Goal: Transaction & Acquisition: Purchase product/service

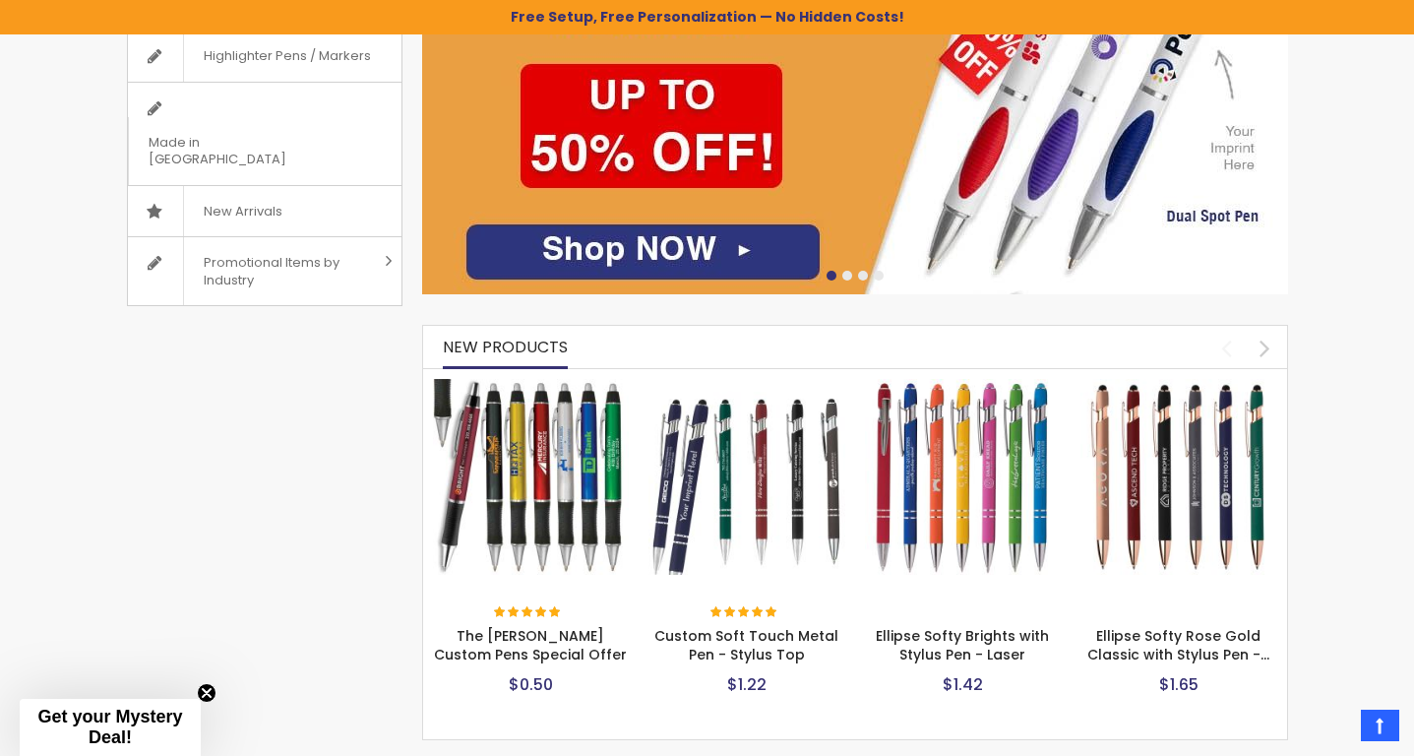
scroll to position [621, 0]
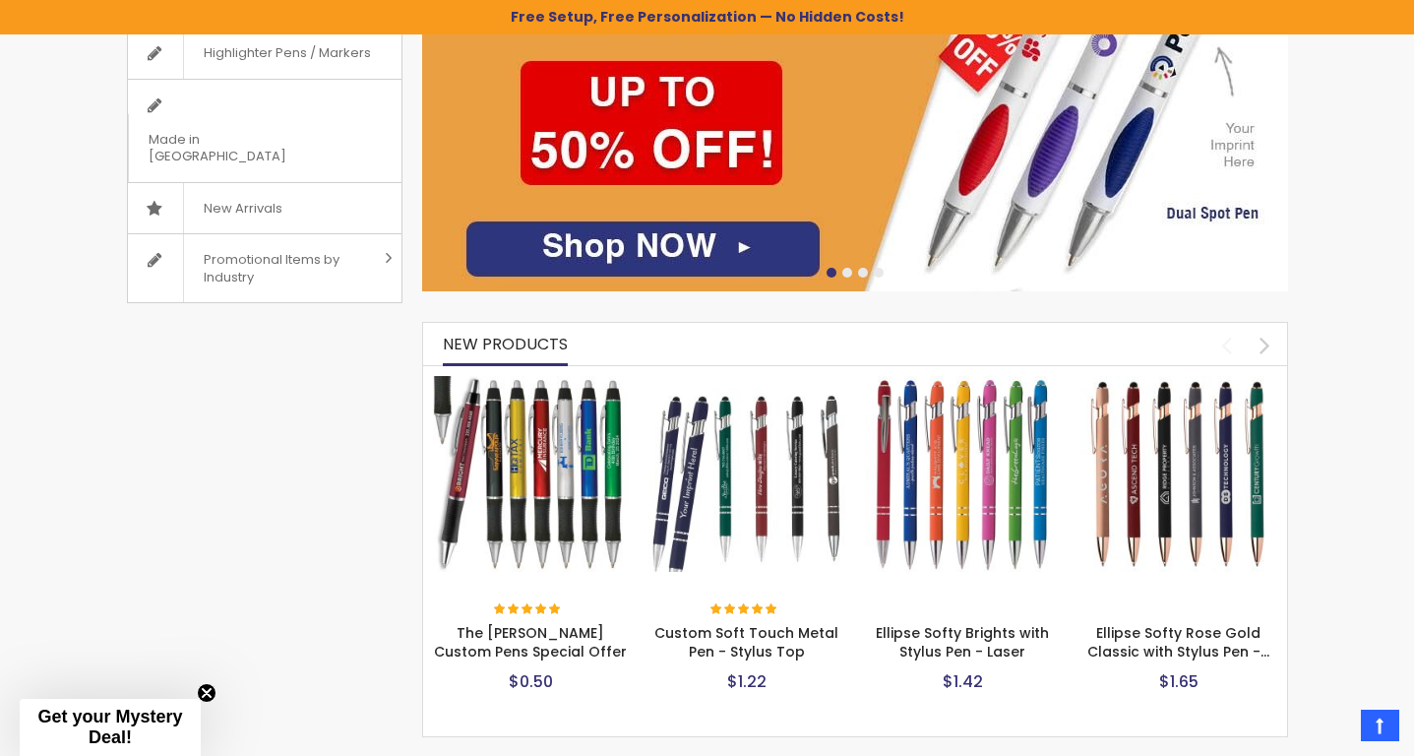
click at [730, 468] on img at bounding box center [747, 474] width 197 height 197
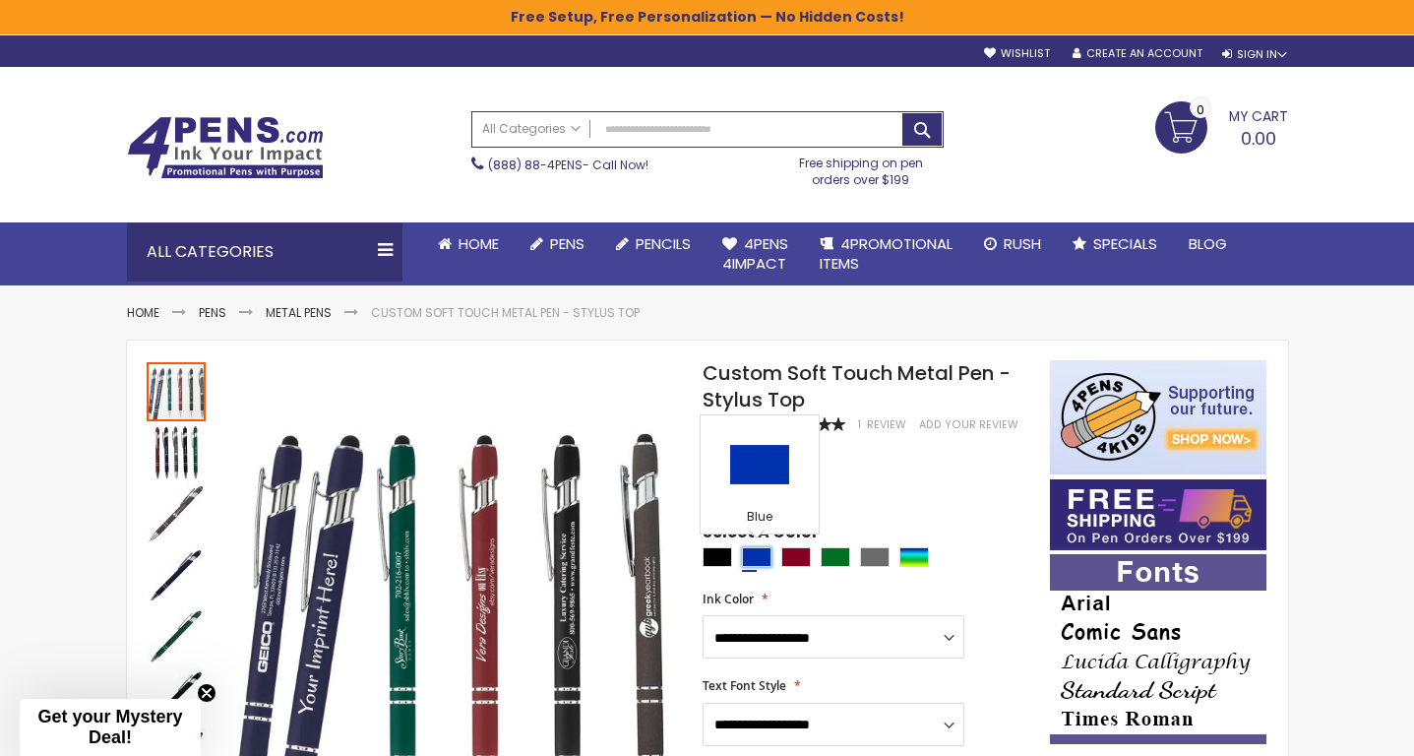
click at [754, 558] on div "Blue" at bounding box center [757, 557] width 30 height 20
type input "****"
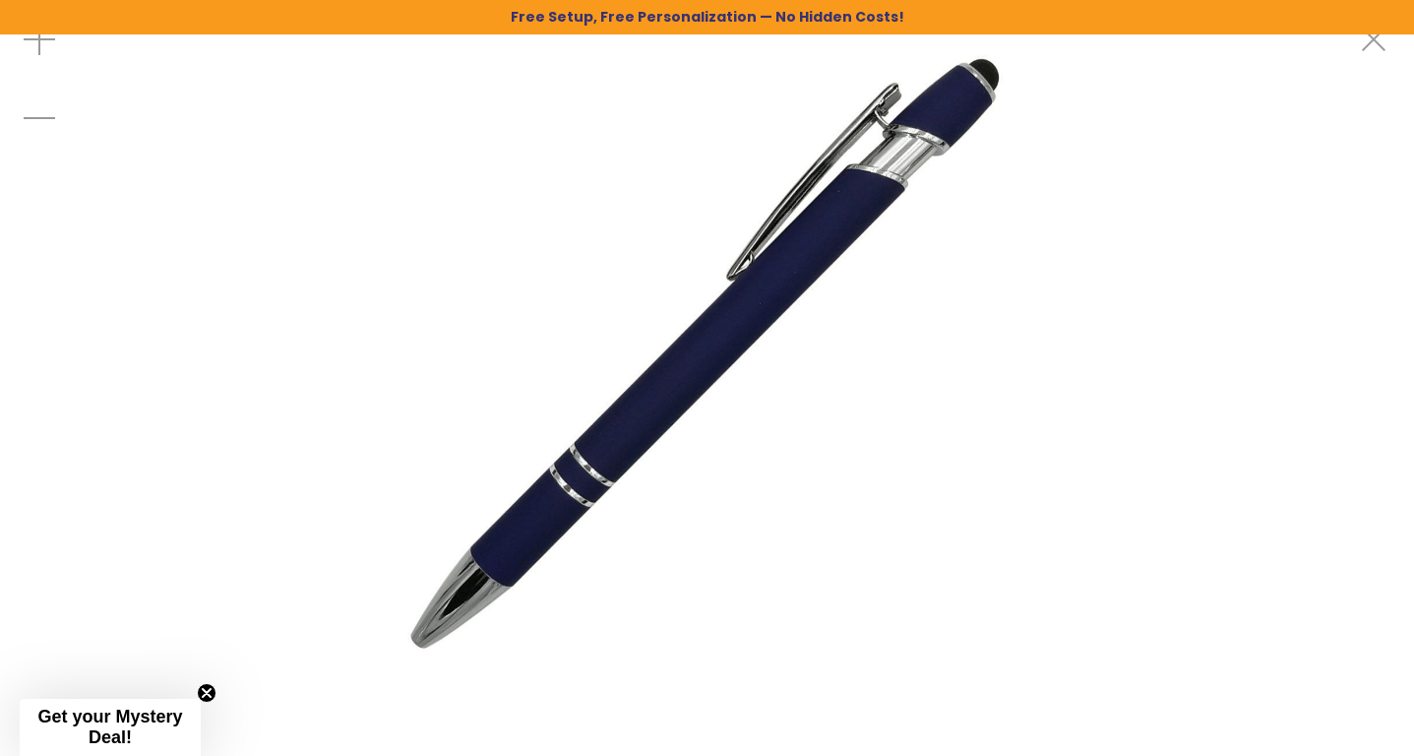
click at [741, 314] on img at bounding box center [707, 346] width 693 height 693
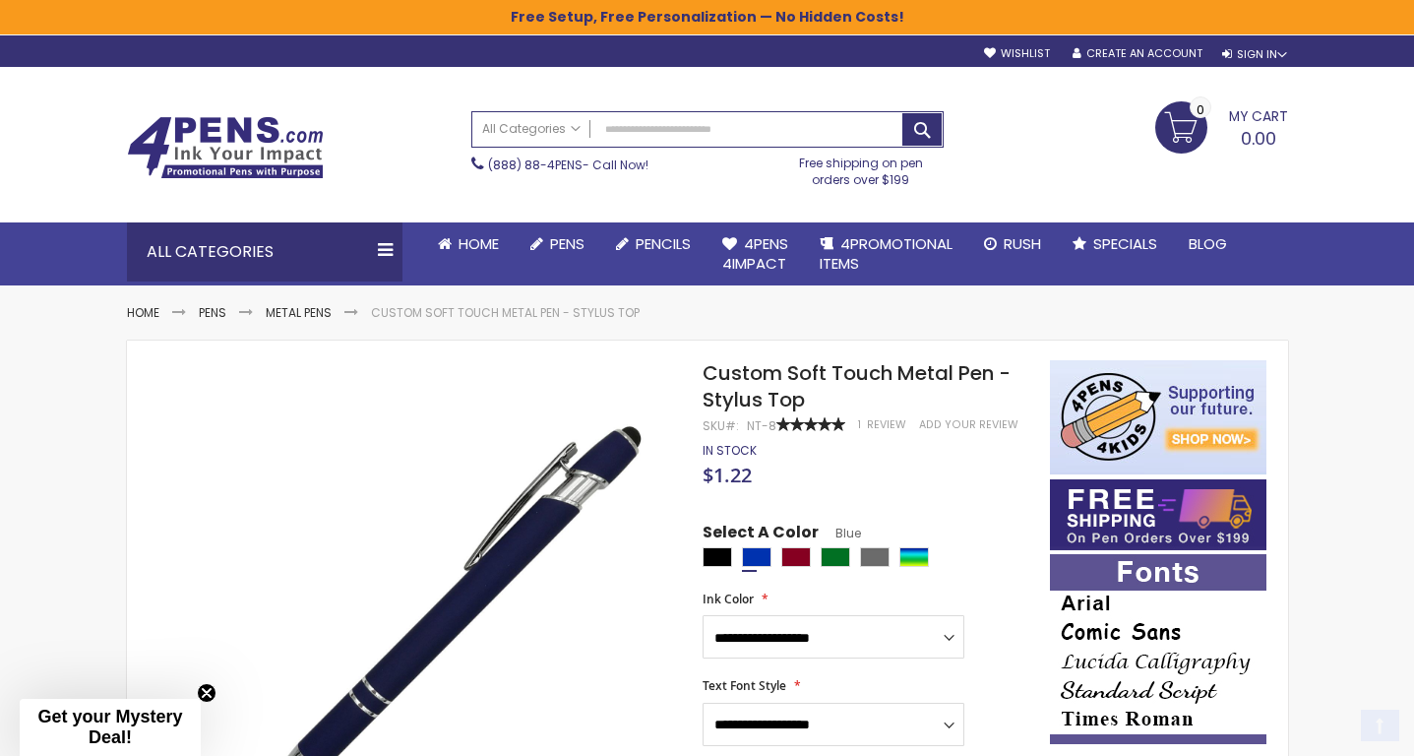
scroll to position [202, 0]
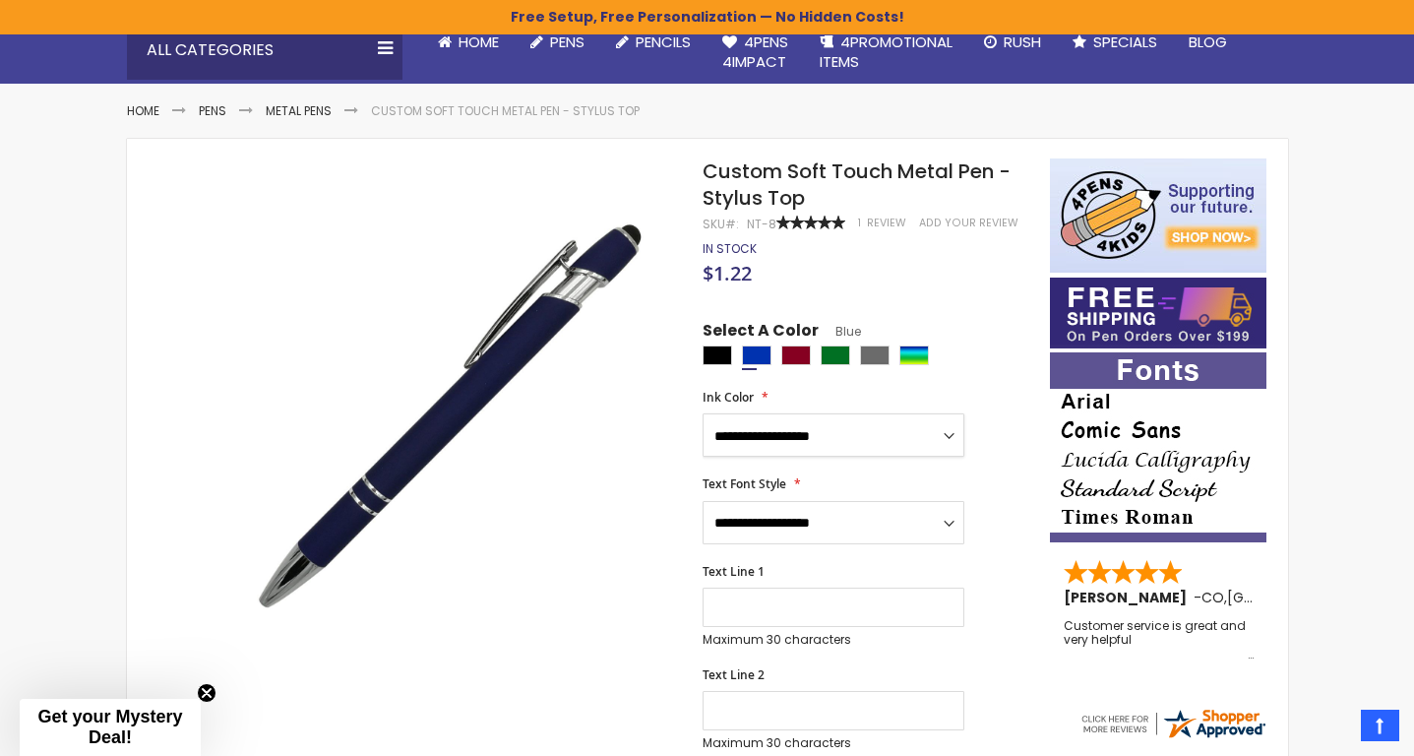
click at [797, 449] on select "**********" at bounding box center [834, 434] width 262 height 43
select select "**"
click at [703, 413] on select "**********" at bounding box center [834, 434] width 262 height 43
click at [789, 515] on select "**********" at bounding box center [834, 522] width 262 height 43
select select "**"
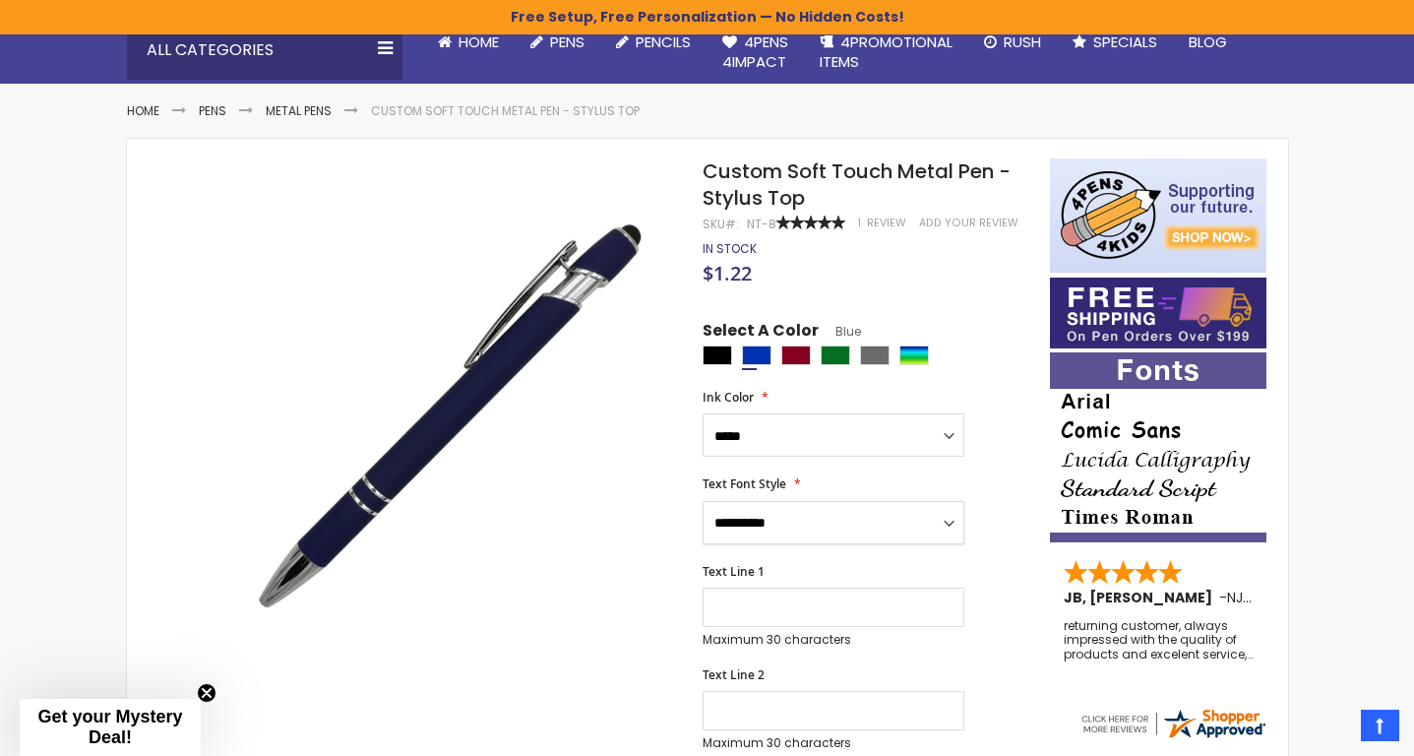
click at [703, 501] on select "**********" at bounding box center [834, 522] width 262 height 43
click at [753, 599] on input "Text Line 1" at bounding box center [834, 607] width 262 height 39
type input "**********"
click at [731, 717] on input "Text Line 2" at bounding box center [834, 710] width 262 height 39
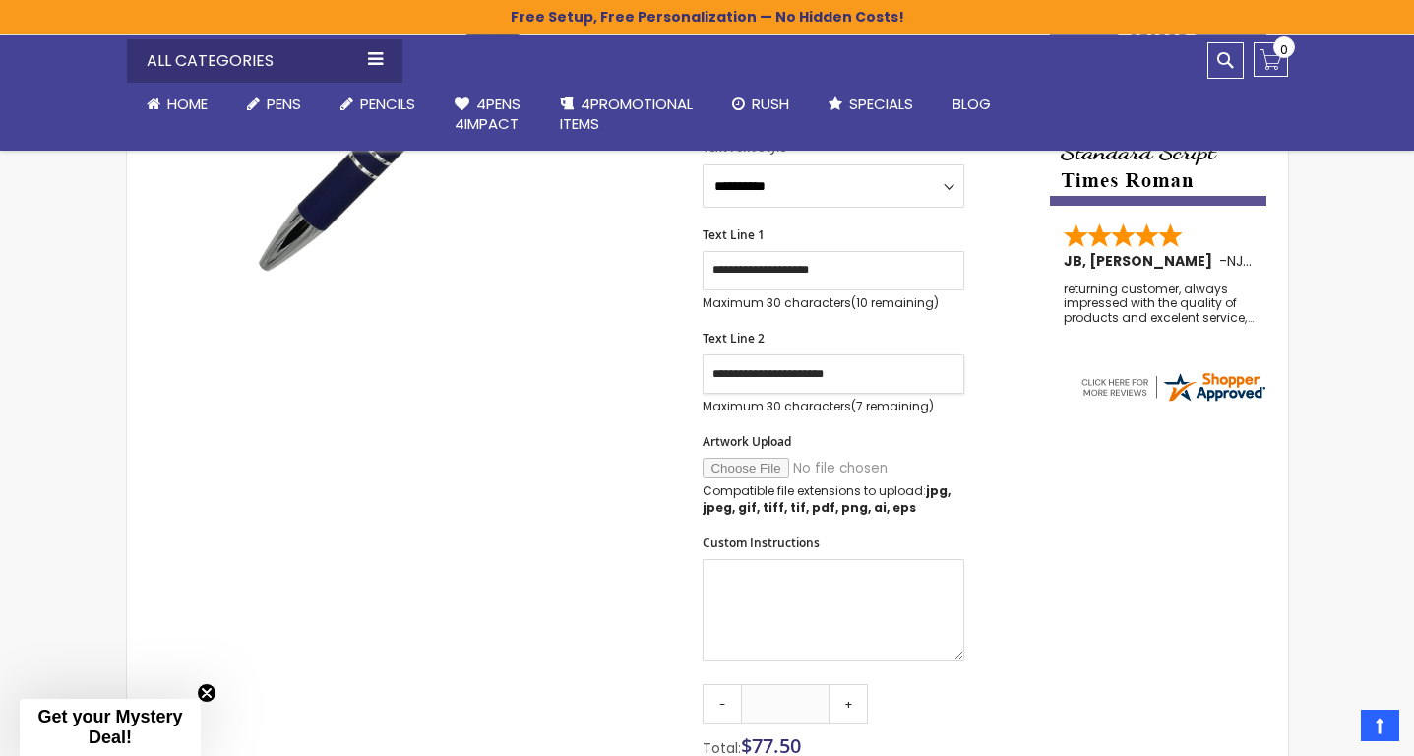
scroll to position [614, 0]
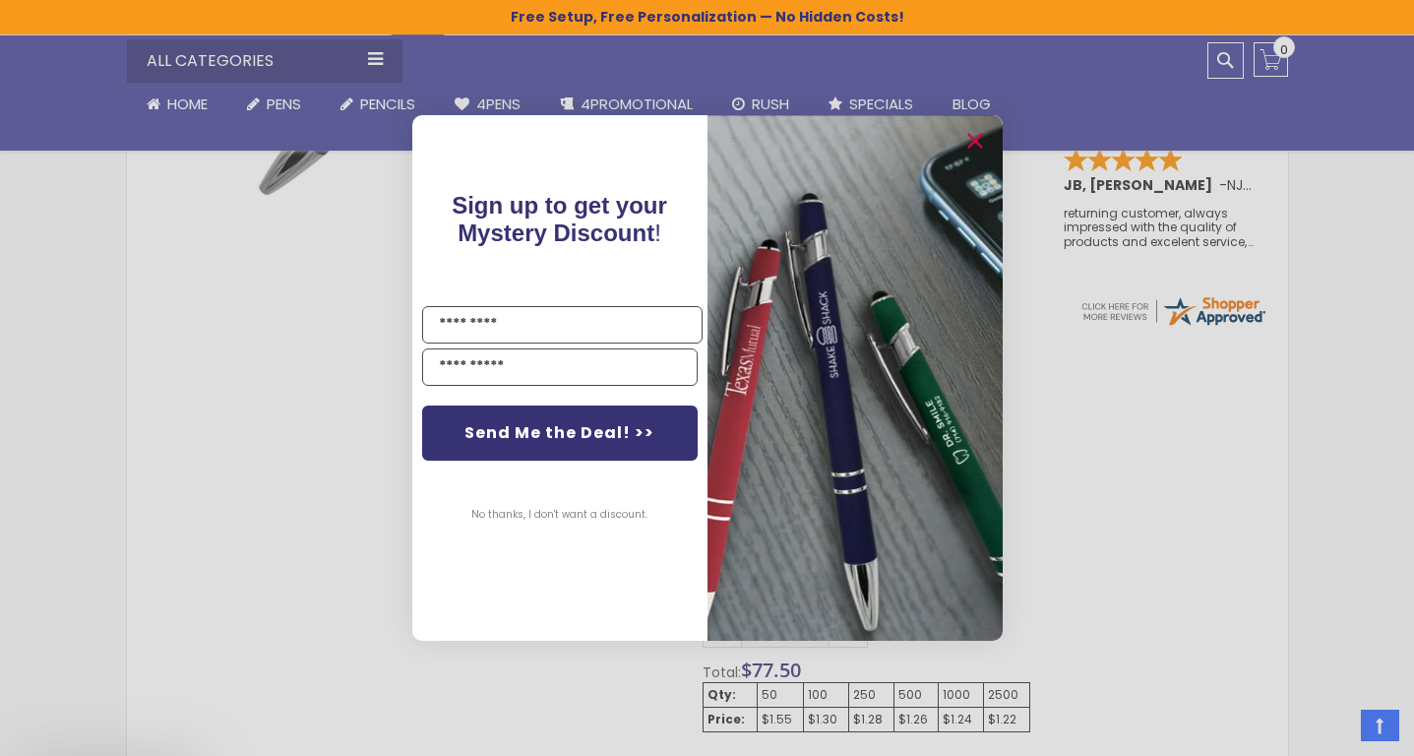
type input "**********"
click at [973, 139] on circle "Close dialog" at bounding box center [974, 142] width 30 height 30
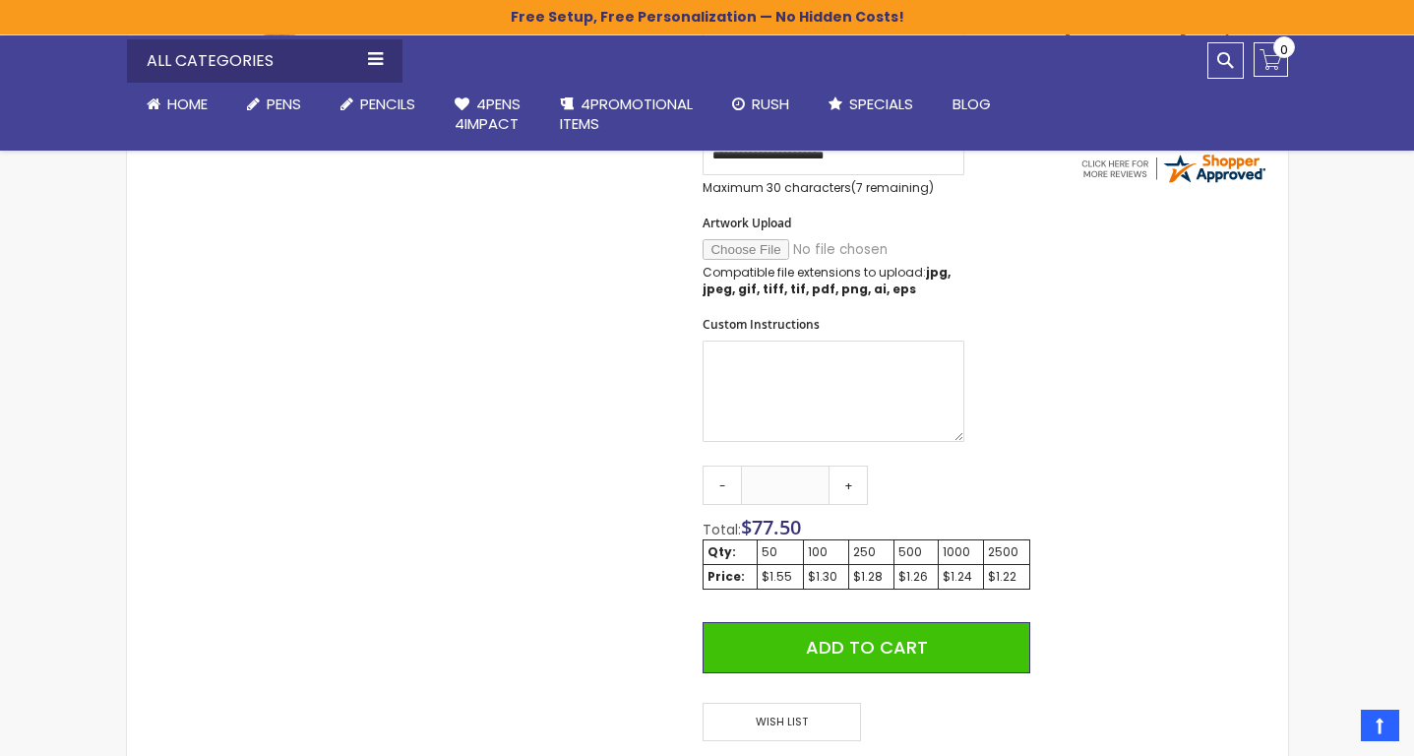
scroll to position [760, 0]
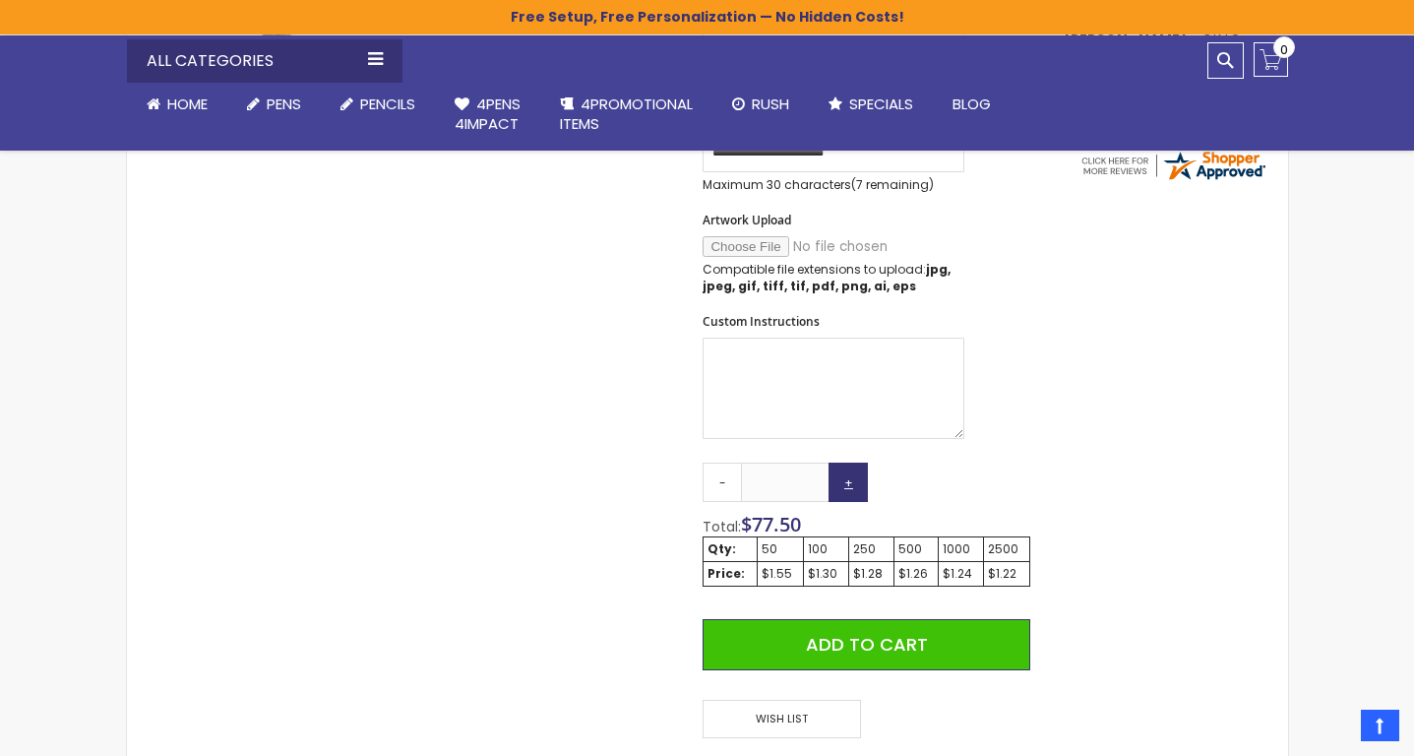
click at [851, 483] on link "+" at bounding box center [848, 482] width 39 height 39
click at [873, 552] on div "250" at bounding box center [871, 549] width 36 height 16
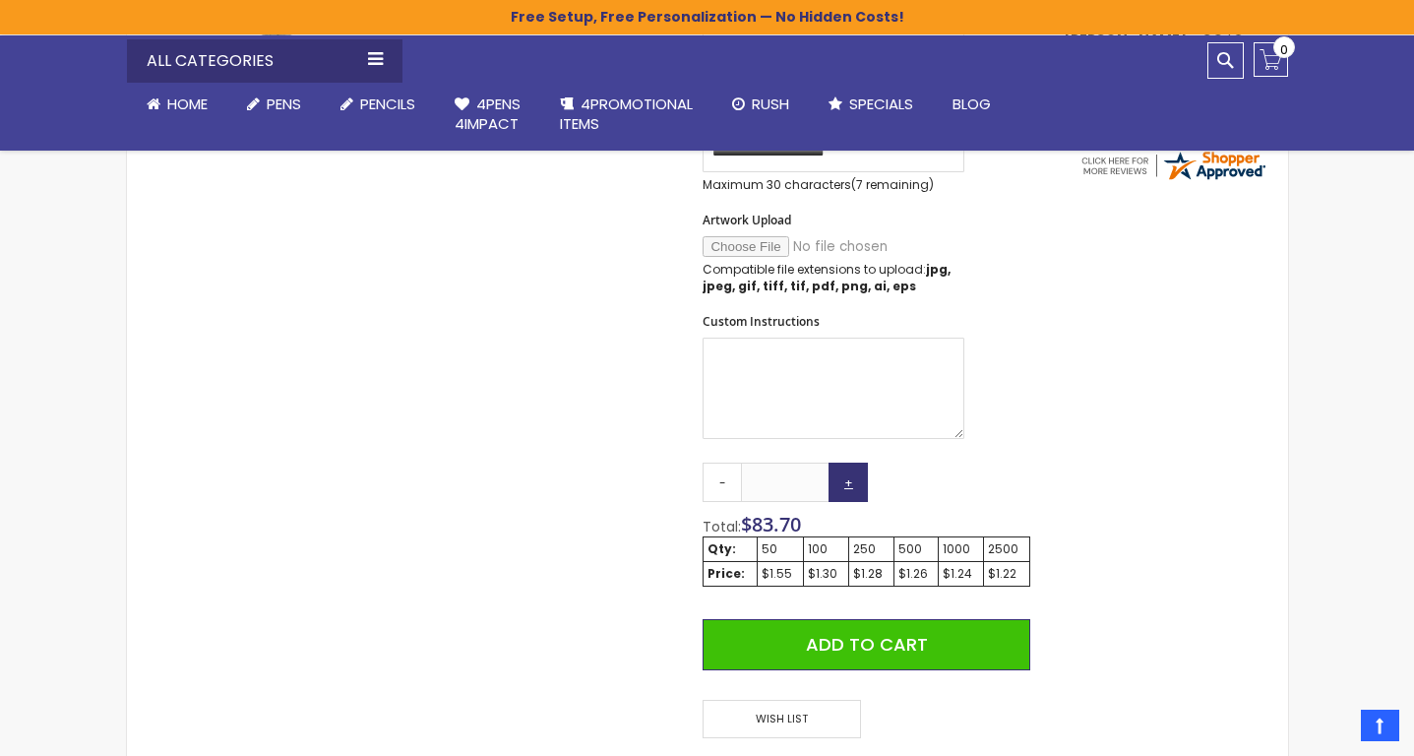
click at [846, 479] on link "+" at bounding box center [848, 482] width 39 height 39
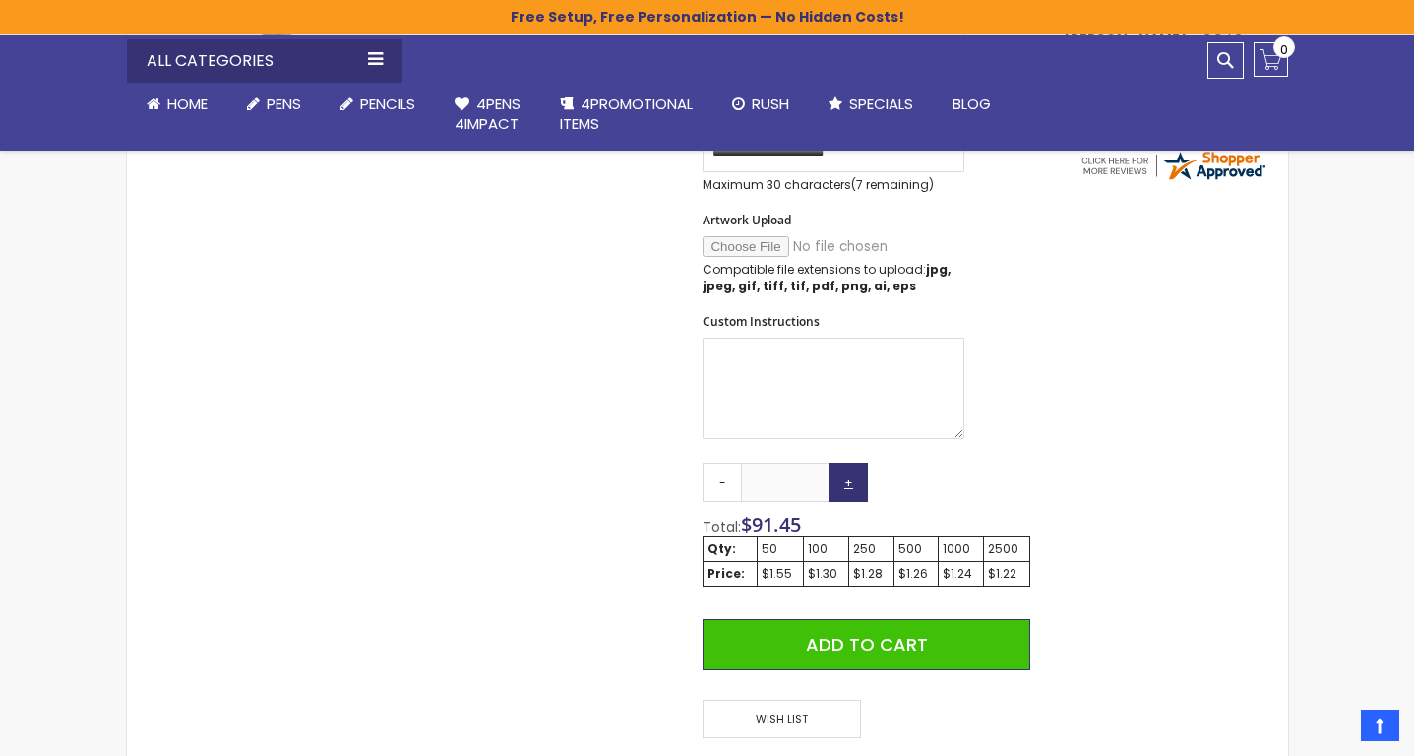
click at [846, 479] on link "+" at bounding box center [848, 482] width 39 height 39
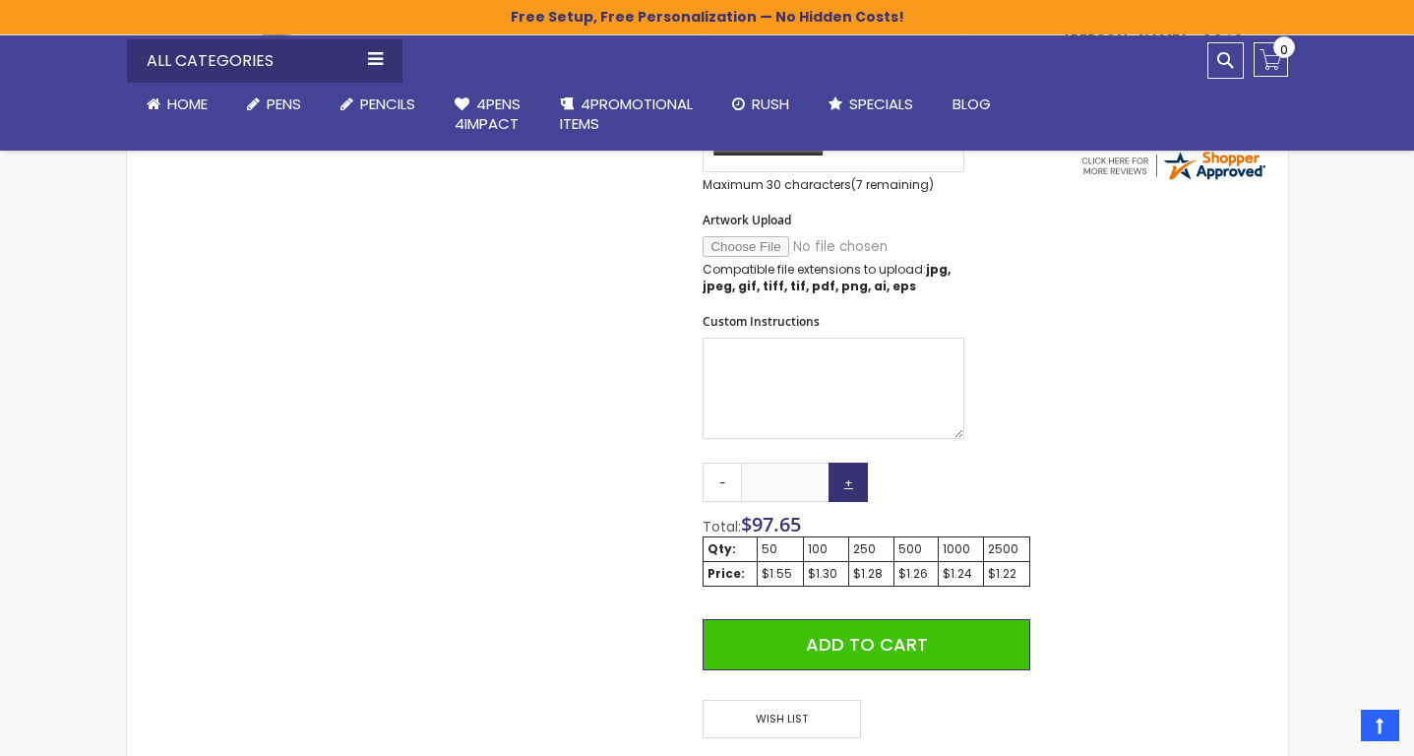
click at [846, 479] on link "+" at bounding box center [848, 482] width 39 height 39
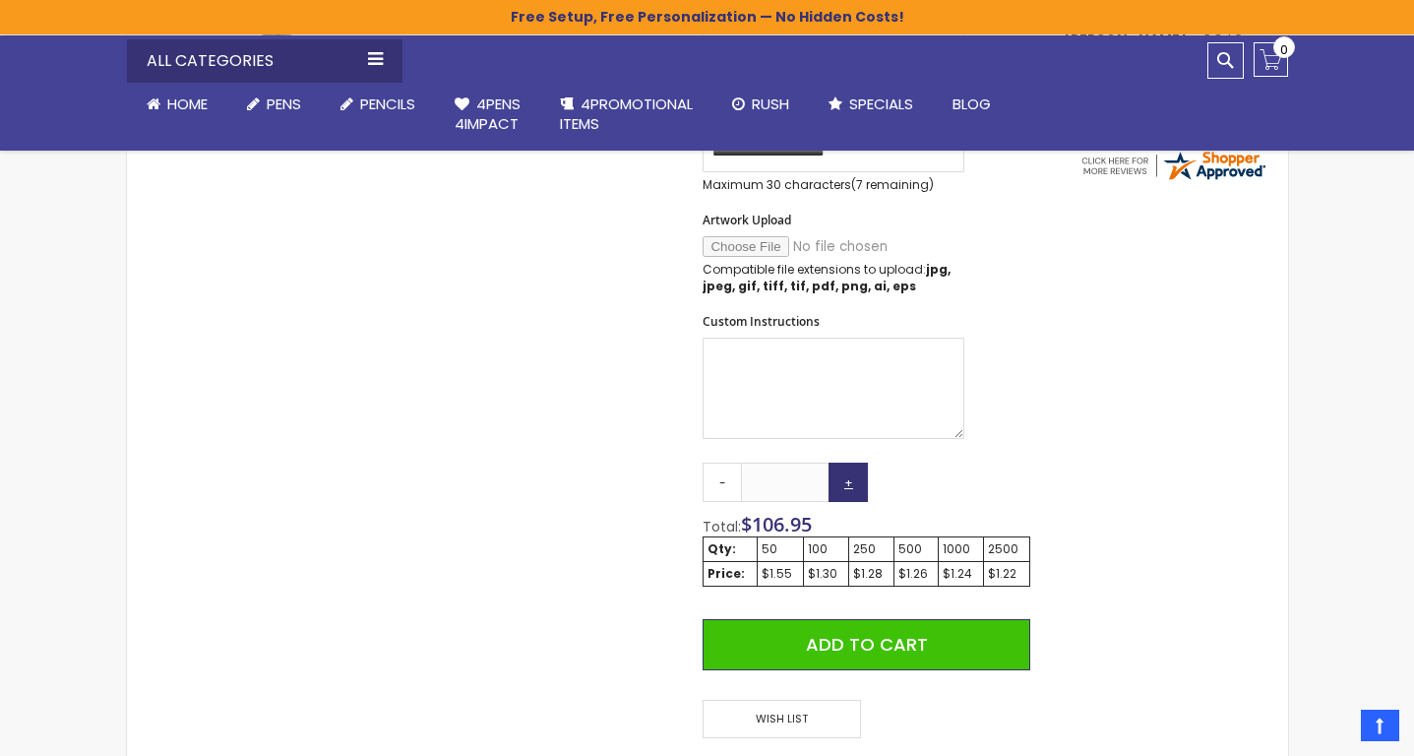
click at [846, 479] on link "+" at bounding box center [848, 482] width 39 height 39
click at [846, 480] on link "+" at bounding box center [848, 482] width 39 height 39
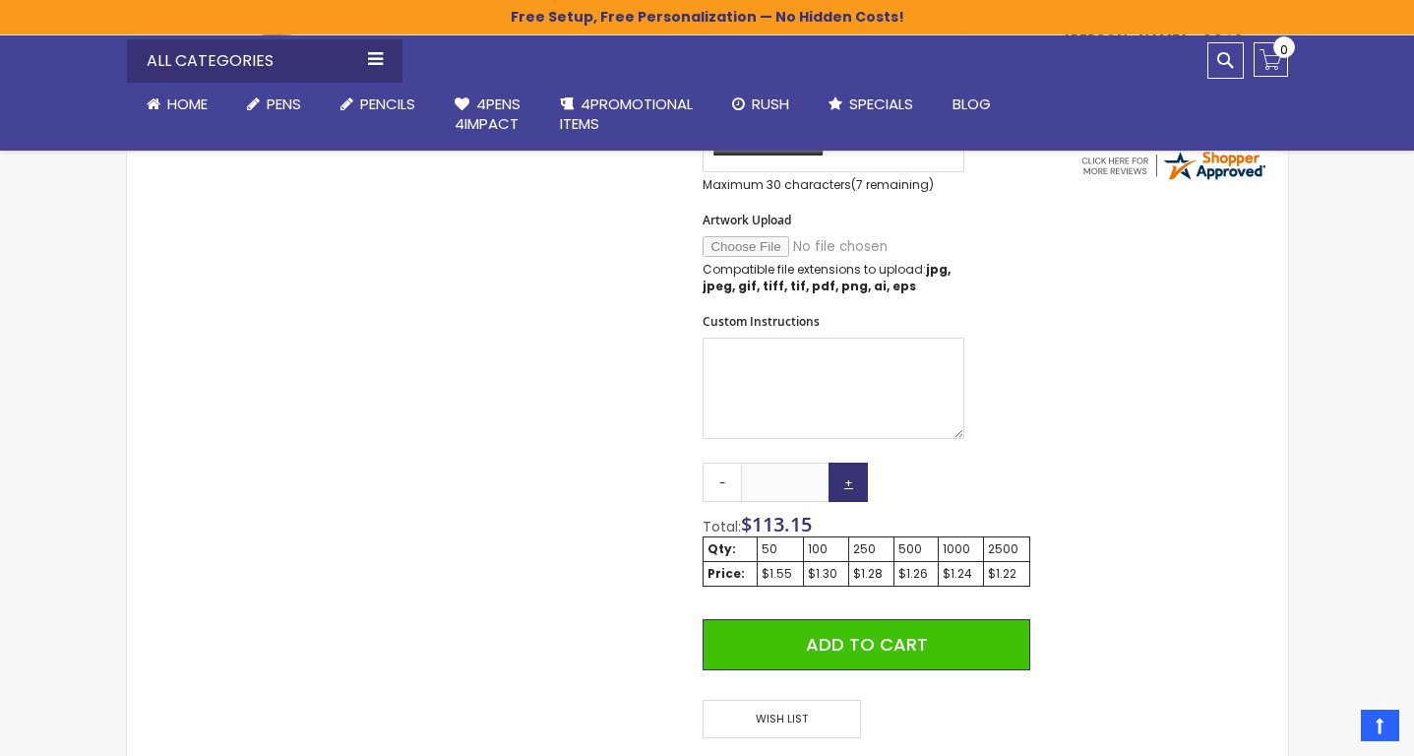
click at [846, 480] on link "+" at bounding box center [848, 482] width 39 height 39
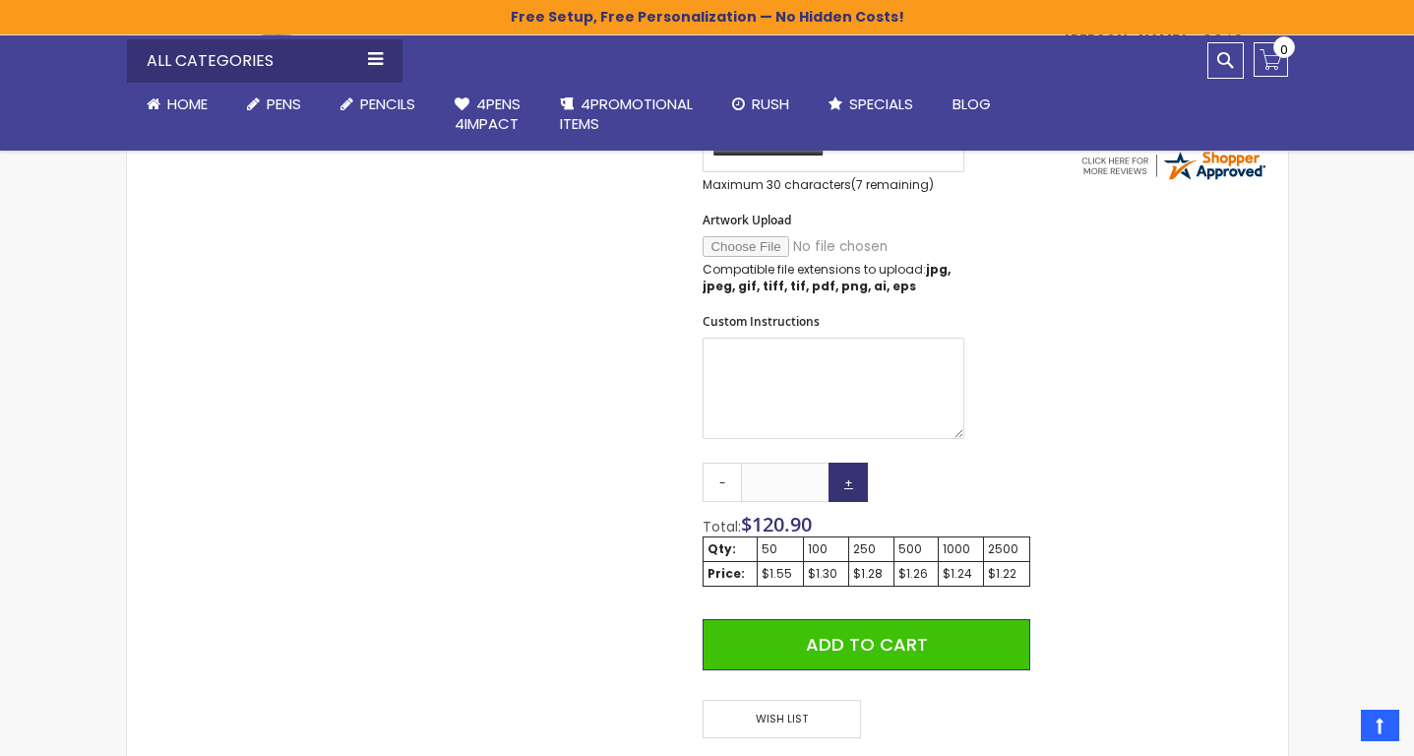
click at [846, 480] on link "+" at bounding box center [848, 482] width 39 height 39
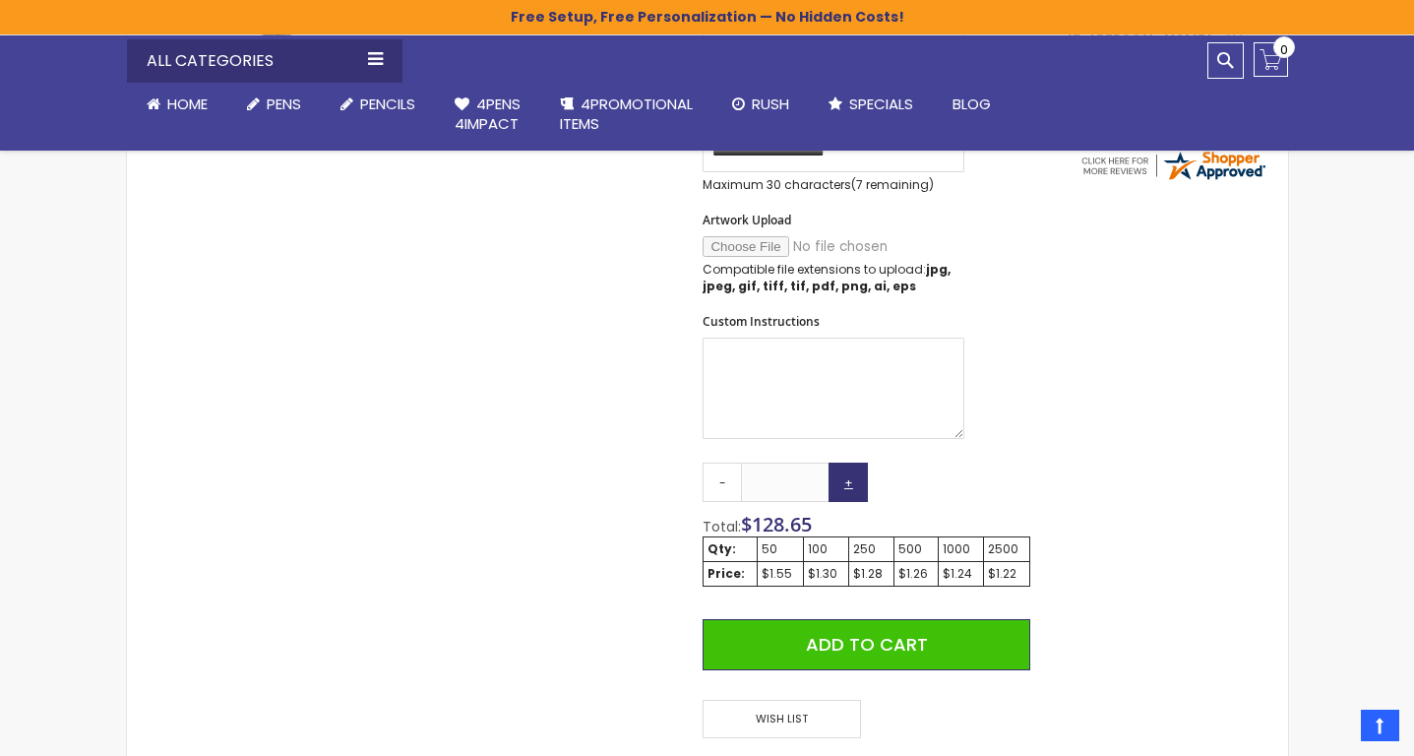
click at [846, 480] on link "+" at bounding box center [848, 482] width 39 height 39
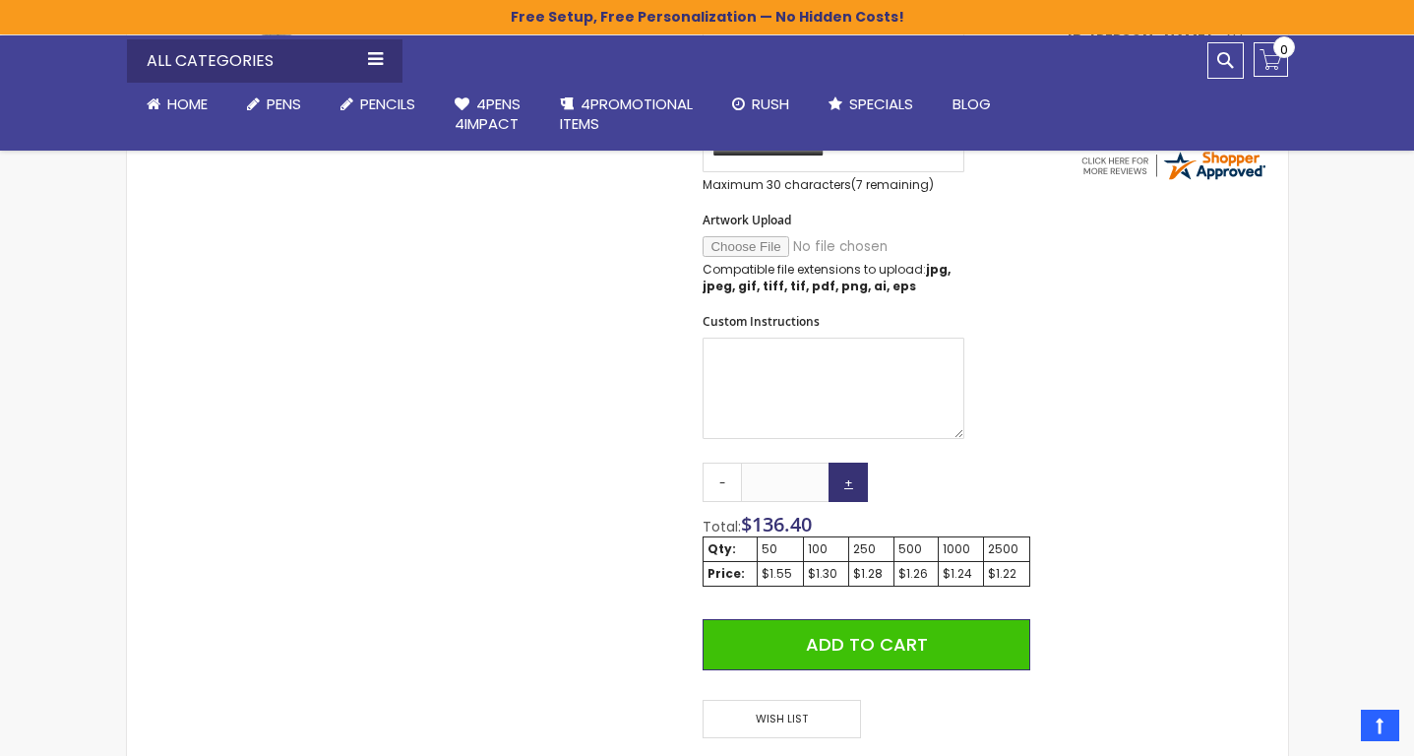
click at [846, 480] on link "+" at bounding box center [848, 482] width 39 height 39
click at [846, 481] on link "+" at bounding box center [848, 482] width 39 height 39
click at [846, 488] on link "+" at bounding box center [848, 482] width 39 height 39
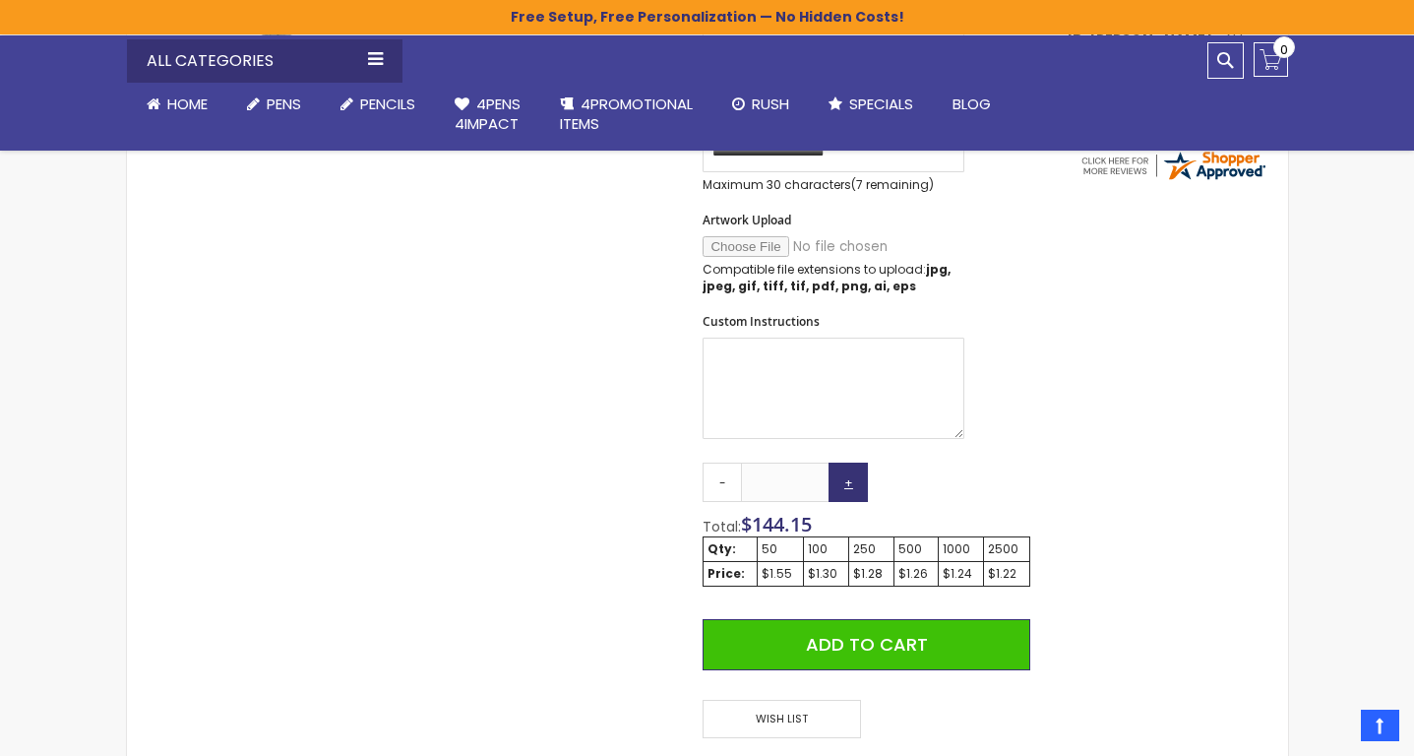
click at [846, 491] on link "+" at bounding box center [848, 482] width 39 height 39
click at [846, 495] on link "+" at bounding box center [848, 482] width 39 height 39
click at [846, 498] on link "+" at bounding box center [848, 482] width 39 height 39
click at [846, 501] on link "+" at bounding box center [848, 482] width 39 height 39
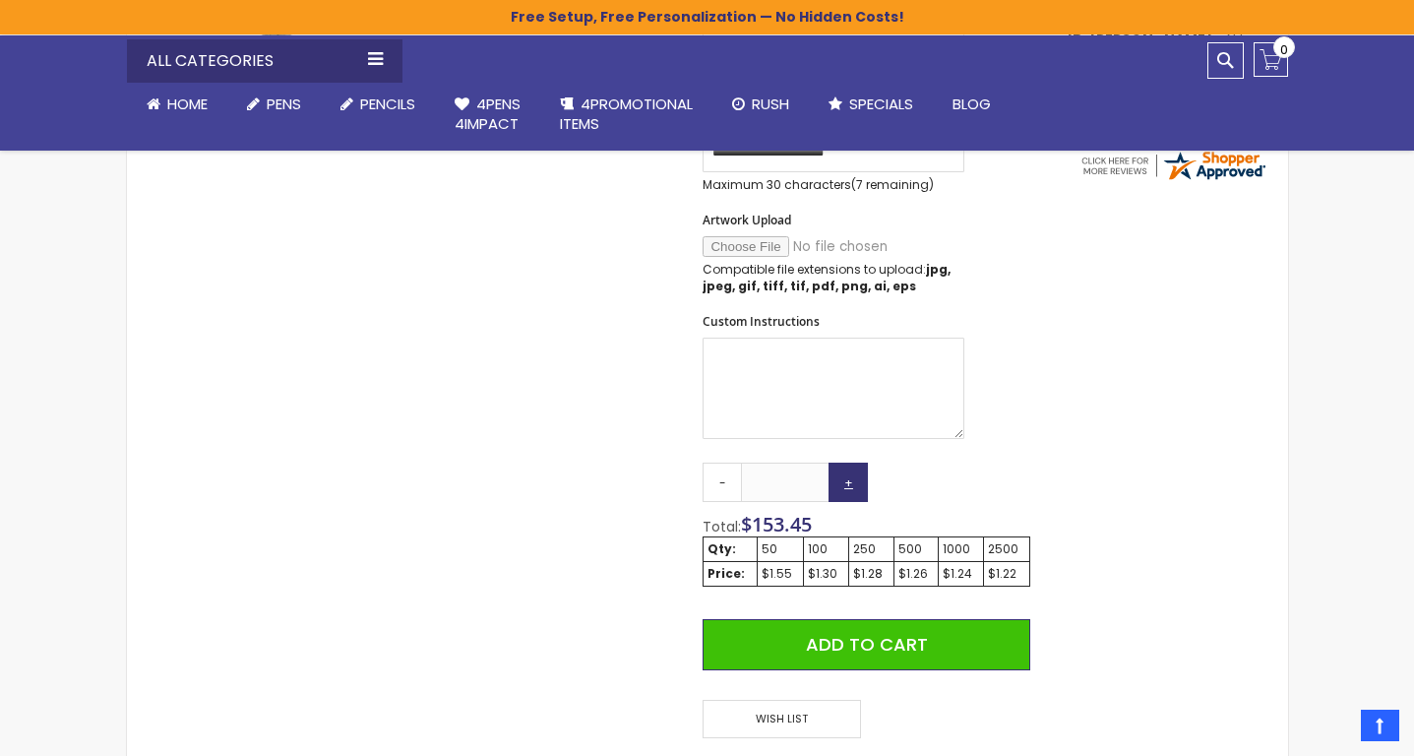
click at [846, 501] on link "+" at bounding box center [848, 482] width 39 height 39
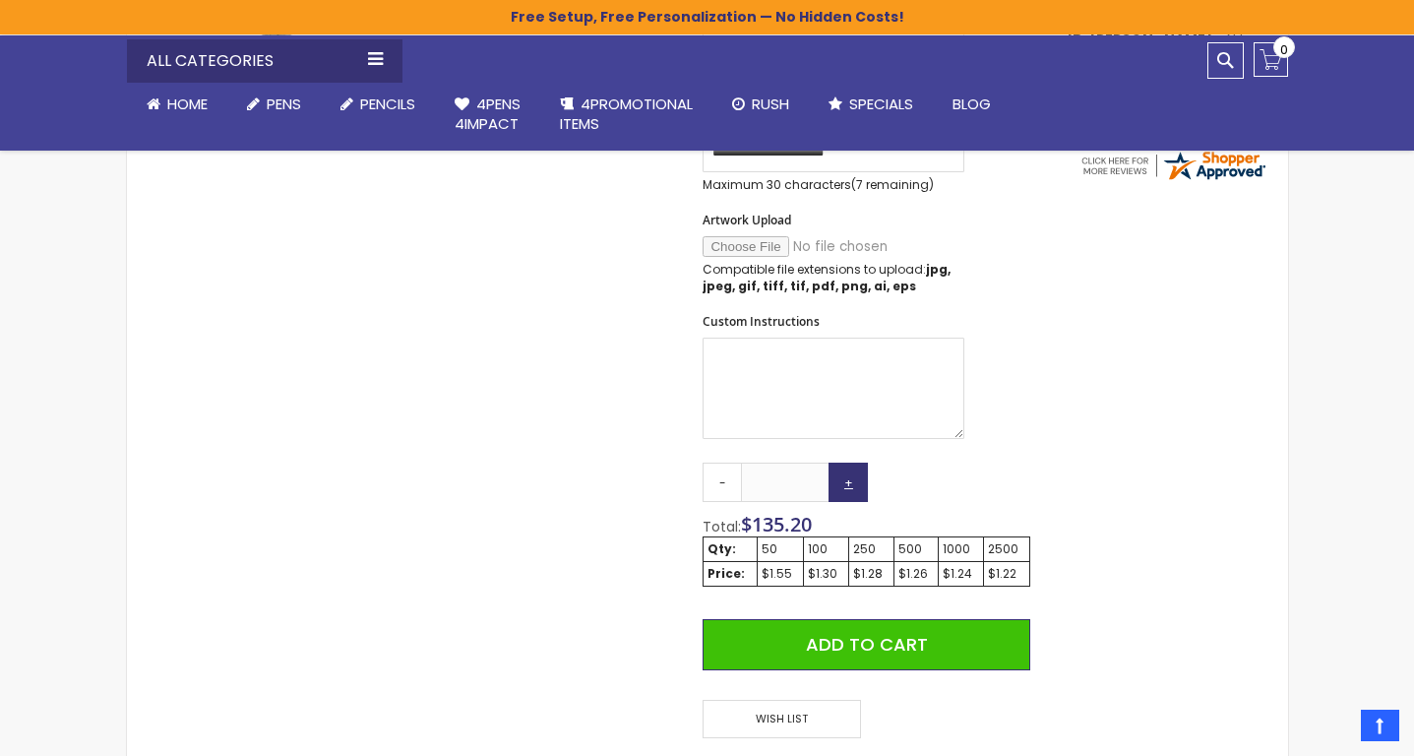
click at [846, 501] on link "+" at bounding box center [848, 482] width 39 height 39
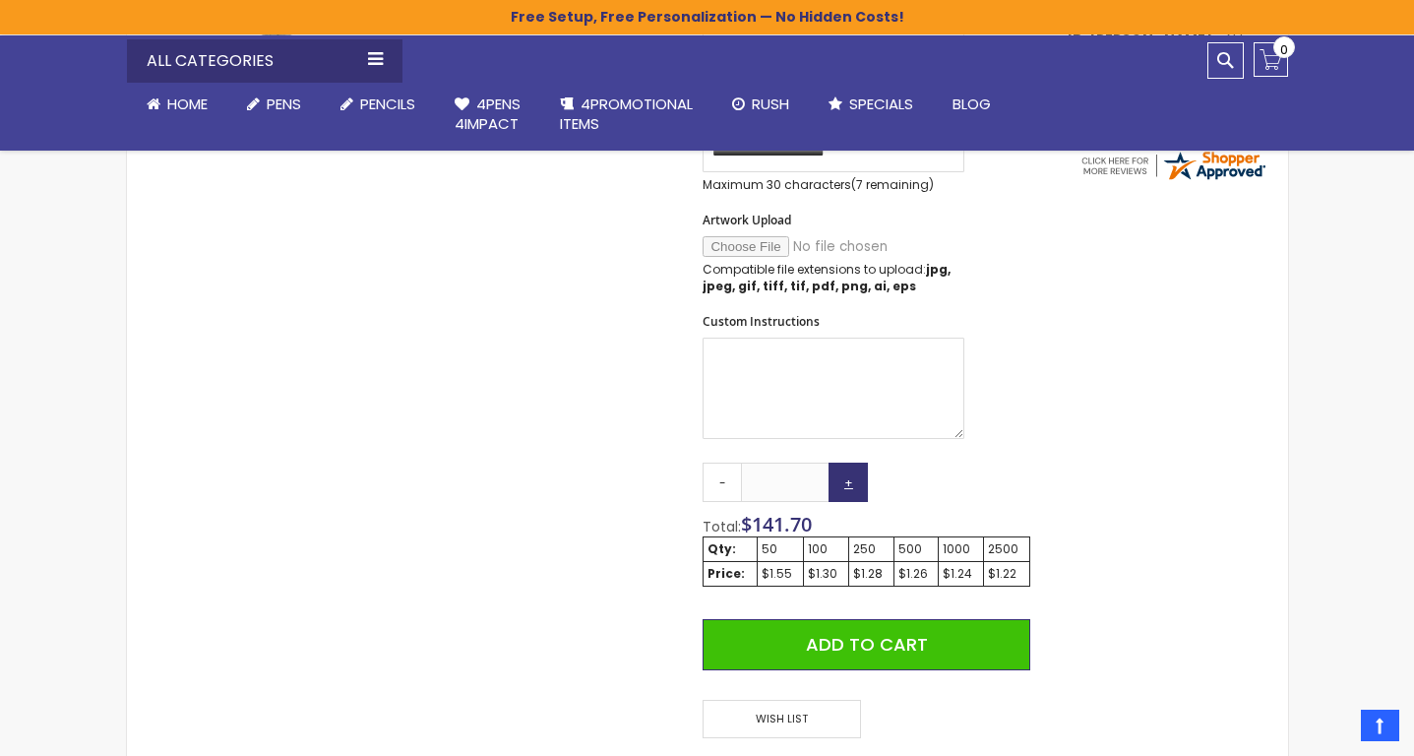
click at [846, 501] on link "+" at bounding box center [848, 482] width 39 height 39
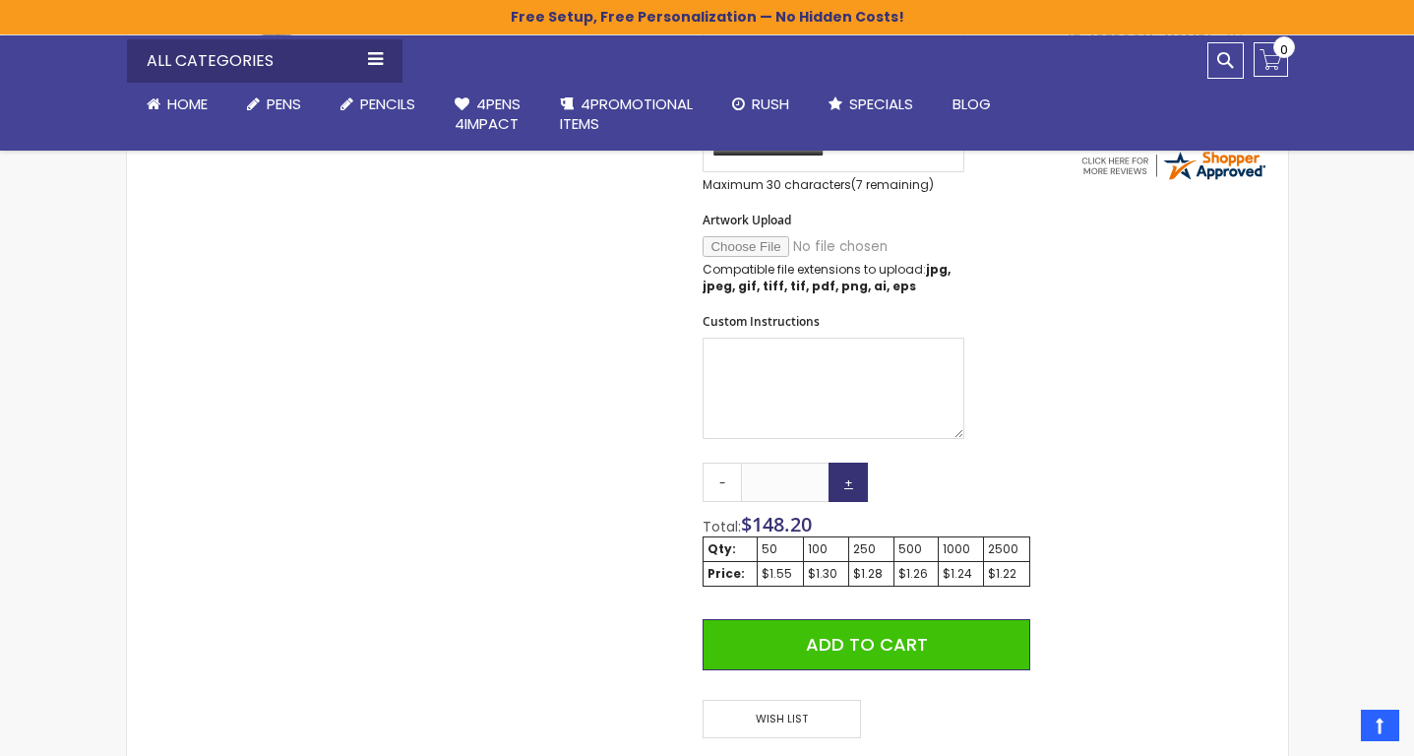
click at [846, 501] on link "+" at bounding box center [848, 482] width 39 height 39
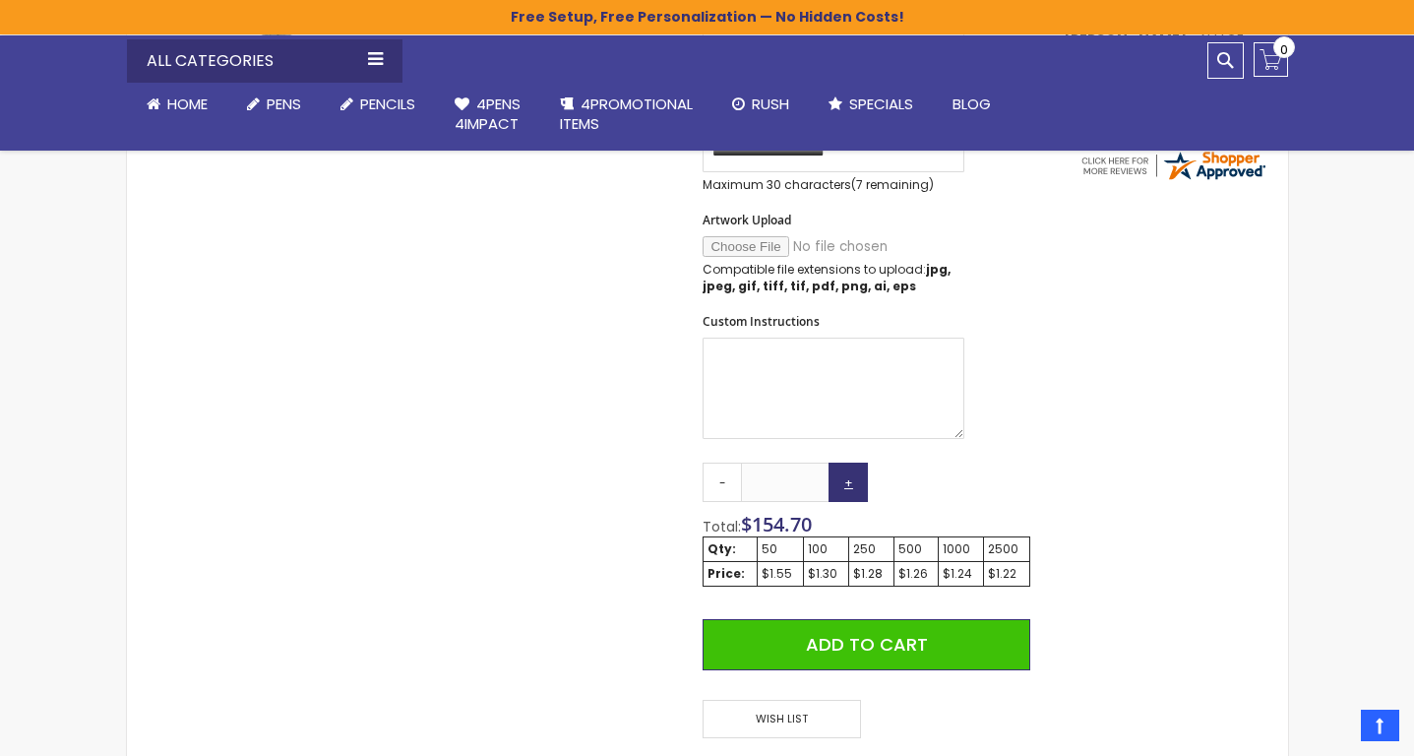
click at [846, 501] on link "+" at bounding box center [848, 482] width 39 height 39
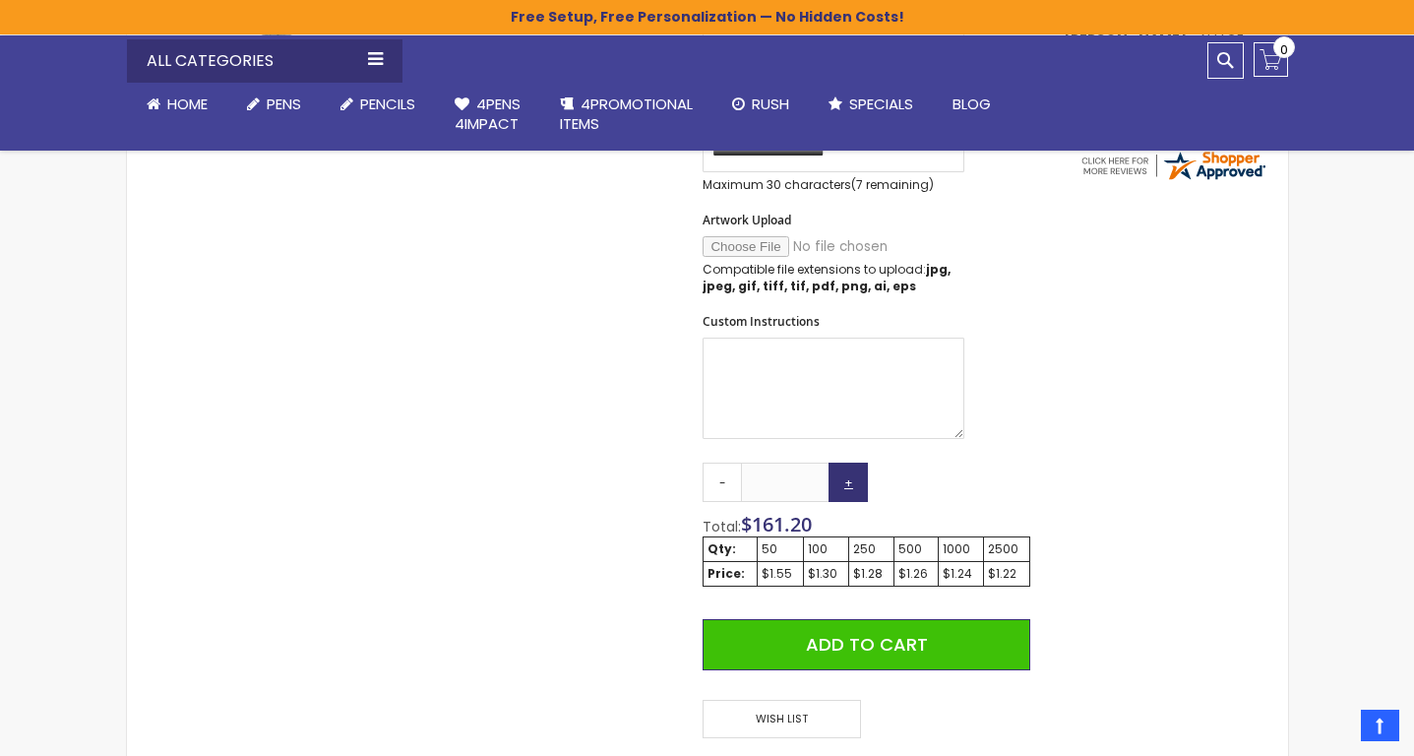
click at [846, 501] on link "+" at bounding box center [848, 482] width 39 height 39
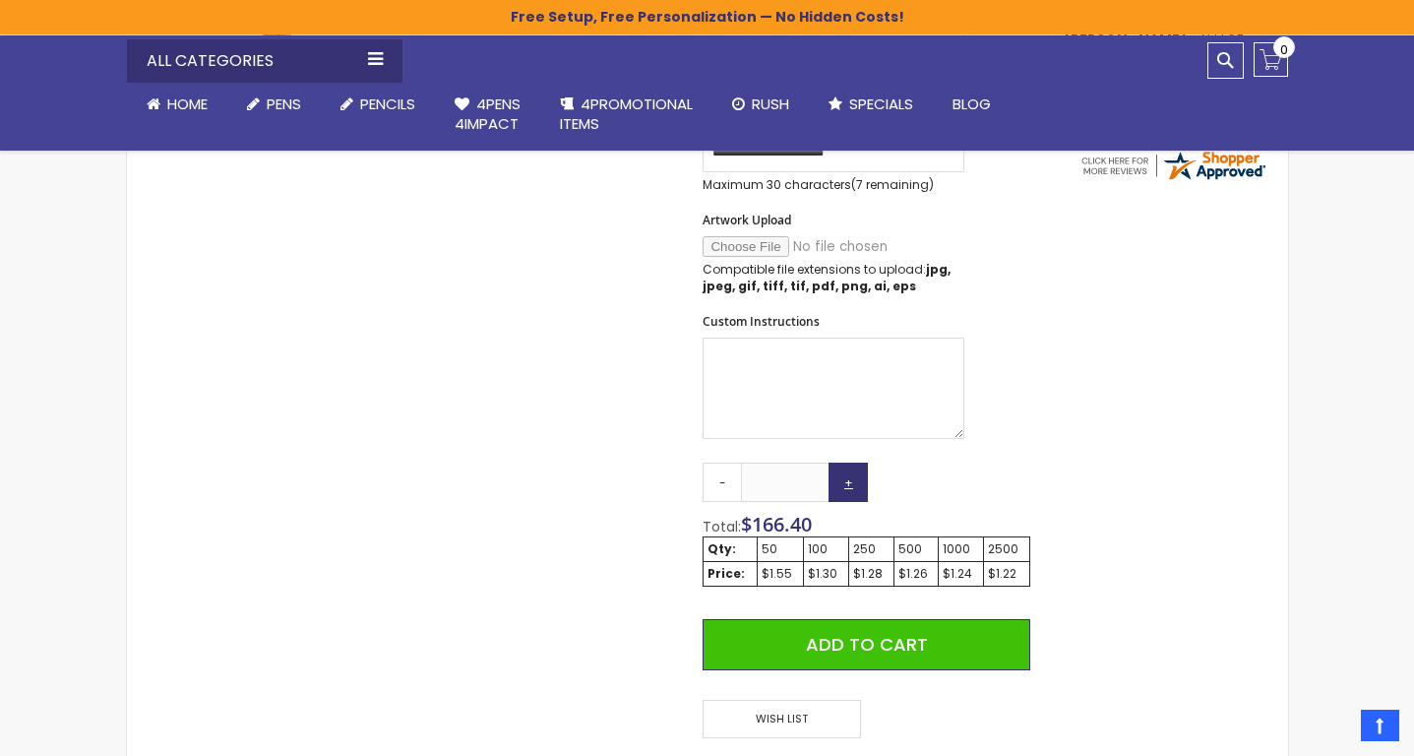
click at [846, 501] on link "+" at bounding box center [848, 482] width 39 height 39
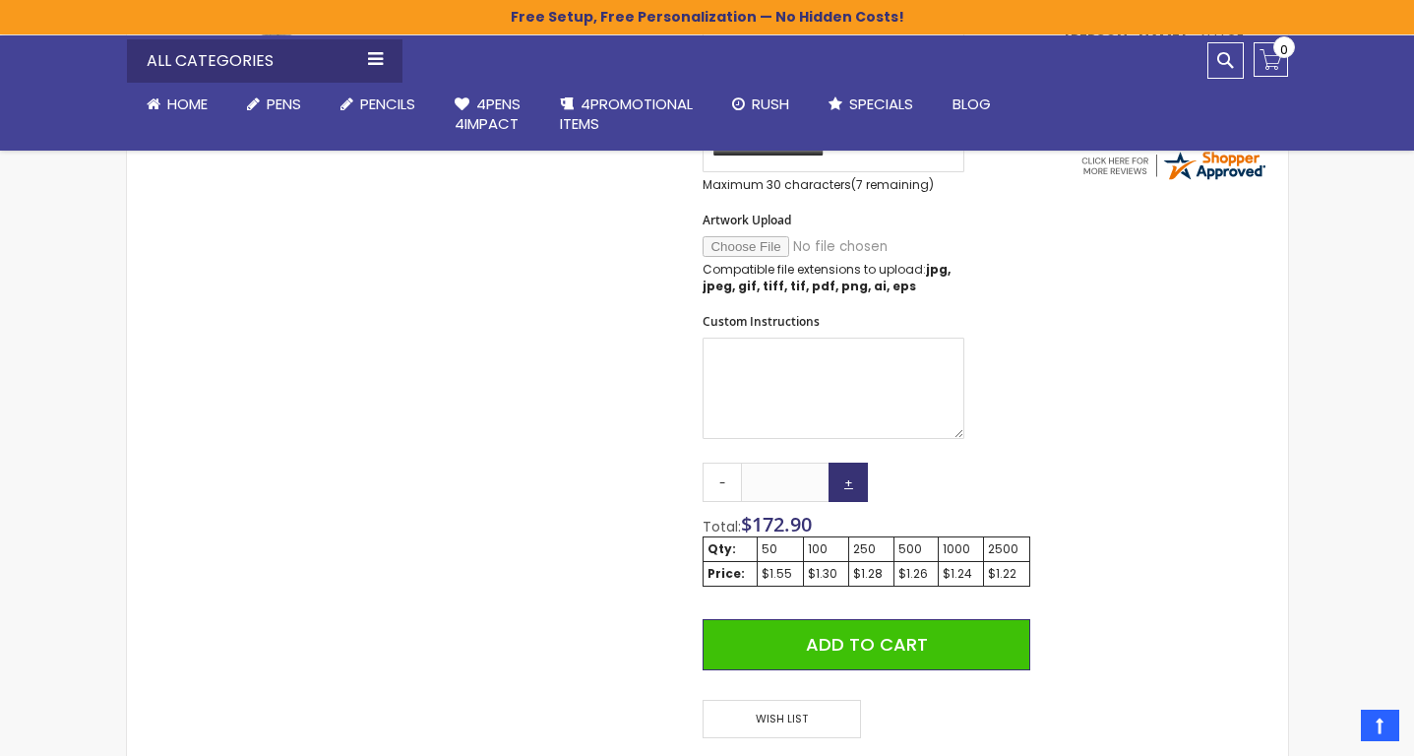
click at [846, 501] on link "+" at bounding box center [848, 482] width 39 height 39
click at [846, 499] on link "+" at bounding box center [848, 482] width 39 height 39
click at [840, 482] on link "+" at bounding box center [848, 482] width 39 height 39
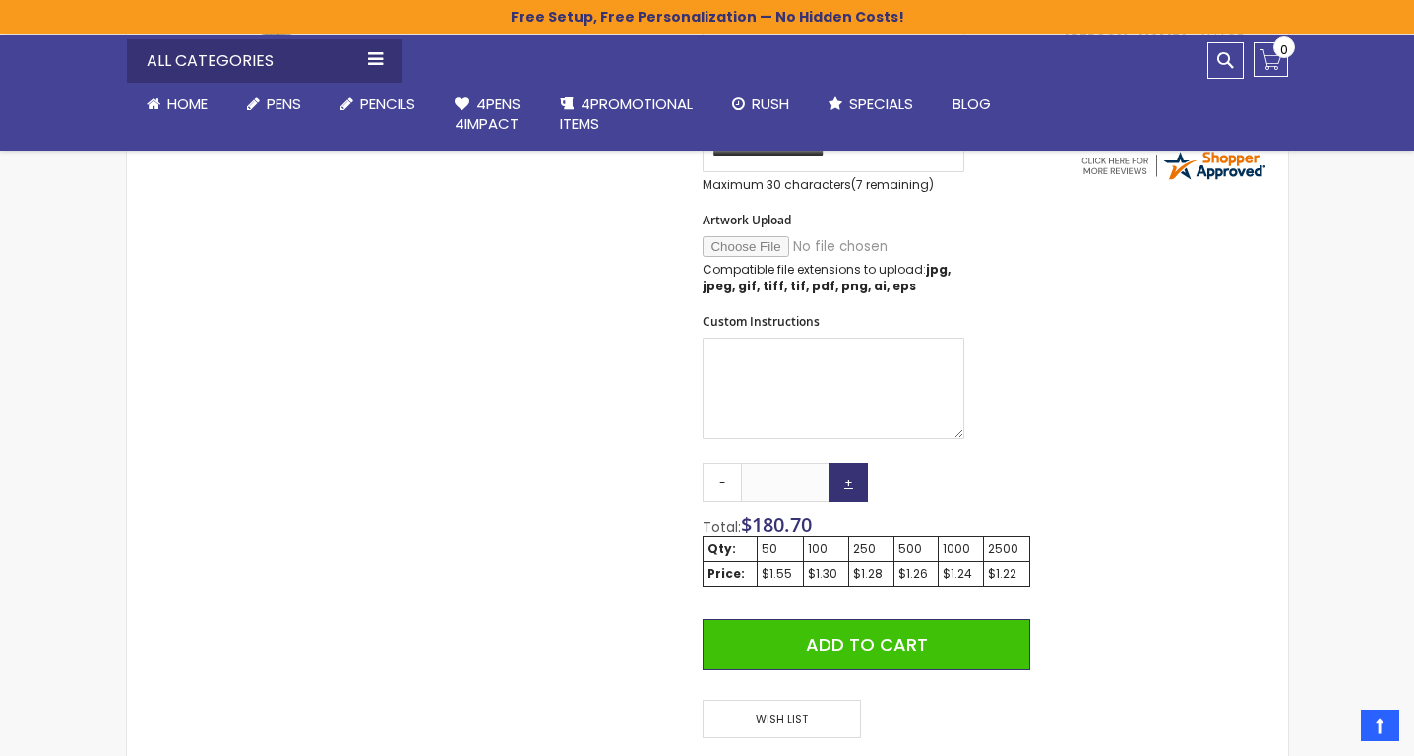
click at [840, 482] on link "+" at bounding box center [848, 482] width 39 height 39
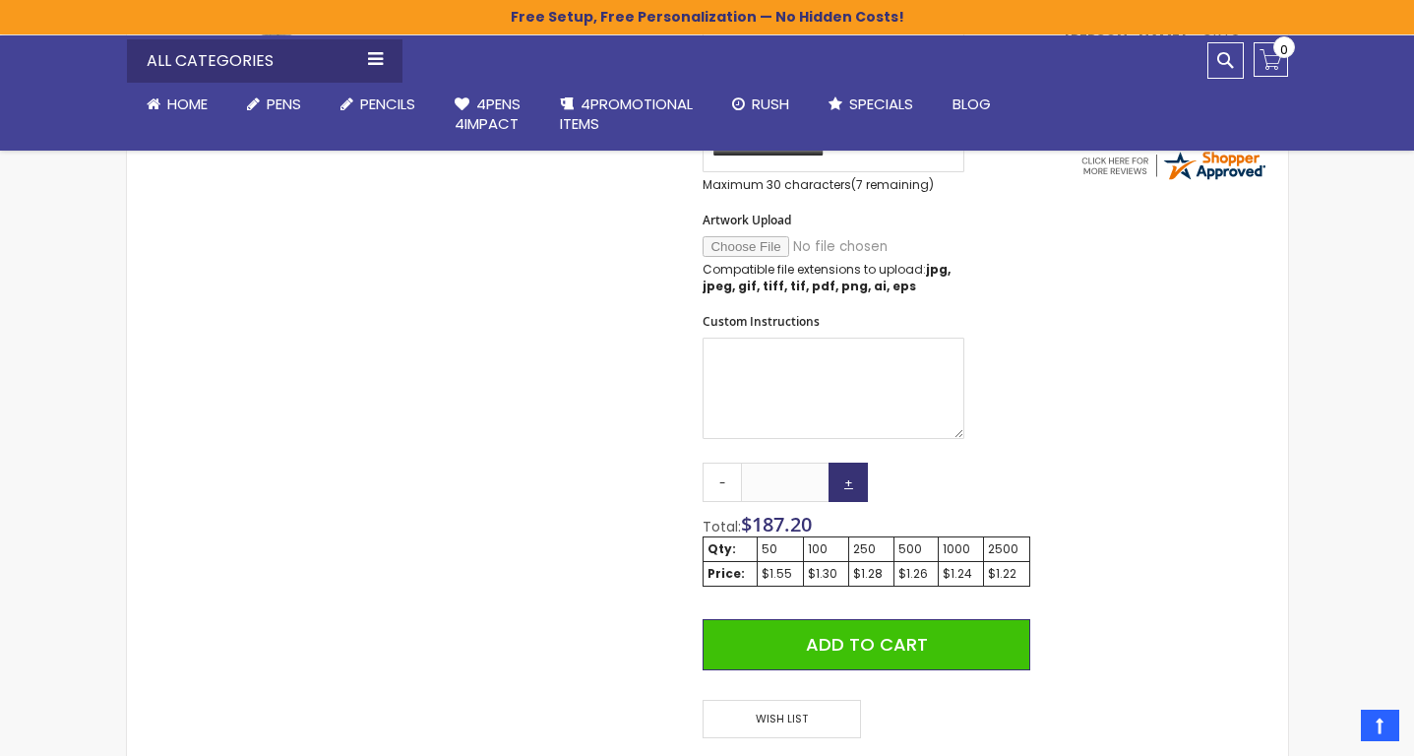
click at [840, 482] on link "+" at bounding box center [848, 482] width 39 height 39
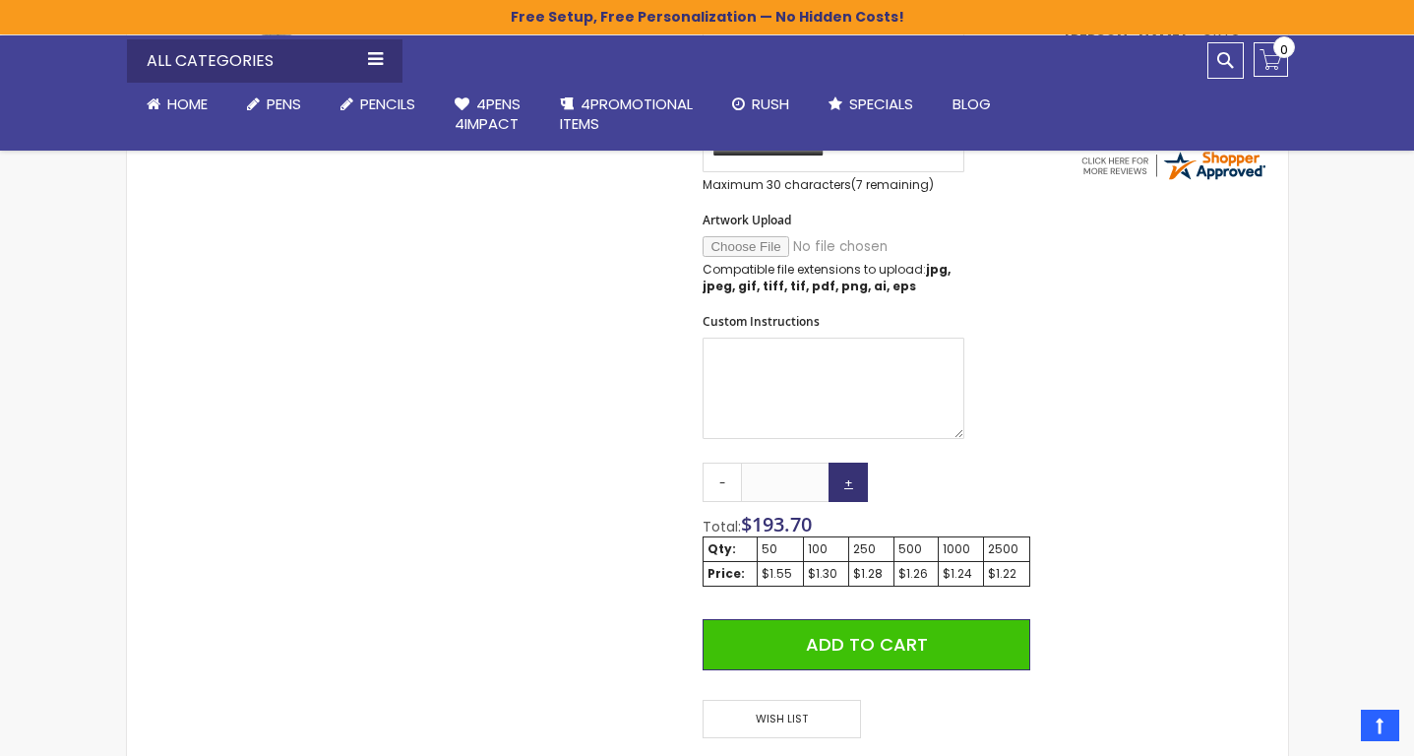
click at [840, 482] on link "+" at bounding box center [848, 482] width 39 height 39
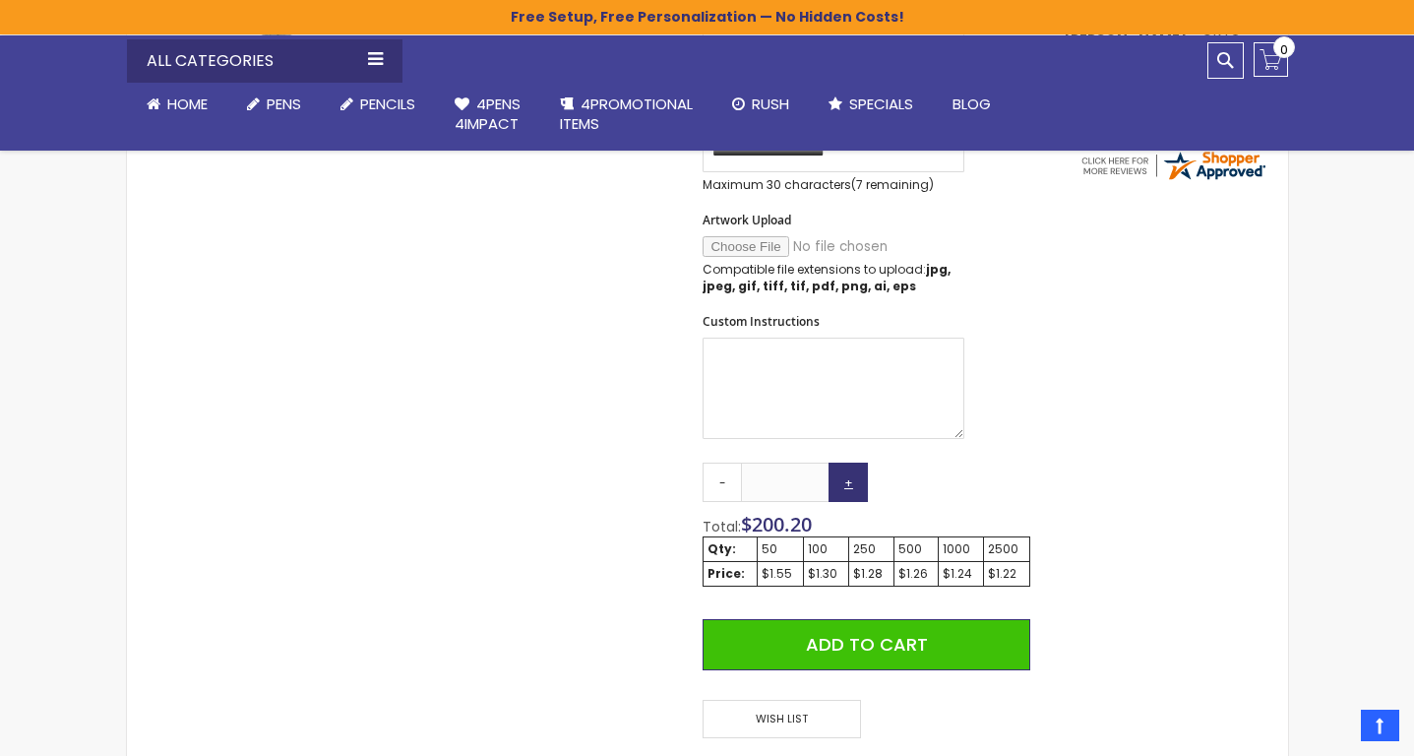
click at [840, 482] on link "+" at bounding box center [848, 482] width 39 height 39
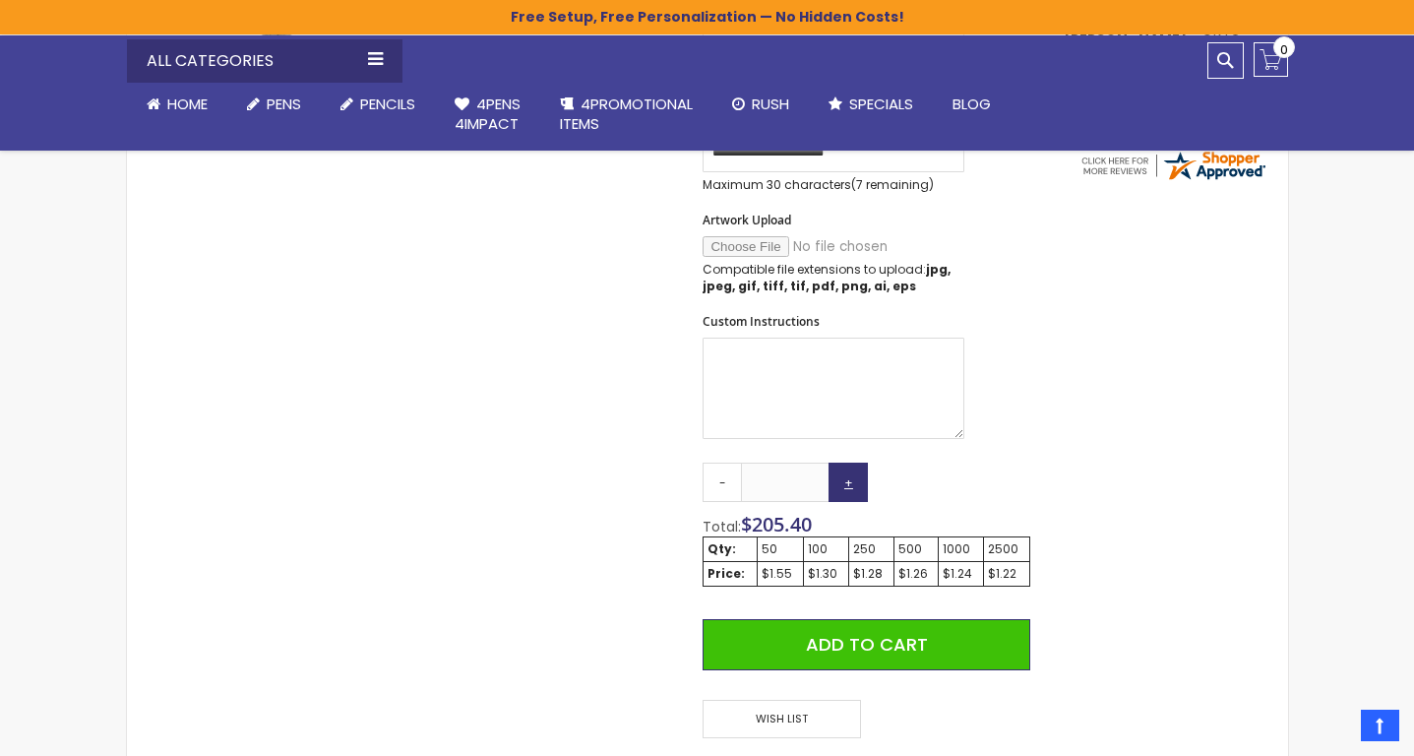
click at [840, 482] on link "+" at bounding box center [848, 482] width 39 height 39
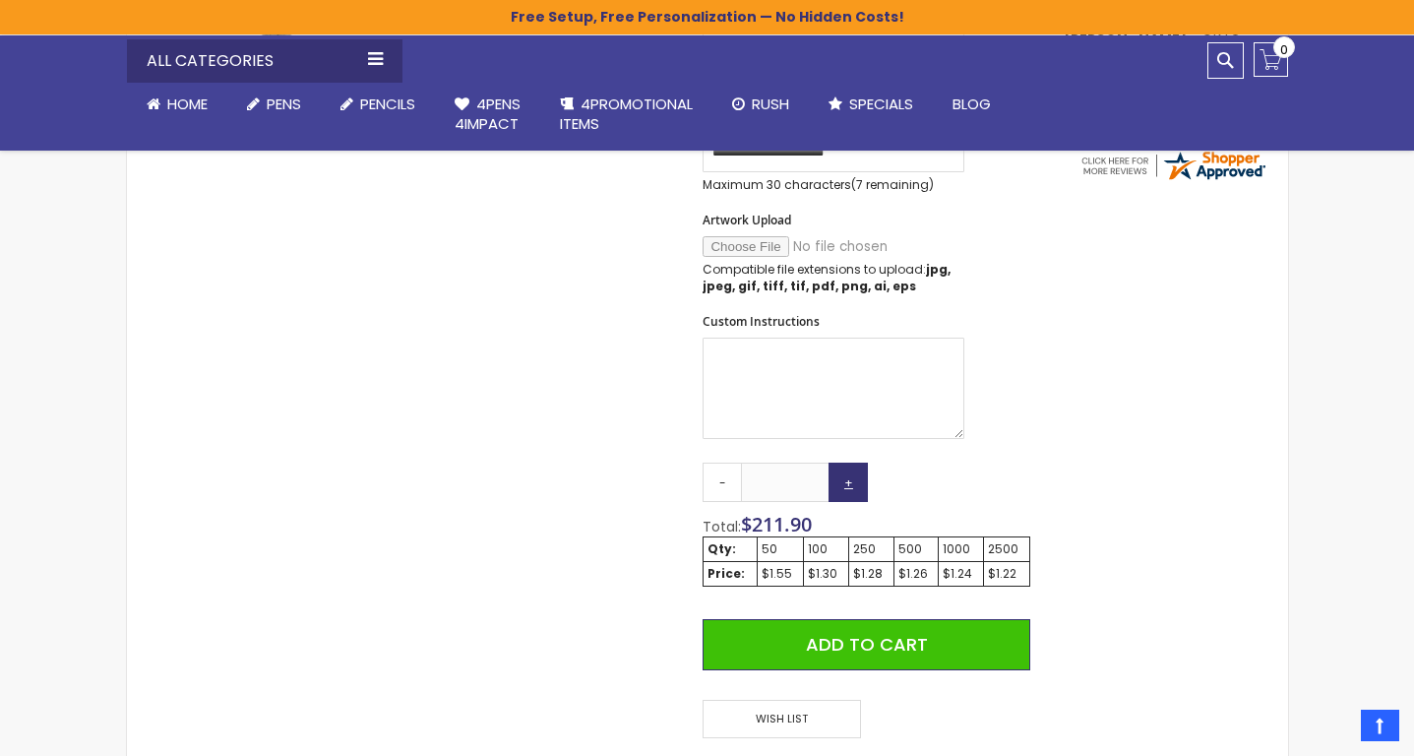
click at [840, 482] on link "+" at bounding box center [848, 482] width 39 height 39
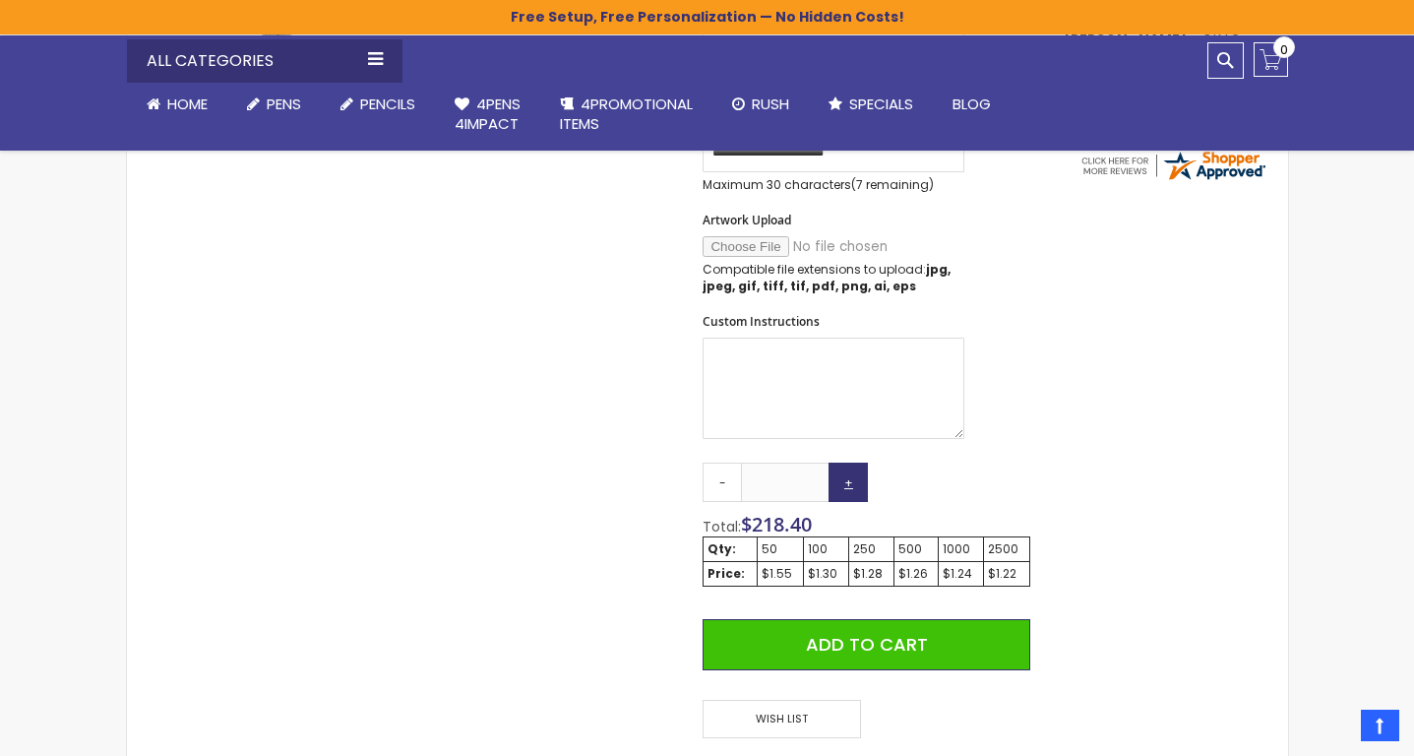
click at [840, 482] on link "+" at bounding box center [848, 482] width 39 height 39
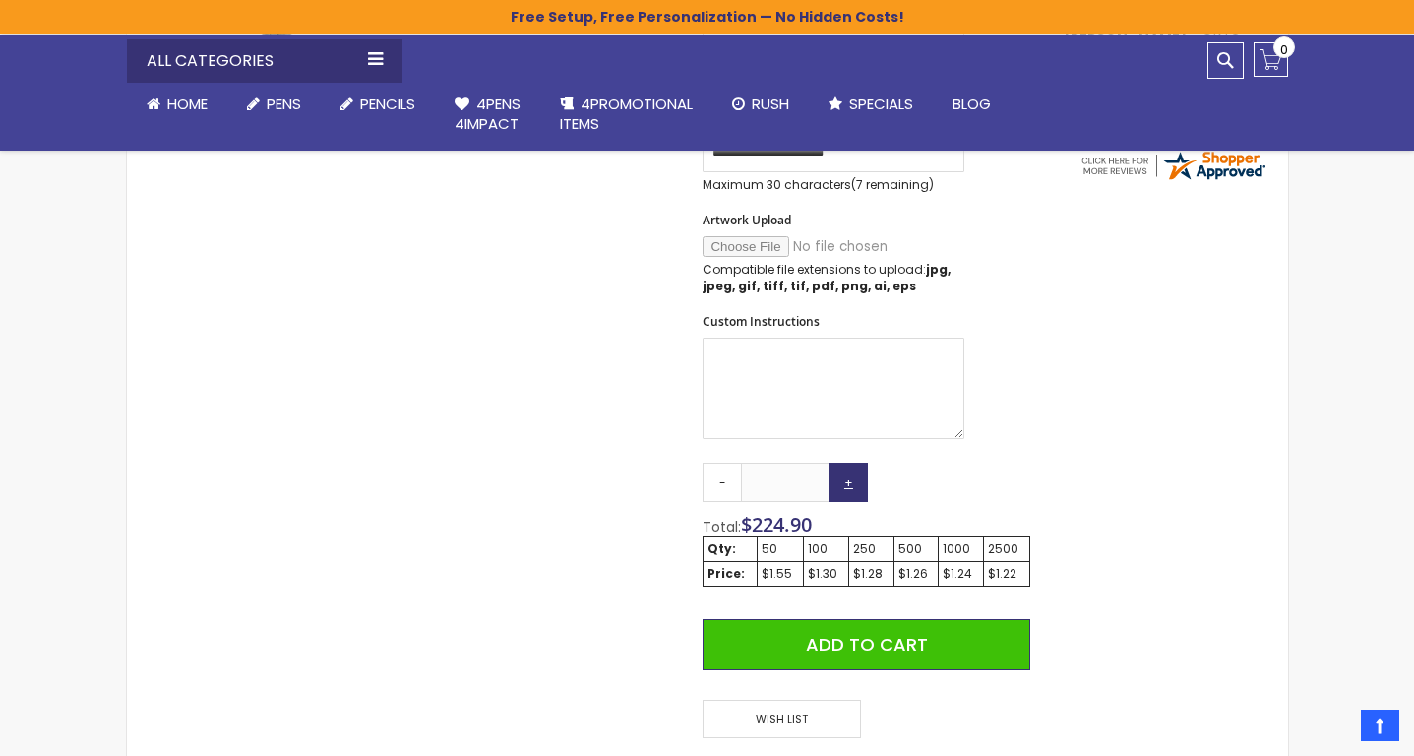
click at [840, 482] on link "+" at bounding box center [848, 482] width 39 height 39
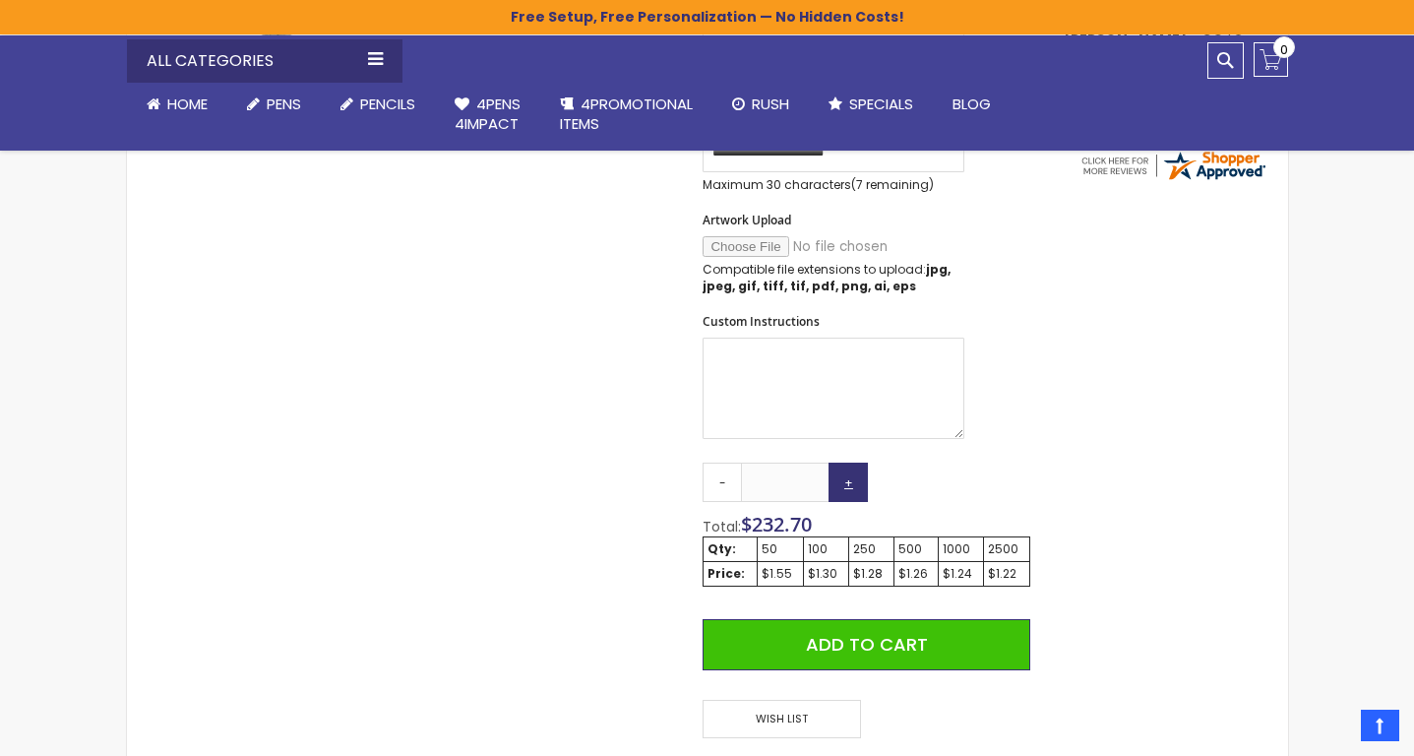
click at [840, 482] on link "+" at bounding box center [848, 482] width 39 height 39
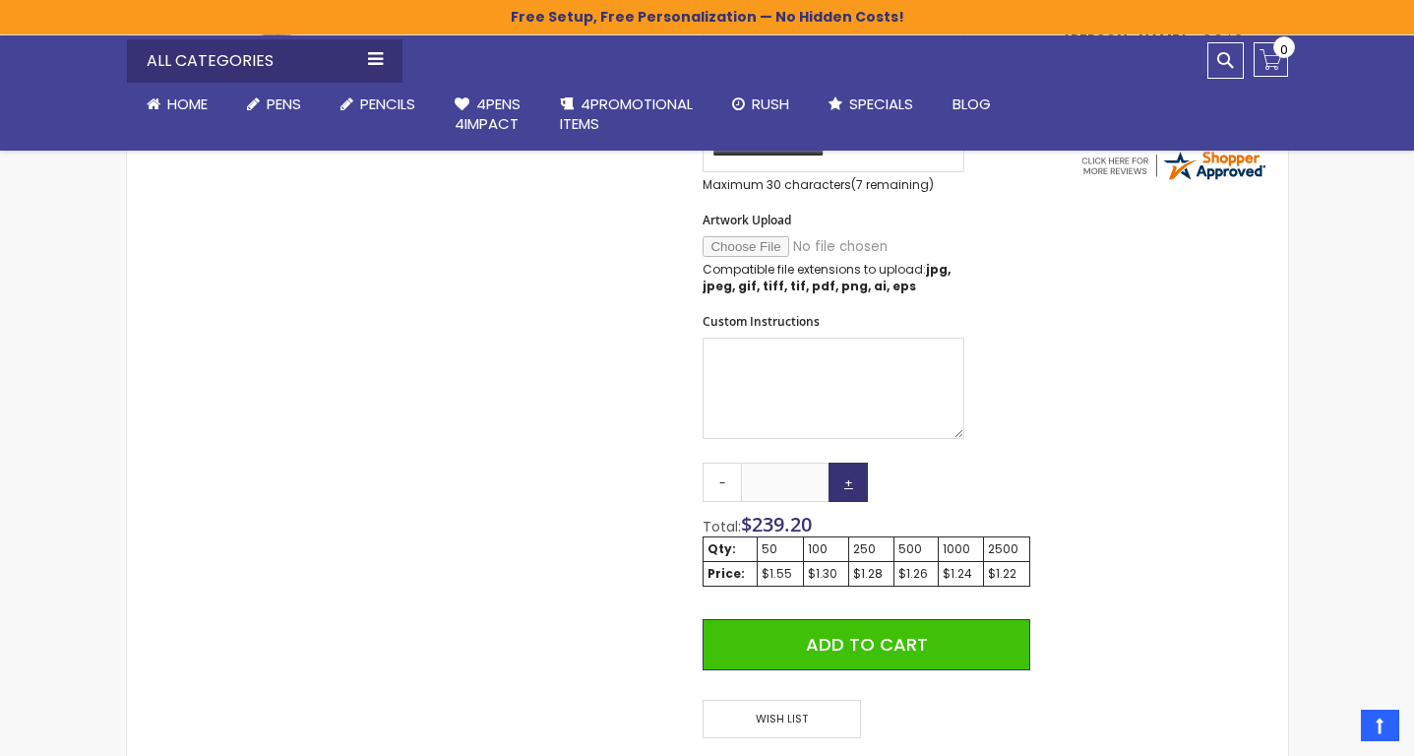
click at [840, 482] on link "+" at bounding box center [848, 482] width 39 height 39
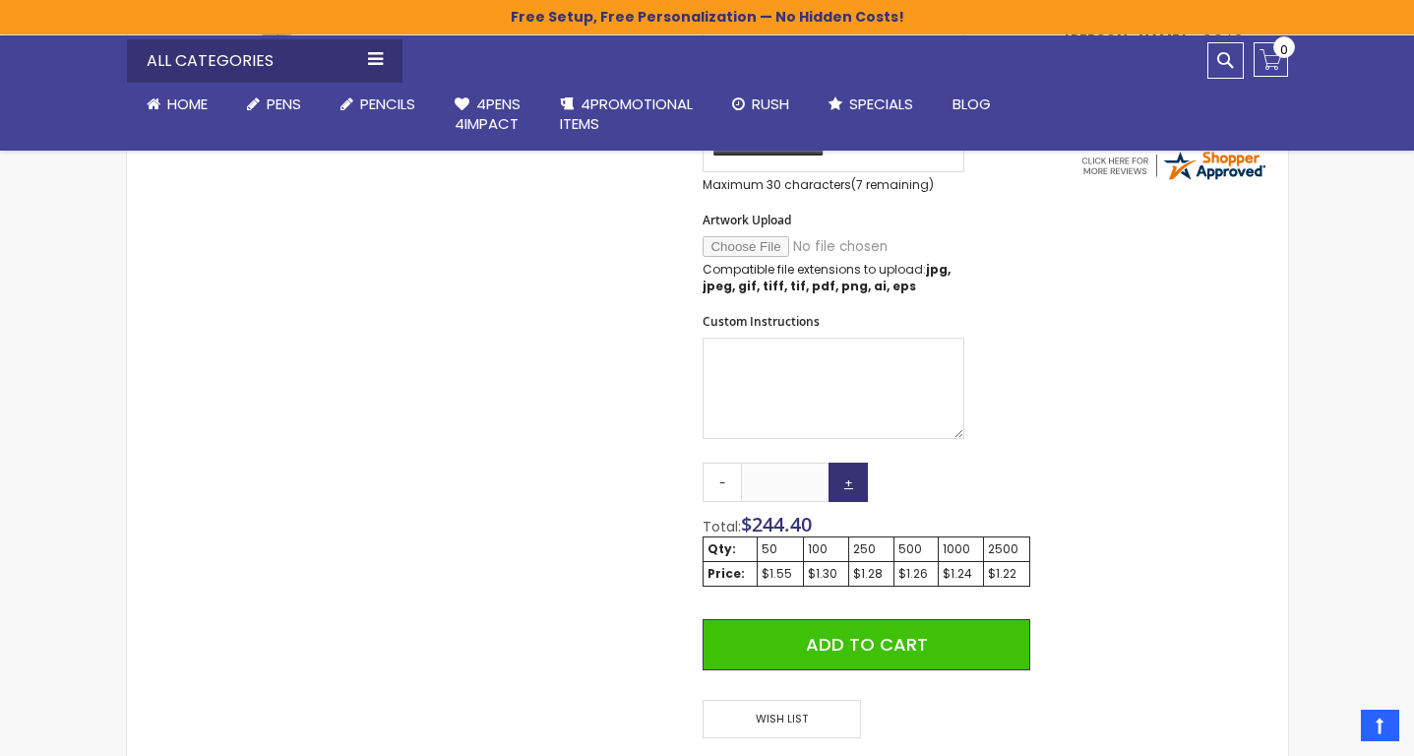
click at [840, 482] on link "+" at bounding box center [848, 482] width 39 height 39
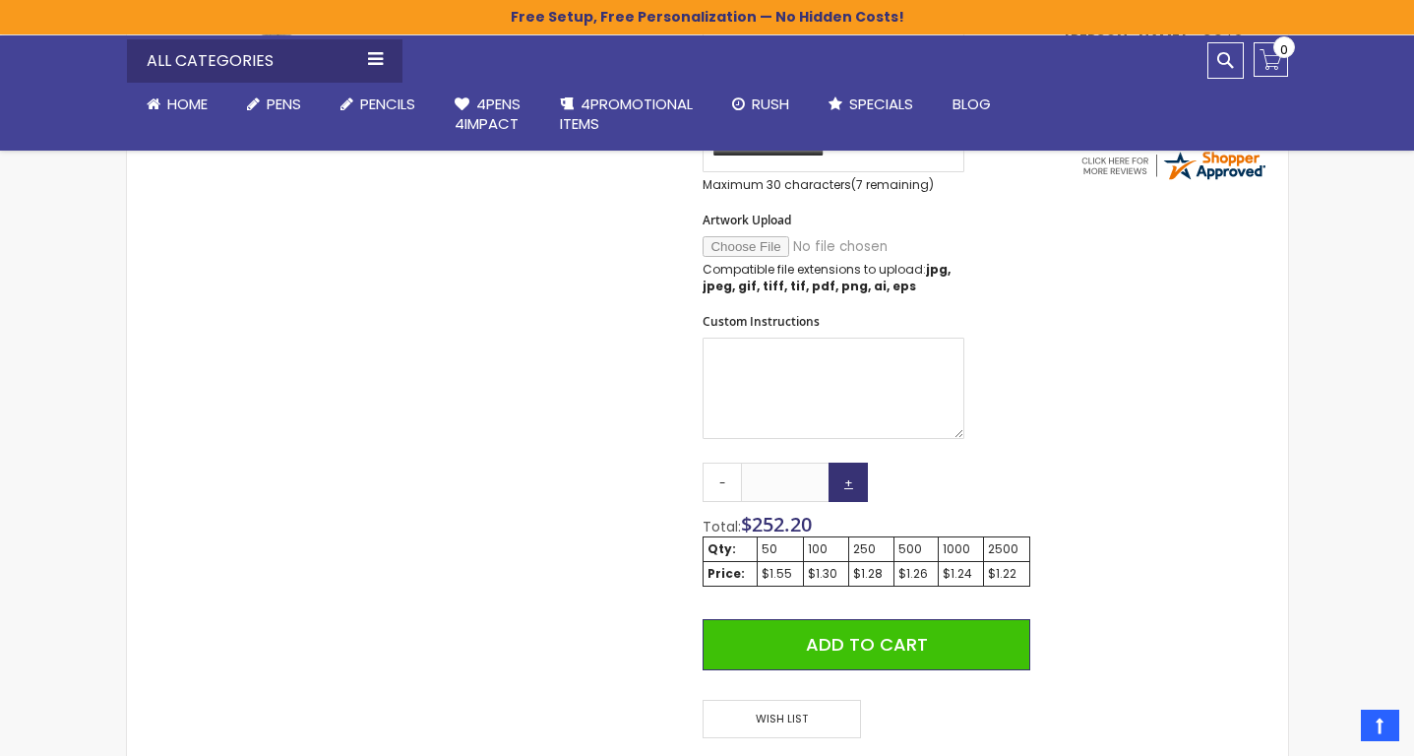
click at [840, 482] on link "+" at bounding box center [848, 482] width 39 height 39
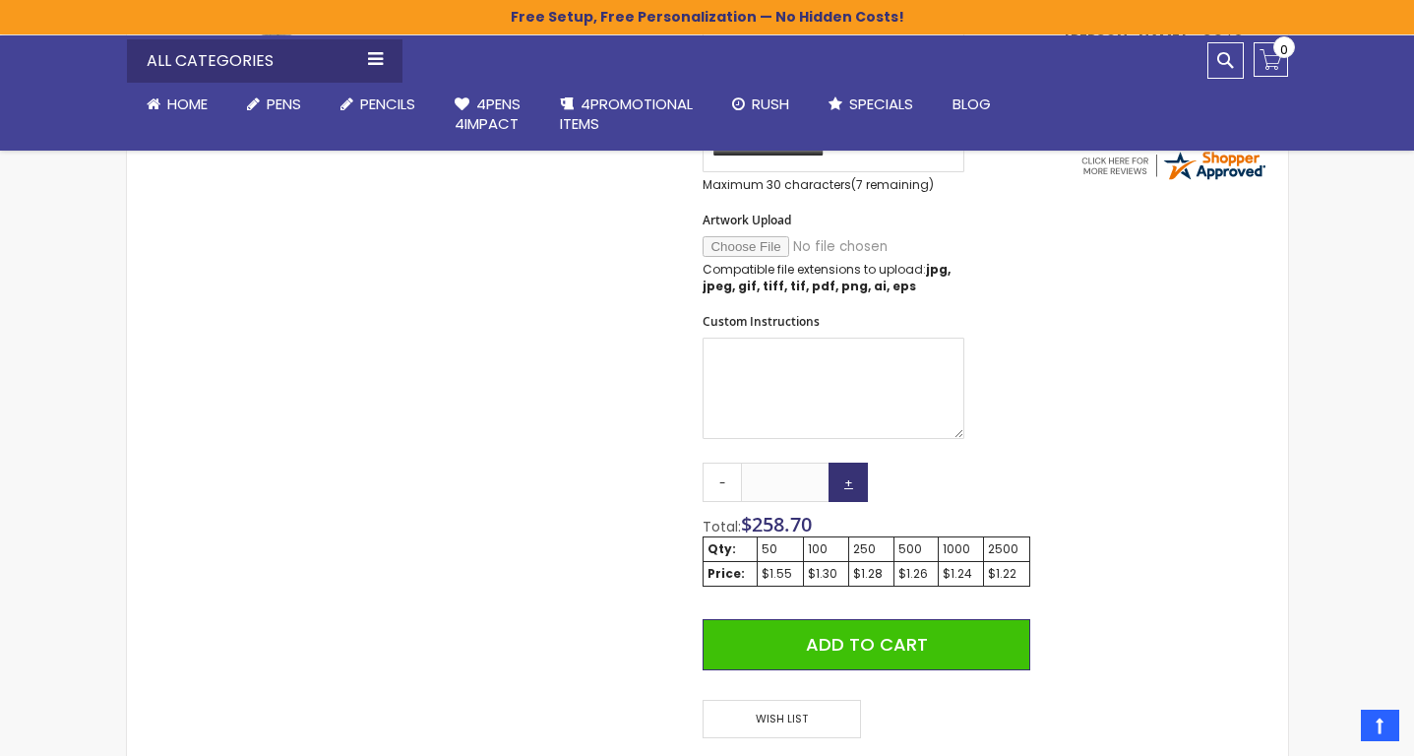
click at [840, 482] on link "+" at bounding box center [848, 482] width 39 height 39
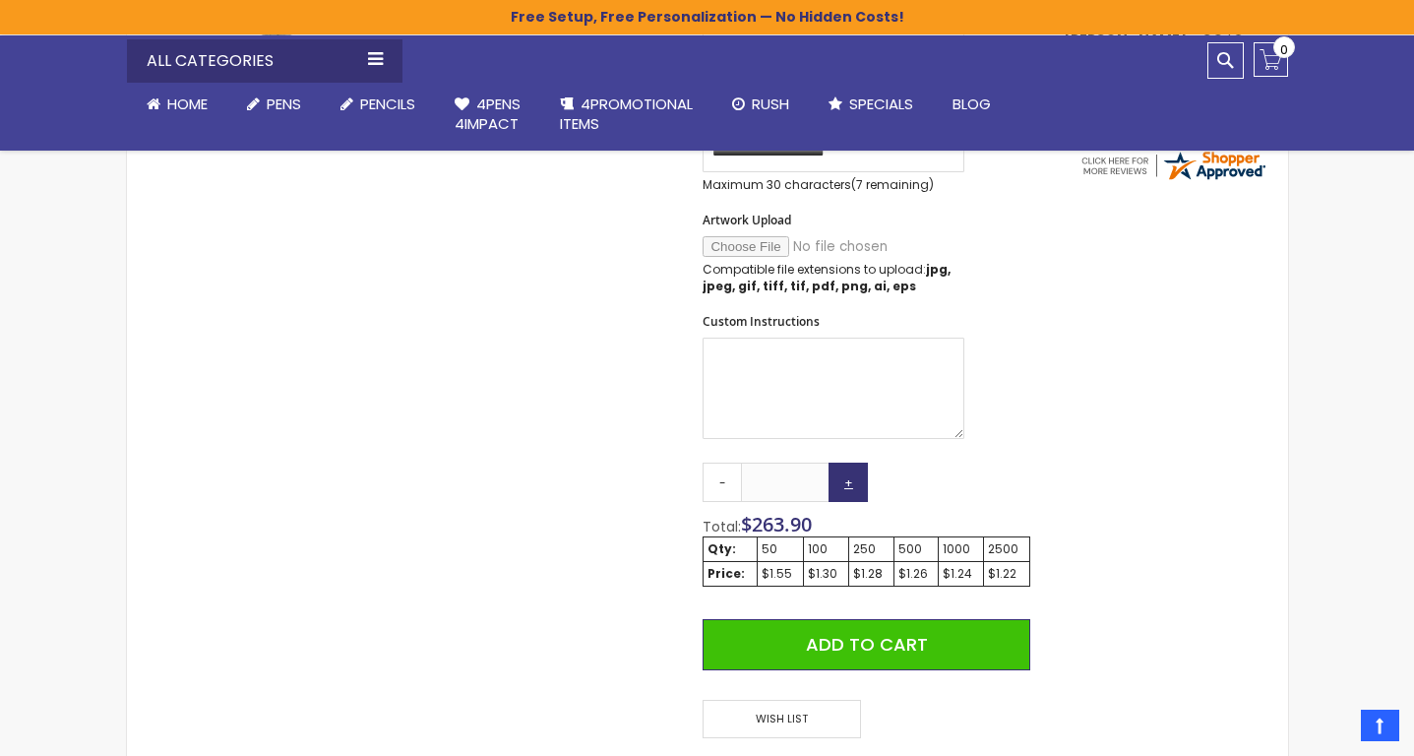
click at [840, 482] on link "+" at bounding box center [848, 482] width 39 height 39
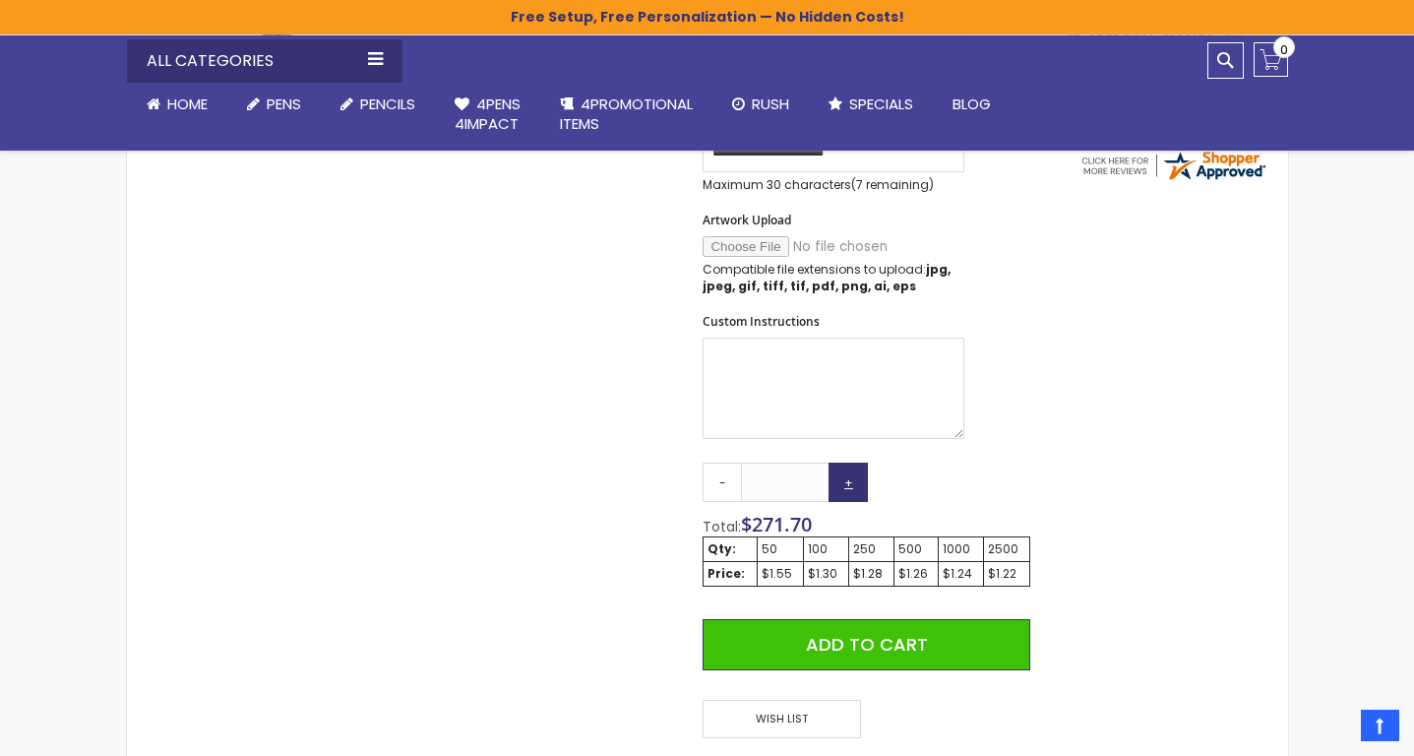
click at [840, 482] on link "+" at bounding box center [848, 482] width 39 height 39
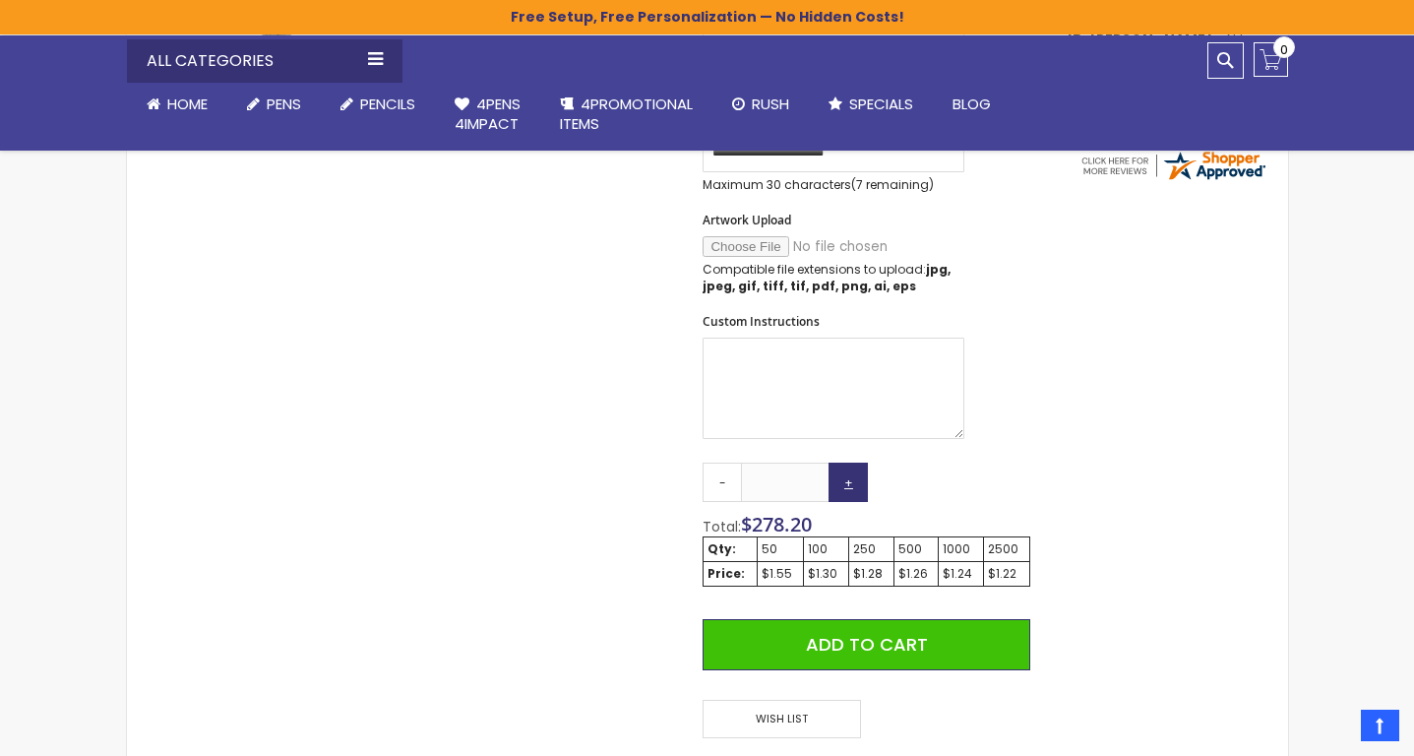
click at [840, 482] on link "+" at bounding box center [848, 482] width 39 height 39
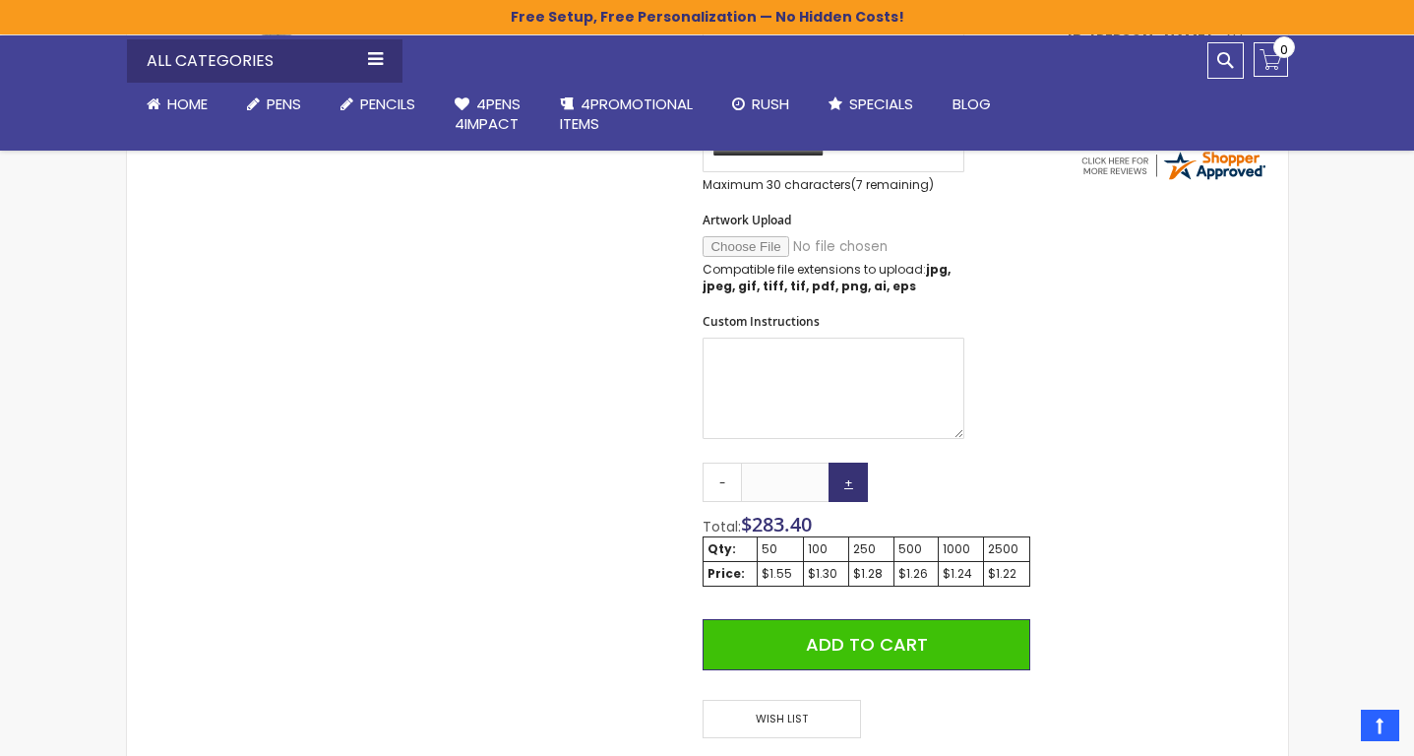
click at [840, 482] on link "+" at bounding box center [848, 482] width 39 height 39
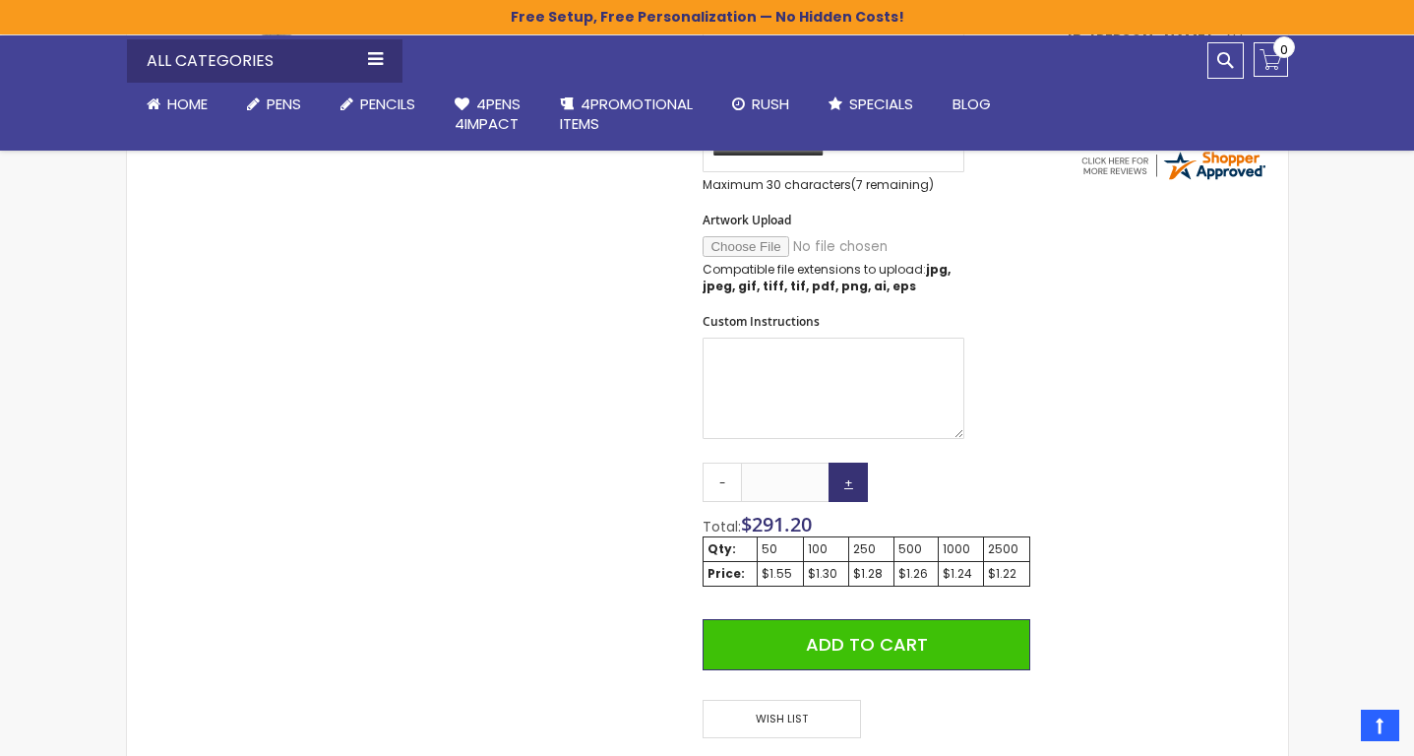
click at [840, 482] on link "+" at bounding box center [848, 482] width 39 height 39
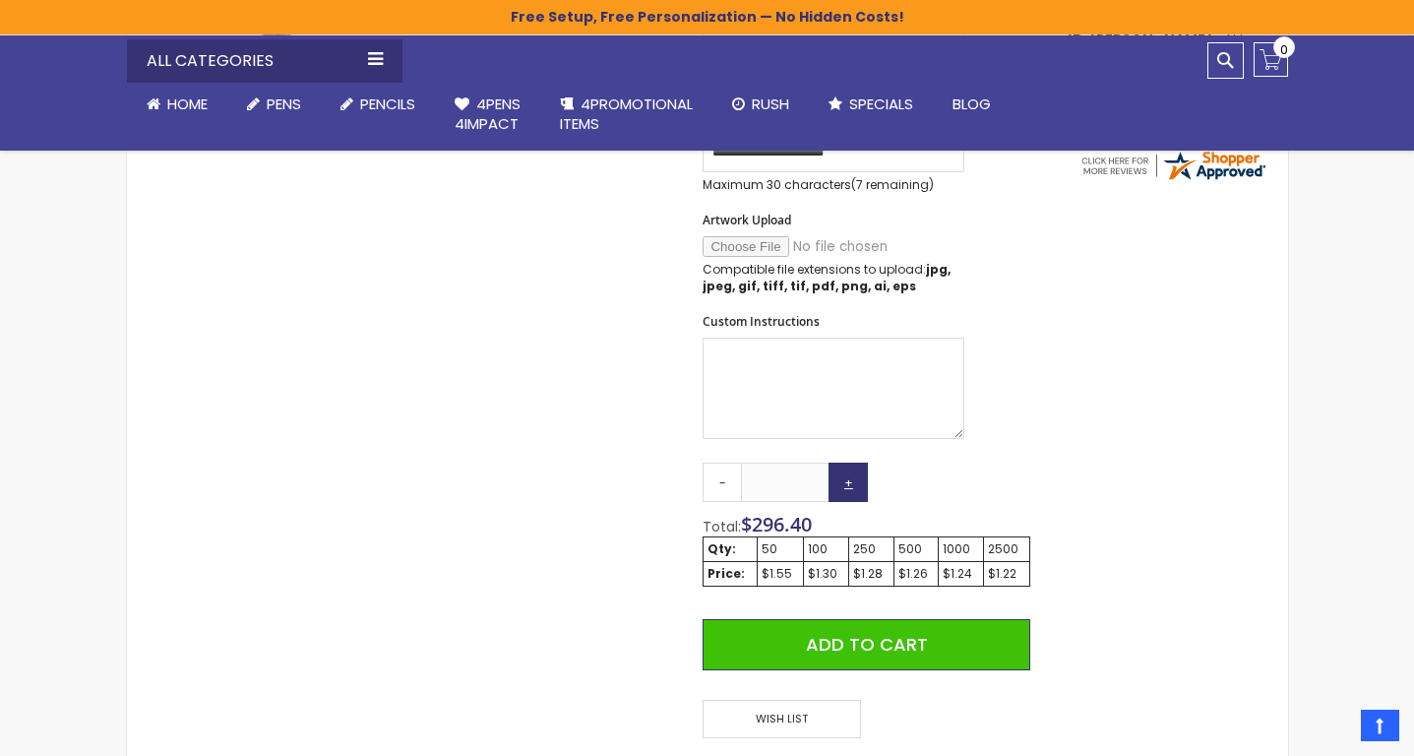
click at [840, 482] on link "+" at bounding box center [848, 482] width 39 height 39
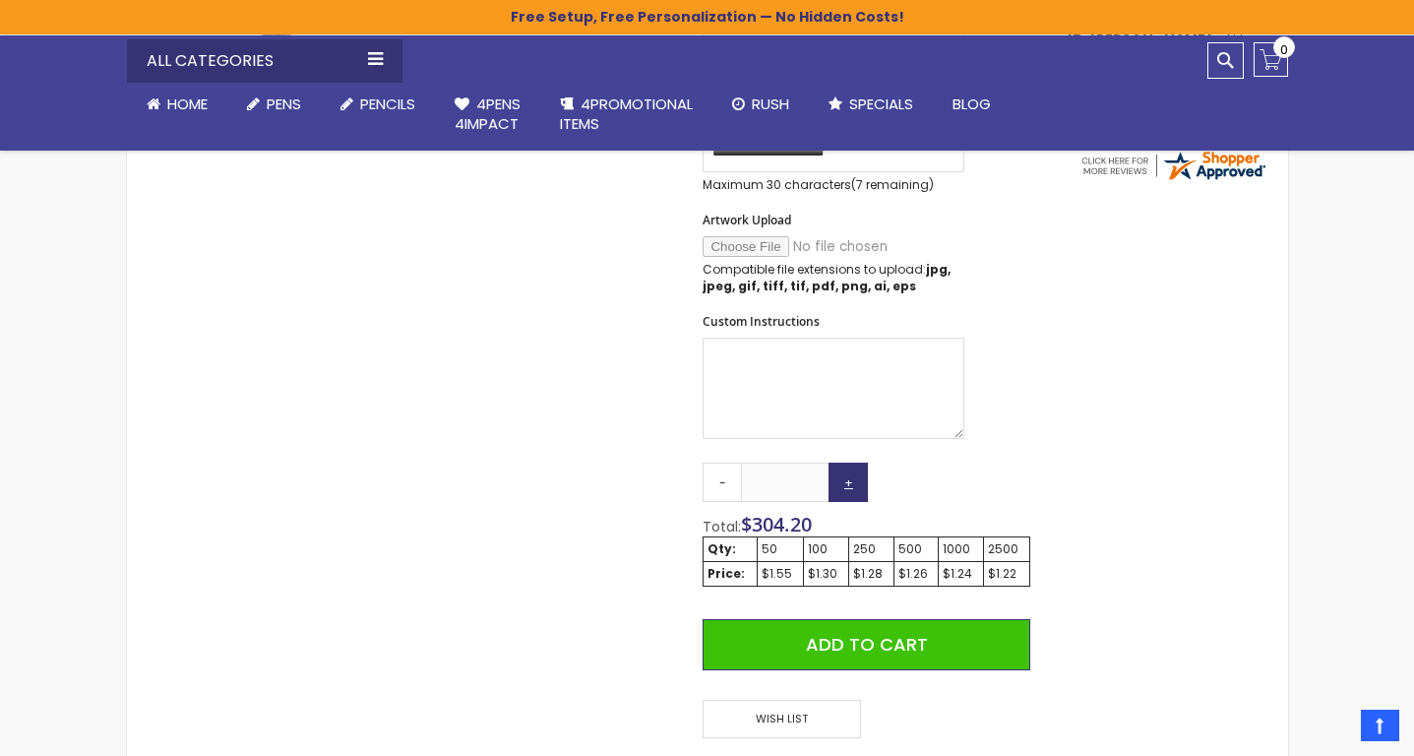
click at [840, 482] on link "+" at bounding box center [848, 482] width 39 height 39
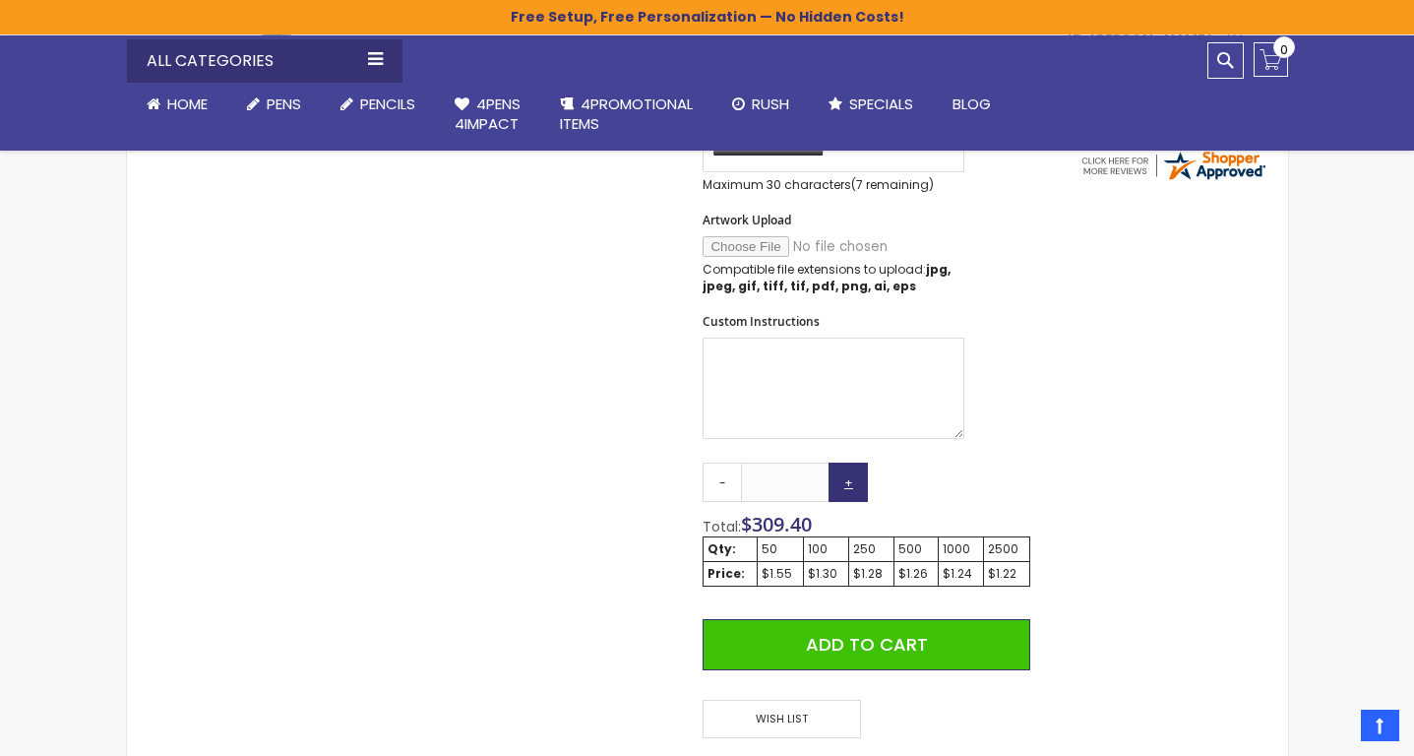
click at [840, 482] on link "+" at bounding box center [848, 482] width 39 height 39
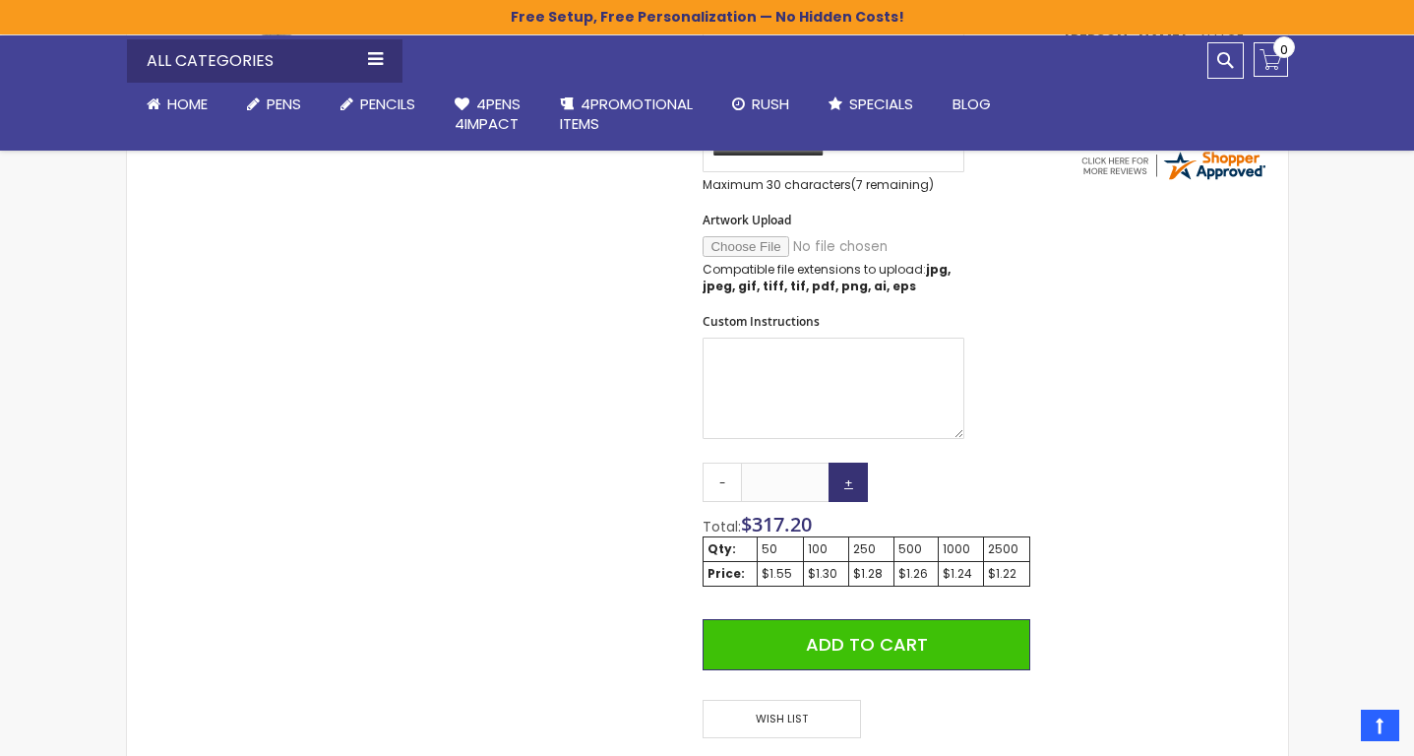
click at [840, 482] on link "+" at bounding box center [848, 482] width 39 height 39
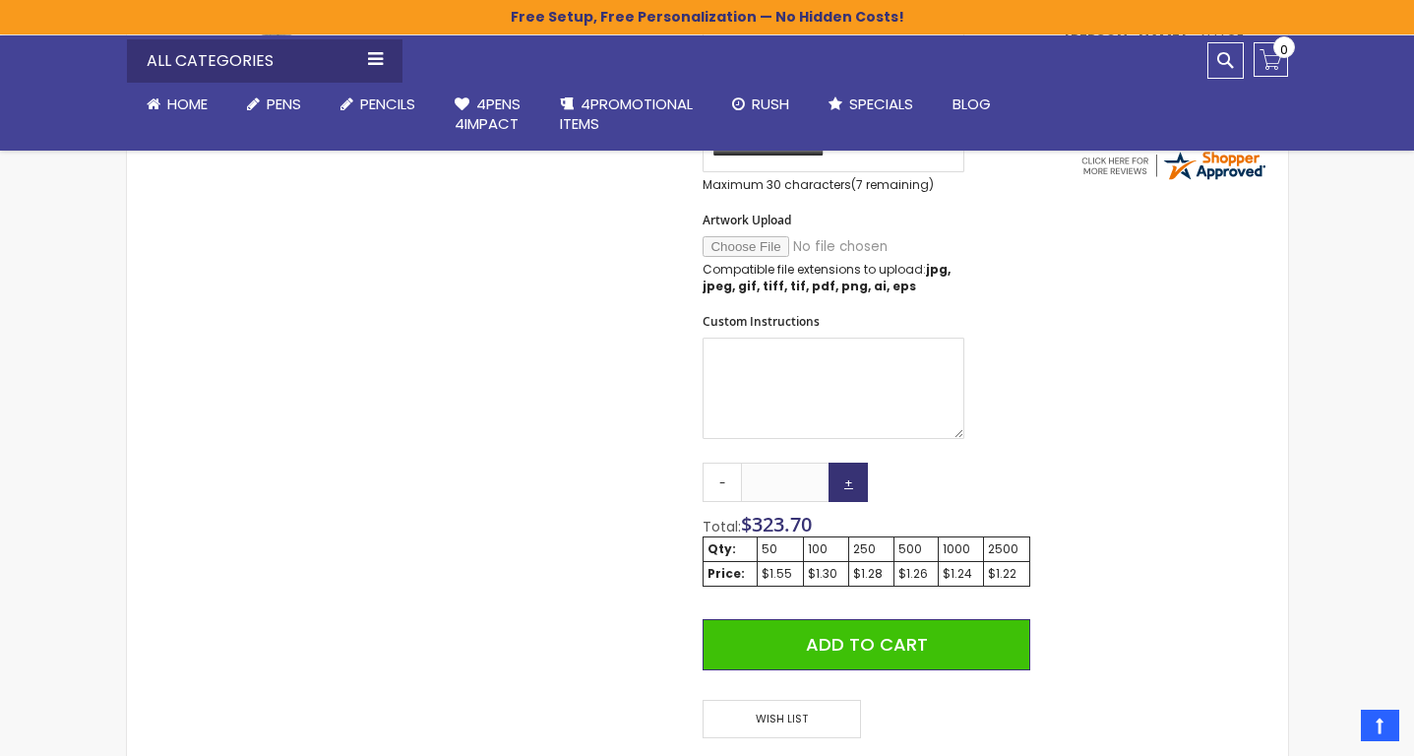
click at [840, 482] on link "+" at bounding box center [848, 482] width 39 height 39
click at [714, 487] on link "-" at bounding box center [722, 482] width 39 height 39
type input "***"
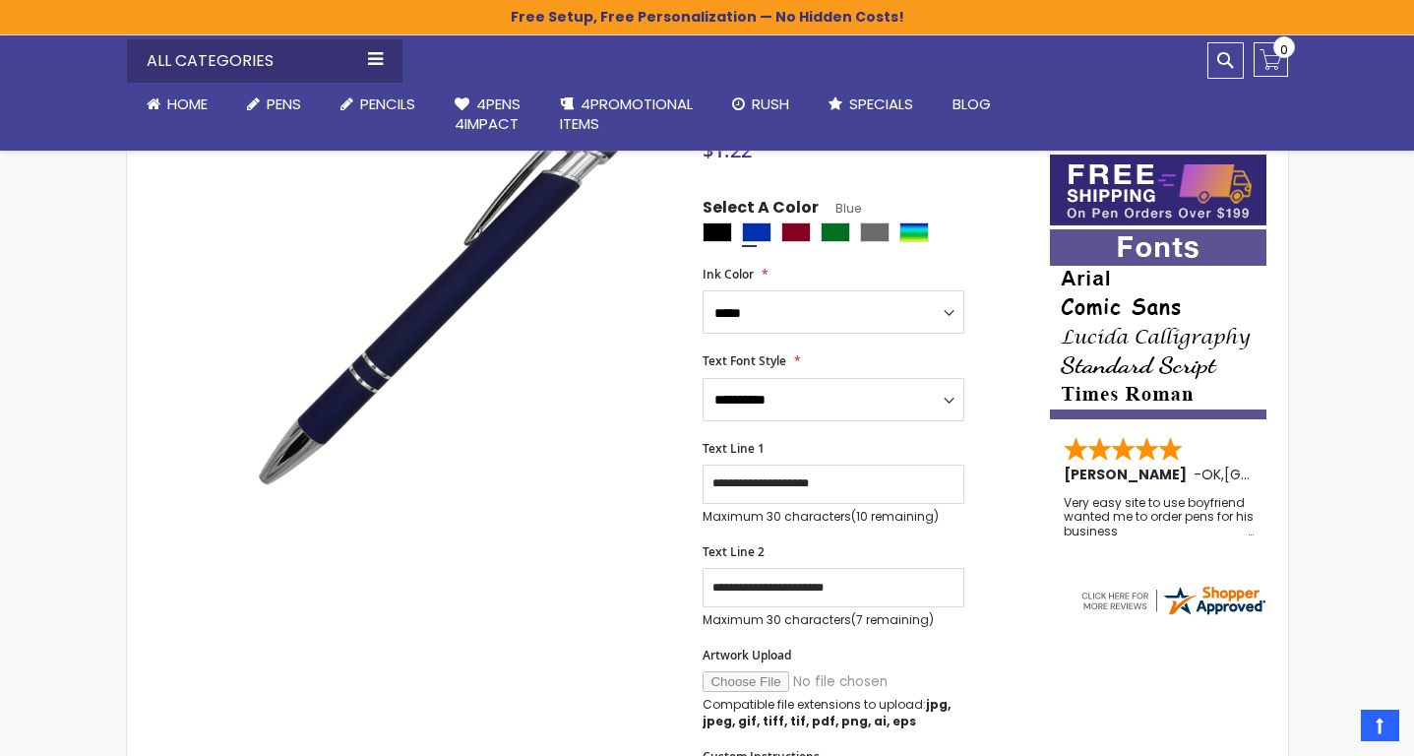
scroll to position [320, 0]
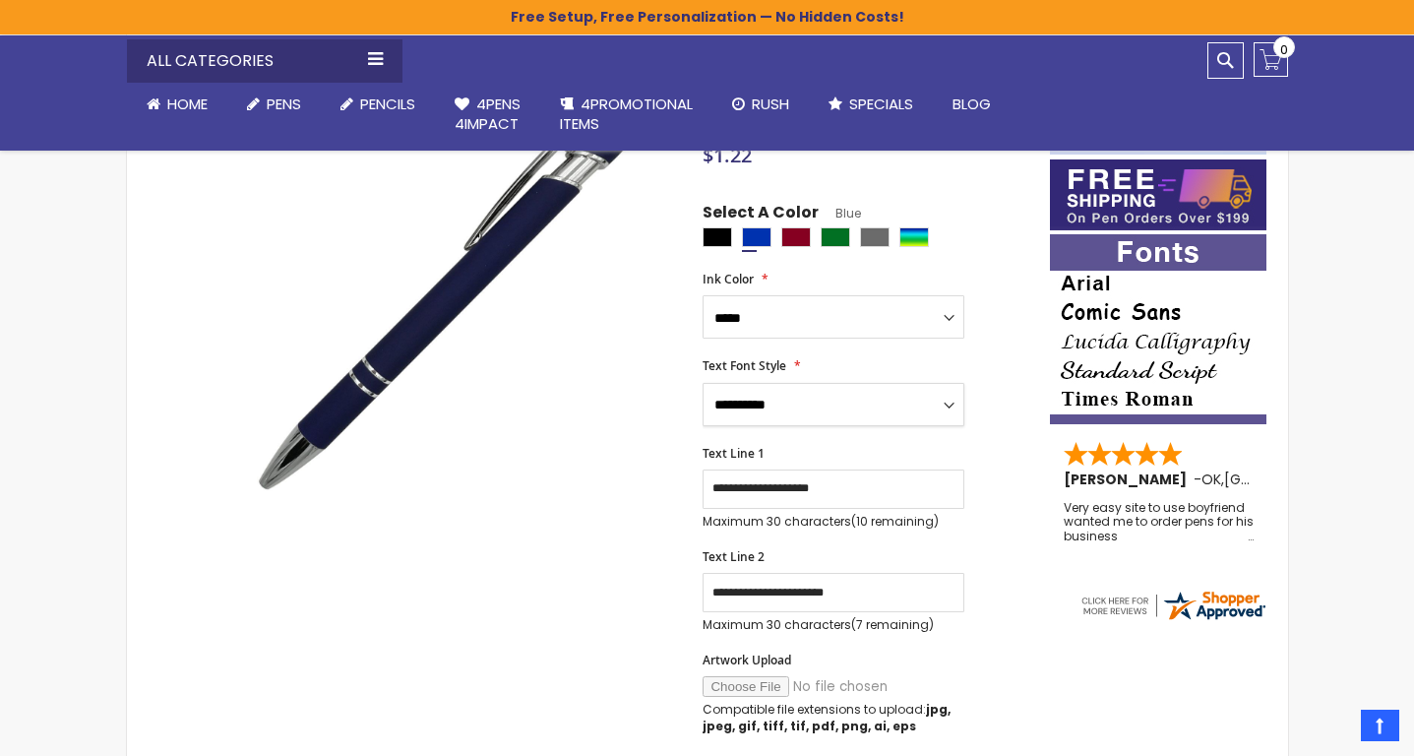
click at [951, 417] on select "**********" at bounding box center [834, 404] width 262 height 43
select select "**"
click at [703, 383] on select "**********" at bounding box center [834, 404] width 262 height 43
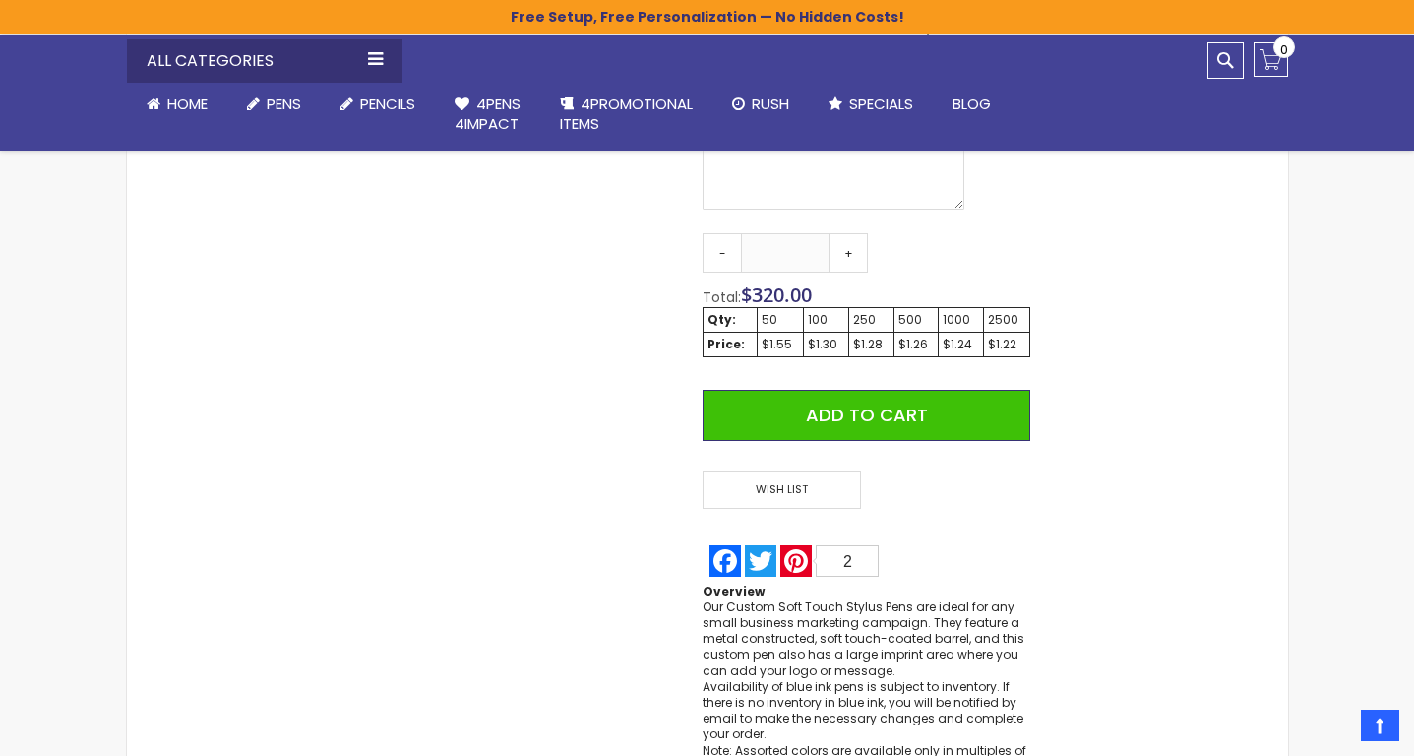
scroll to position [1022, 0]
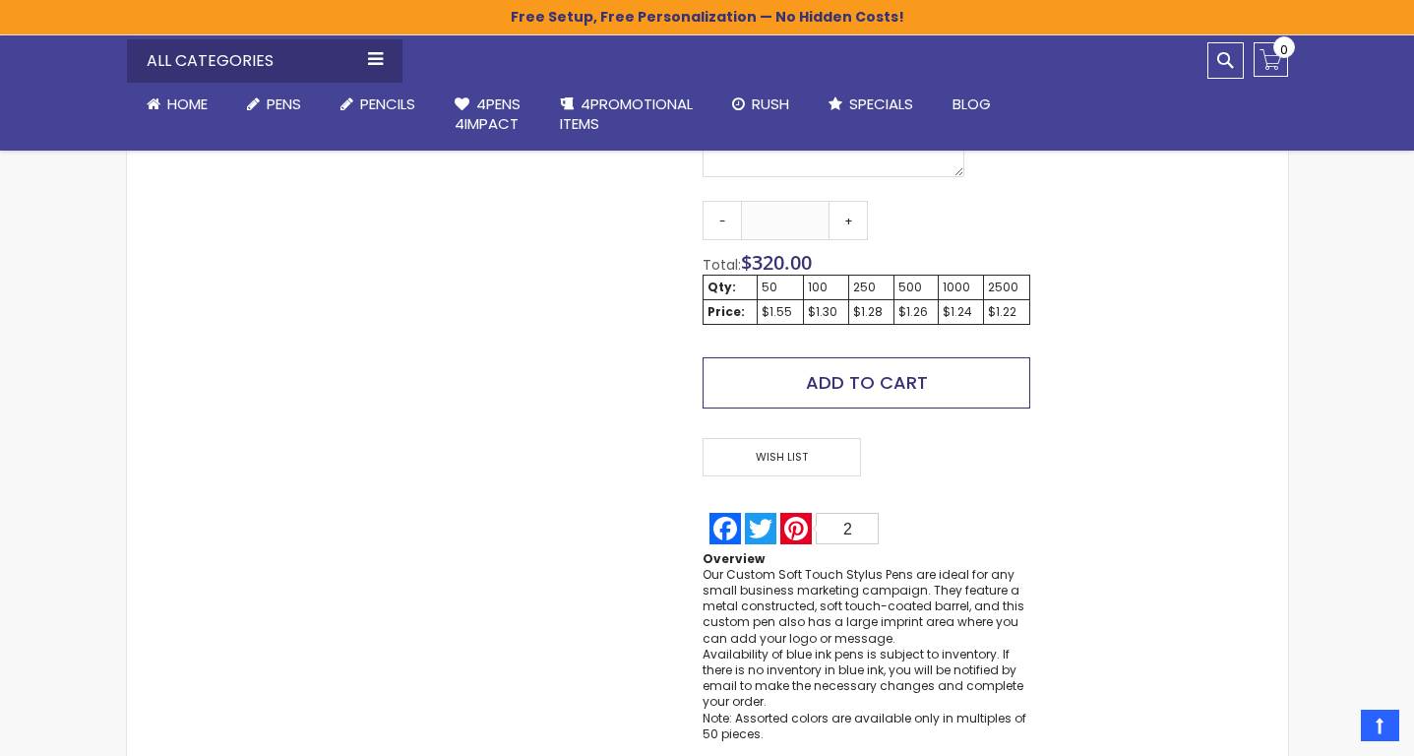
click at [740, 376] on button "Add to Cart" at bounding box center [866, 382] width 327 height 51
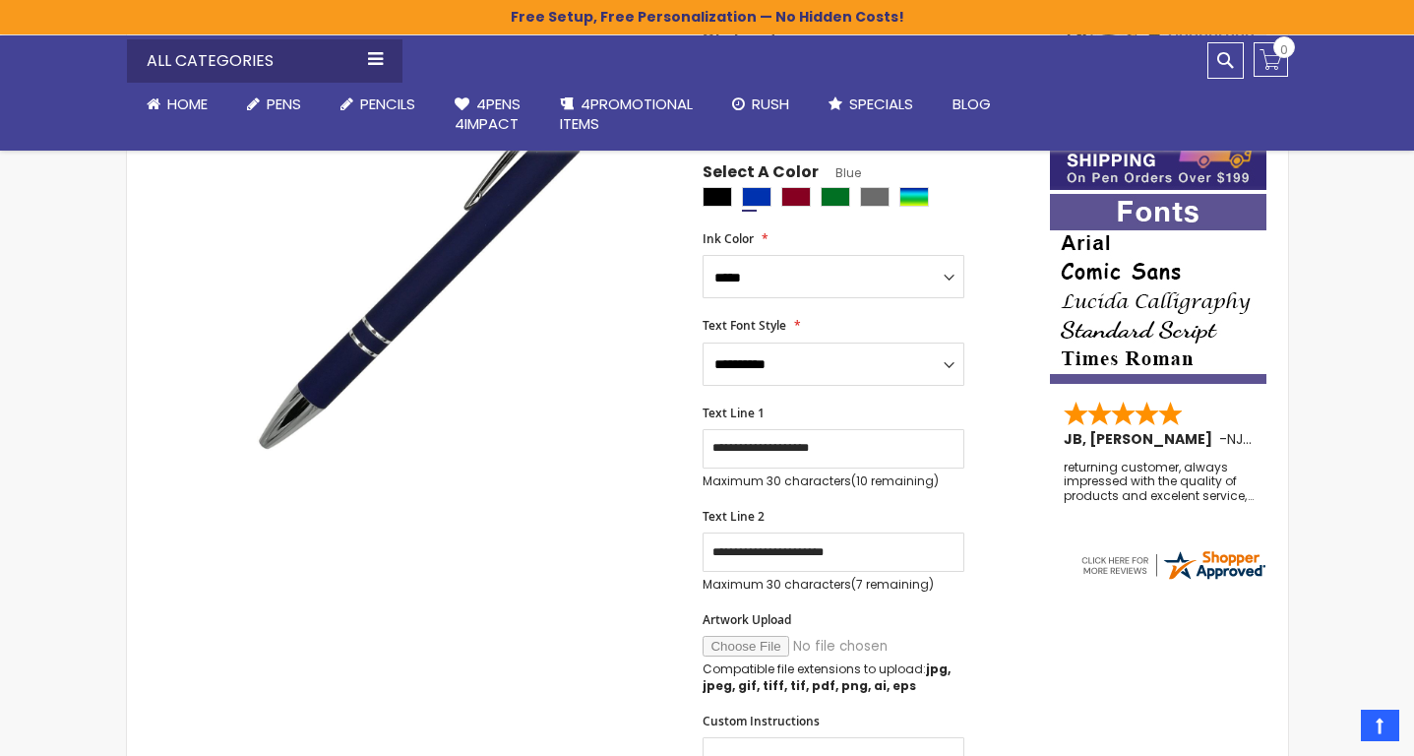
scroll to position [232, 0]
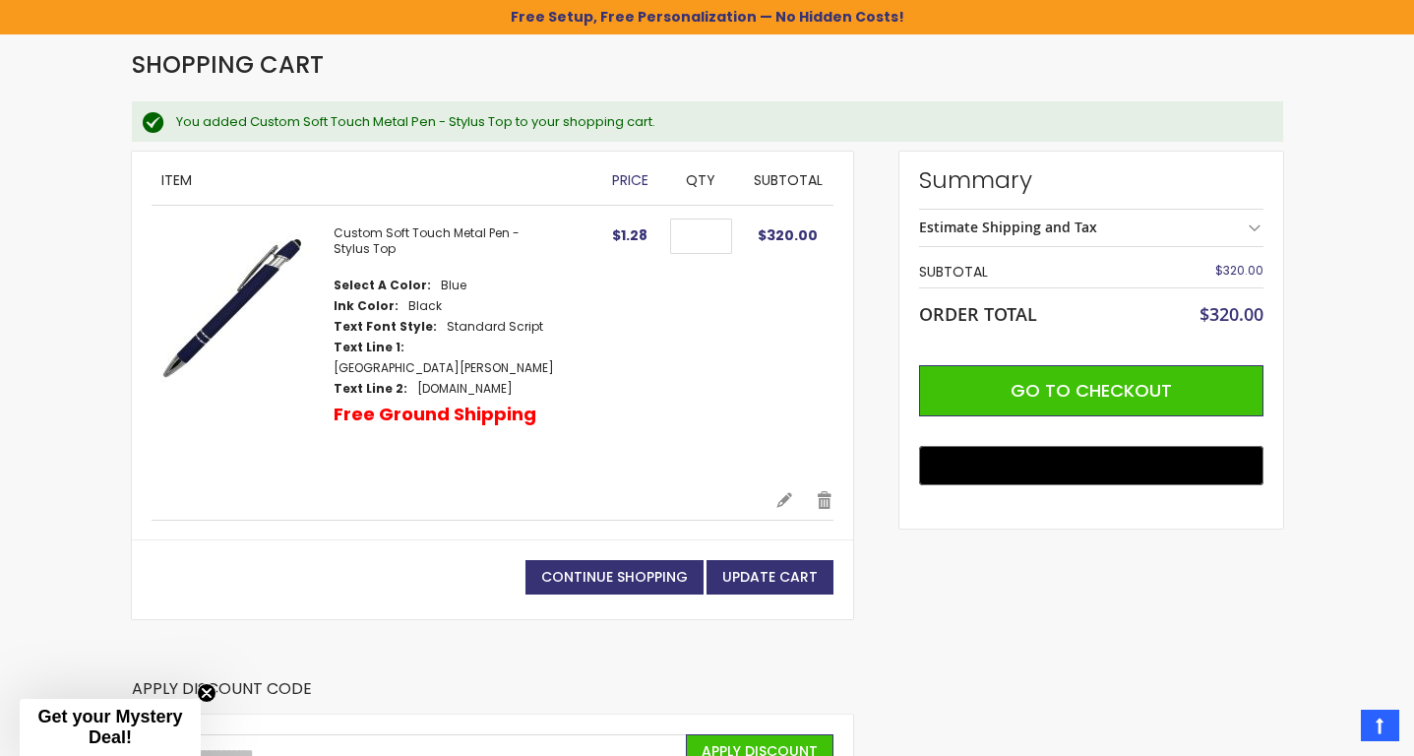
scroll to position [251, 0]
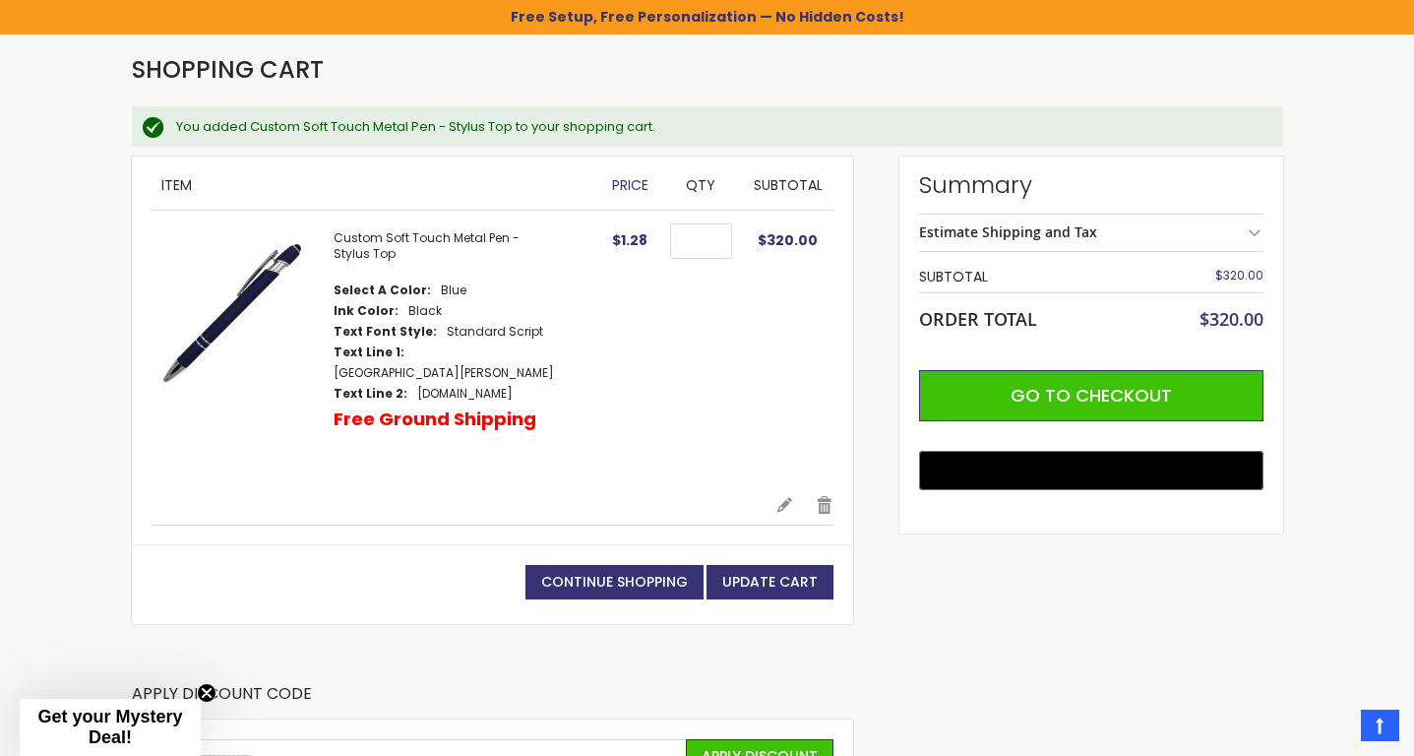
click at [232, 297] on img at bounding box center [233, 311] width 162 height 162
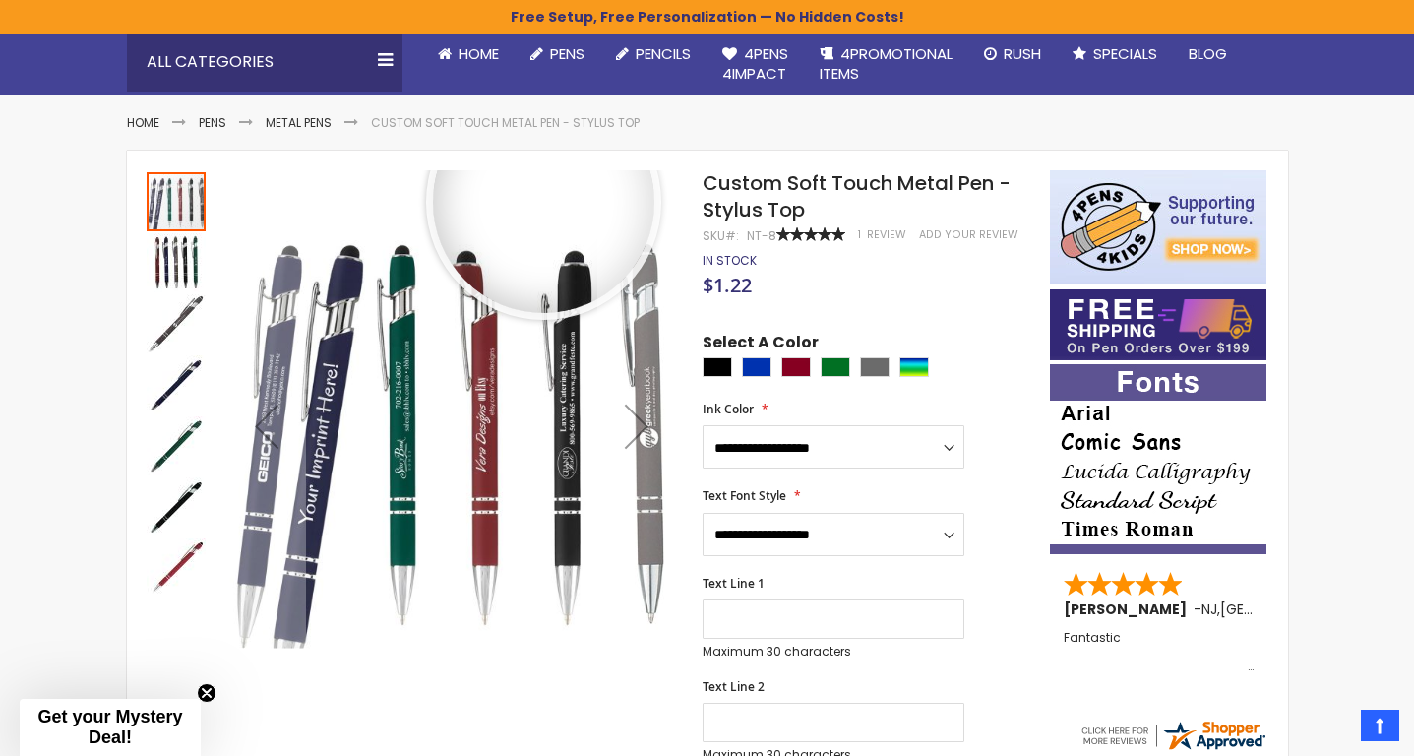
scroll to position [195, 0]
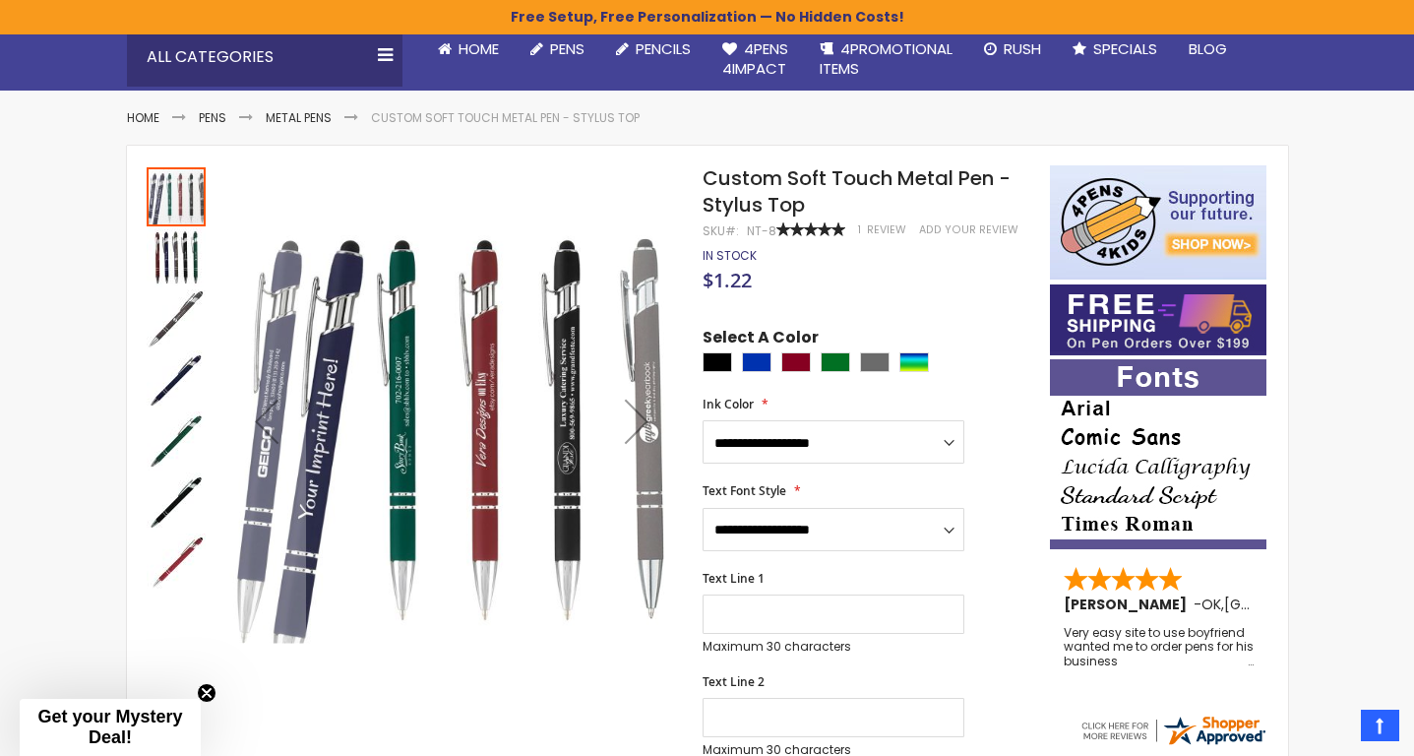
click at [176, 262] on img "Custom Soft Touch Metal Pen - Stylus Top" at bounding box center [176, 257] width 59 height 59
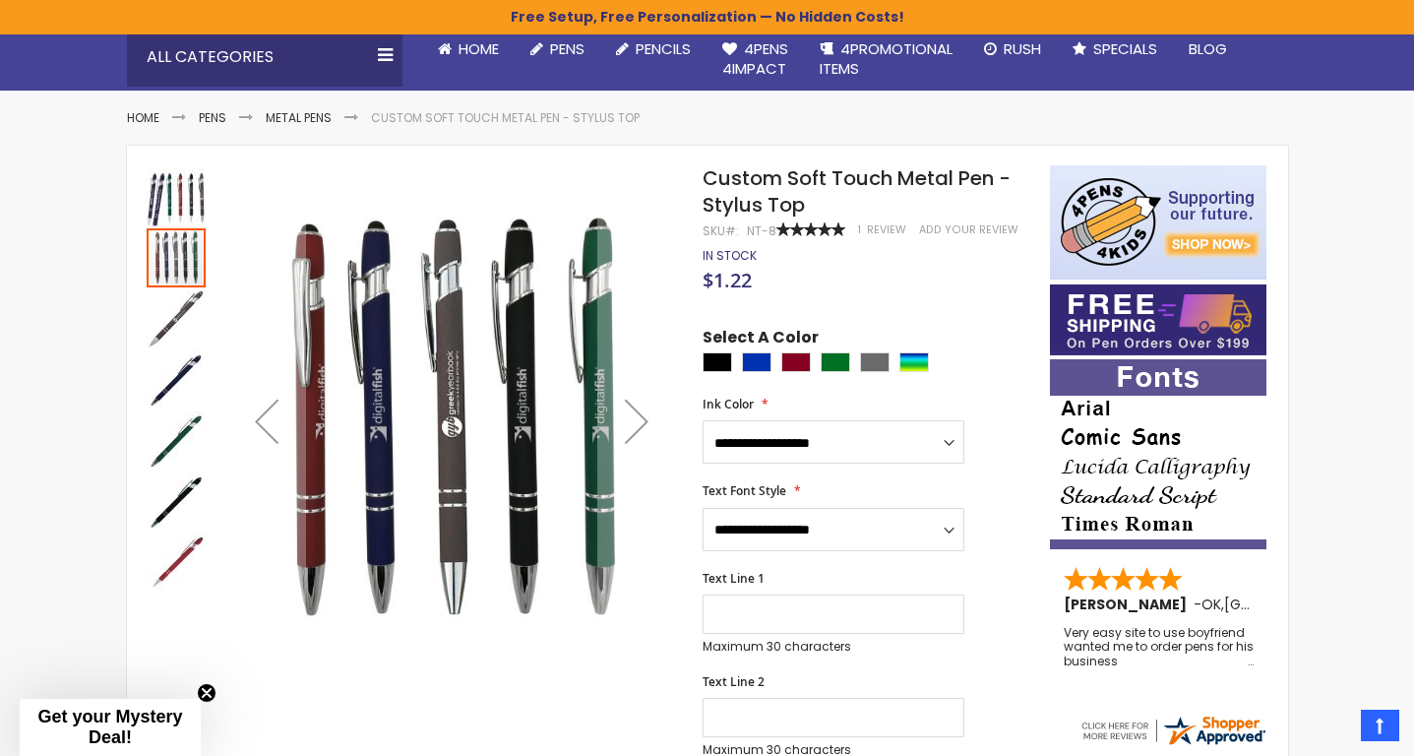
click at [180, 311] on img "Custom Soft Touch Metal Pen - Stylus Top" at bounding box center [176, 318] width 59 height 59
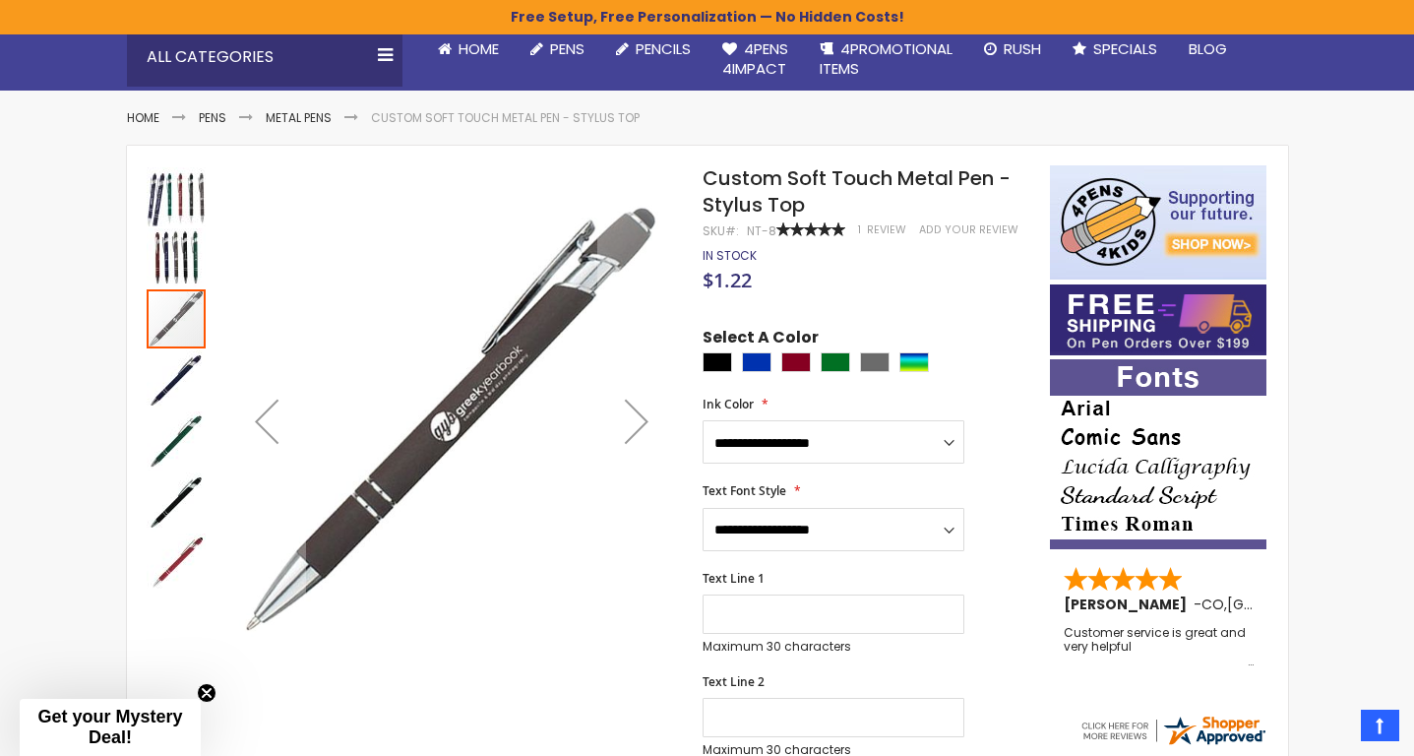
click at [200, 365] on img "Custom Soft Touch Metal Pen - Stylus Top" at bounding box center [176, 379] width 59 height 59
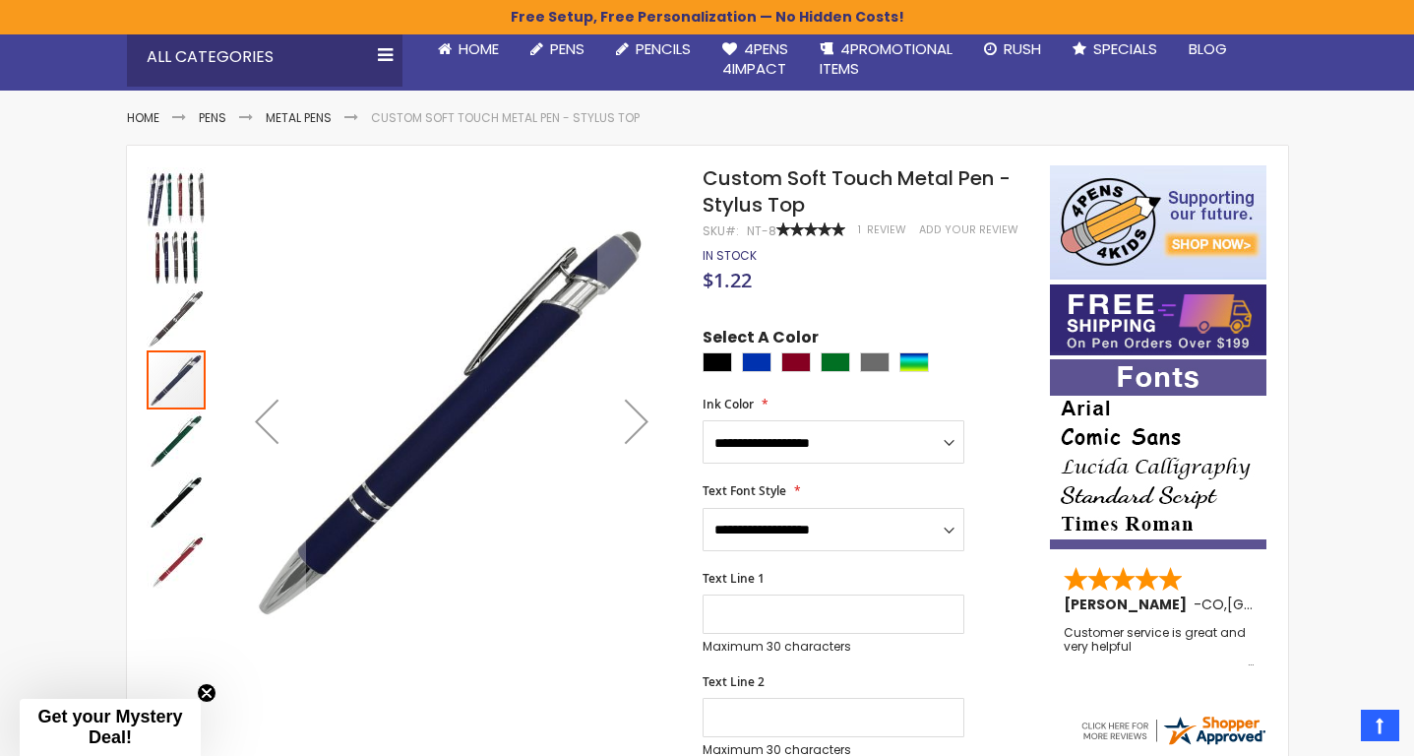
click at [178, 450] on img "Custom Soft Touch Metal Pen - Stylus Top" at bounding box center [176, 440] width 59 height 59
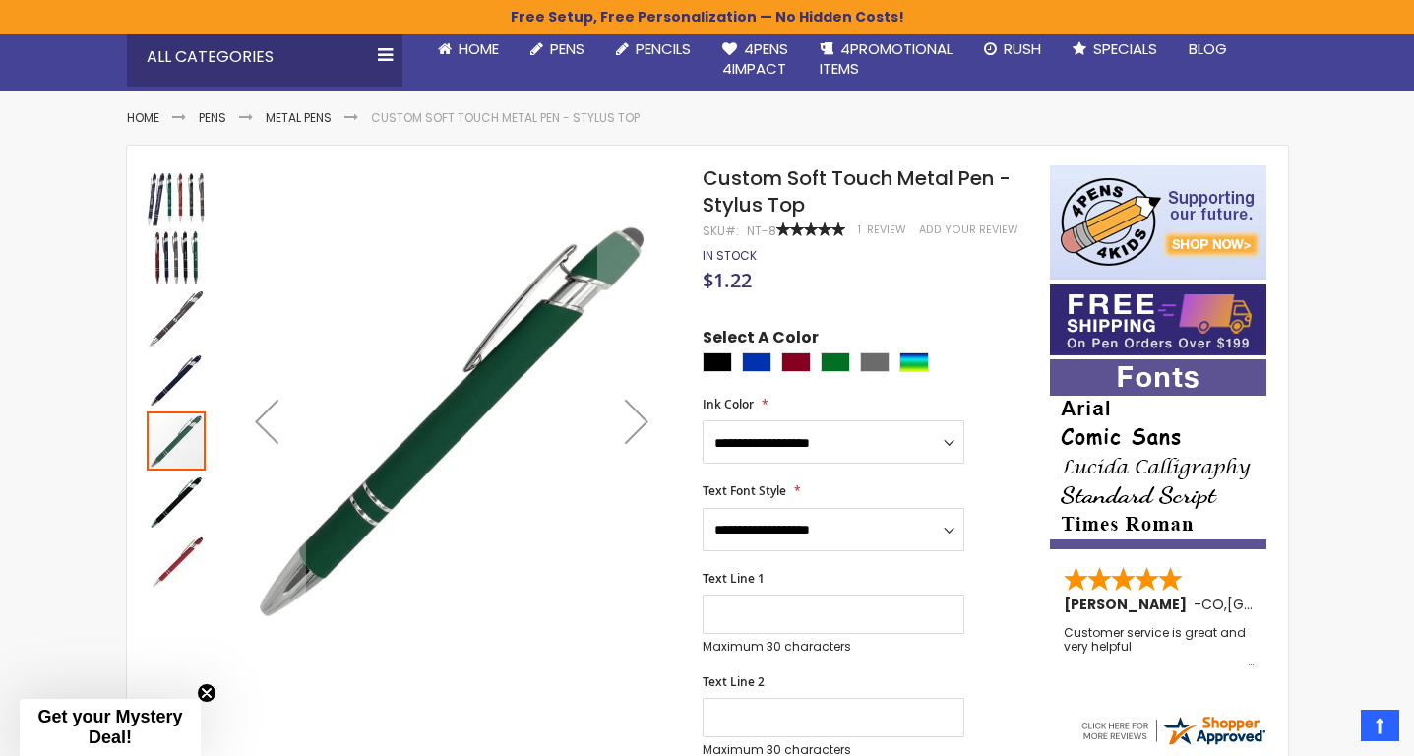
click at [184, 489] on img "Custom Soft Touch Metal Pen - Stylus Top" at bounding box center [176, 501] width 59 height 59
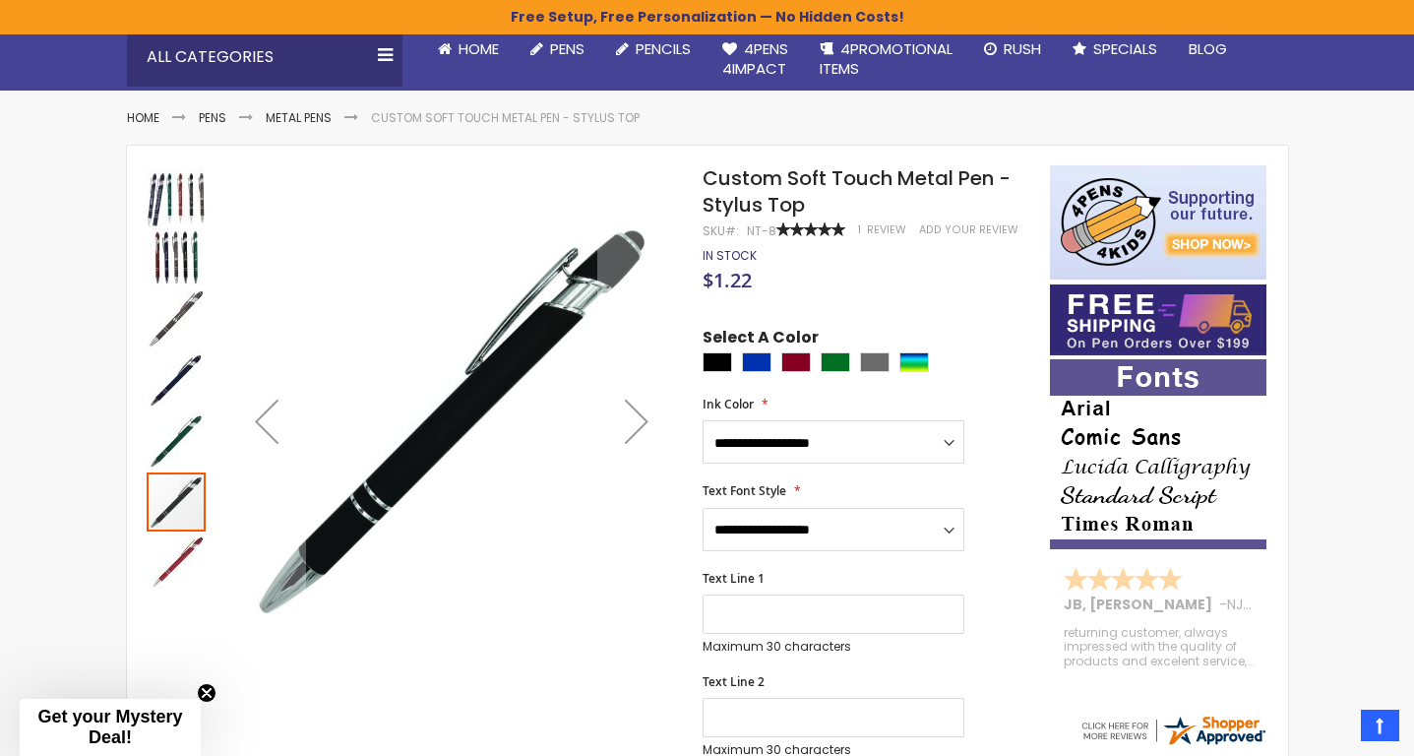
click at [174, 383] on img "Custom Soft Touch Metal Pen - Stylus Top" at bounding box center [176, 379] width 59 height 59
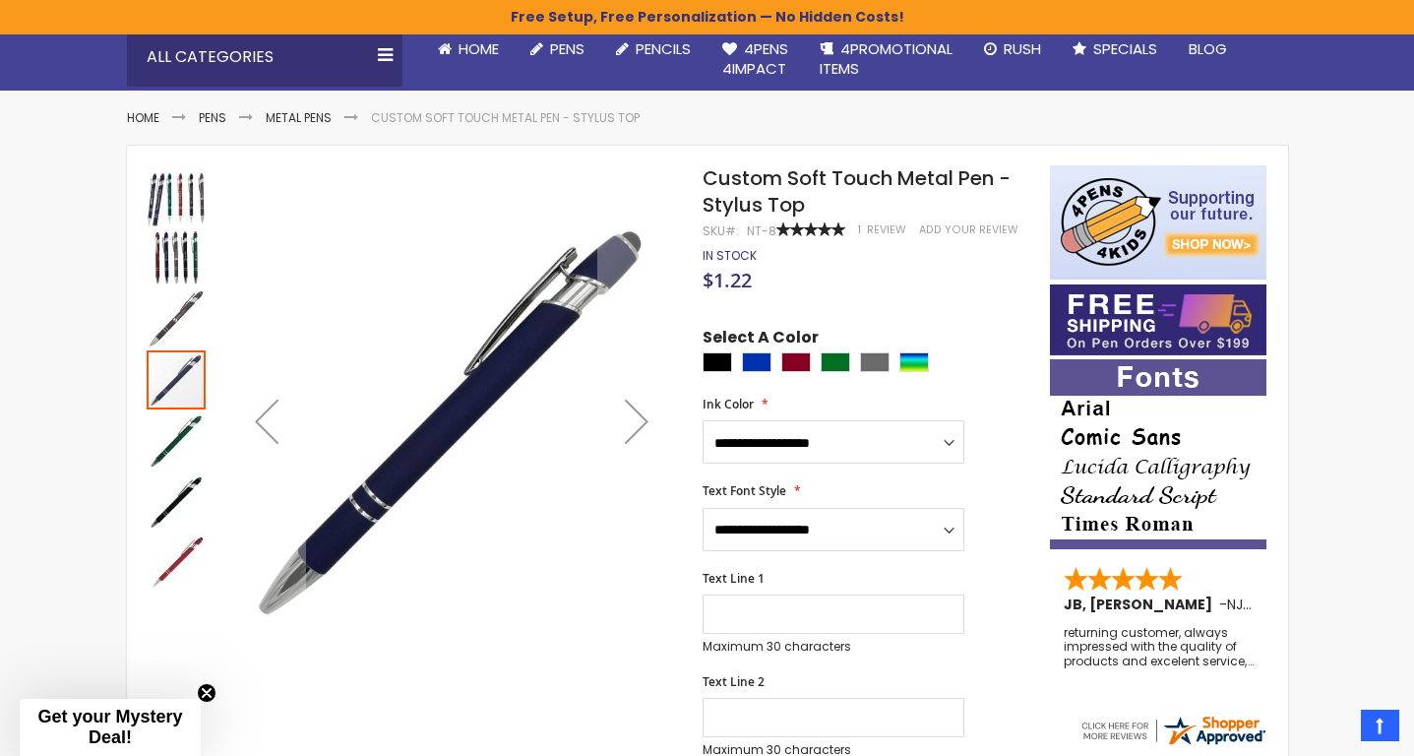
click at [197, 544] on img "Custom Soft Touch Metal Pen - Stylus Top" at bounding box center [176, 562] width 59 height 59
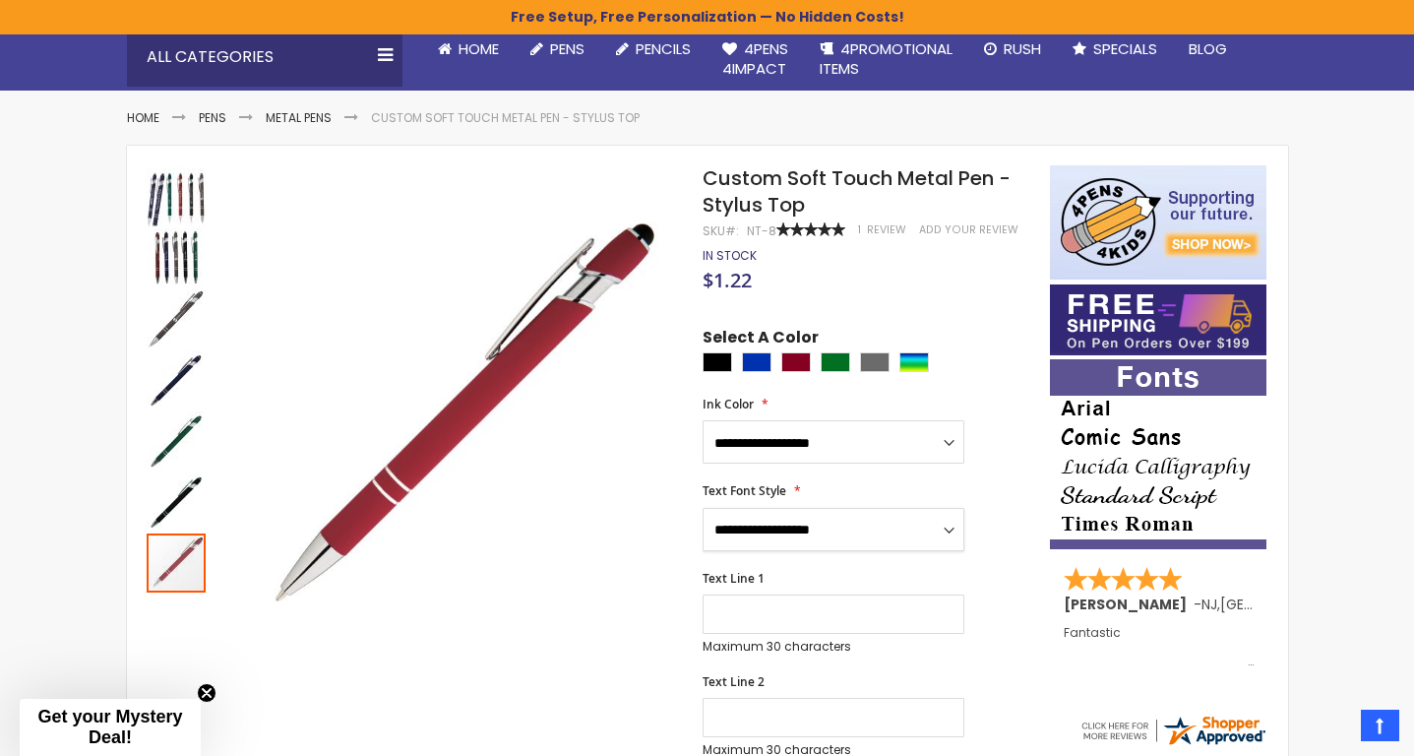
click at [764, 527] on select "**********" at bounding box center [834, 529] width 262 height 43
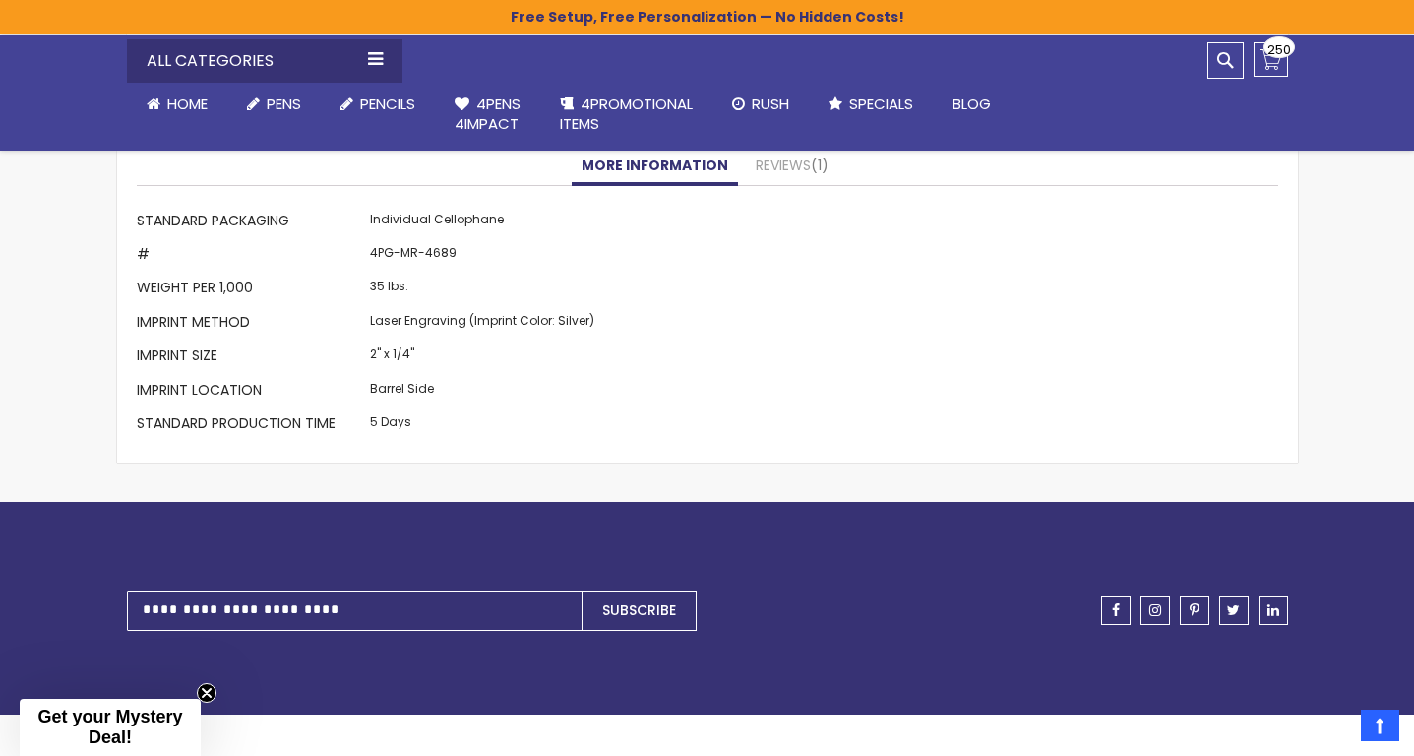
scroll to position [1508, 0]
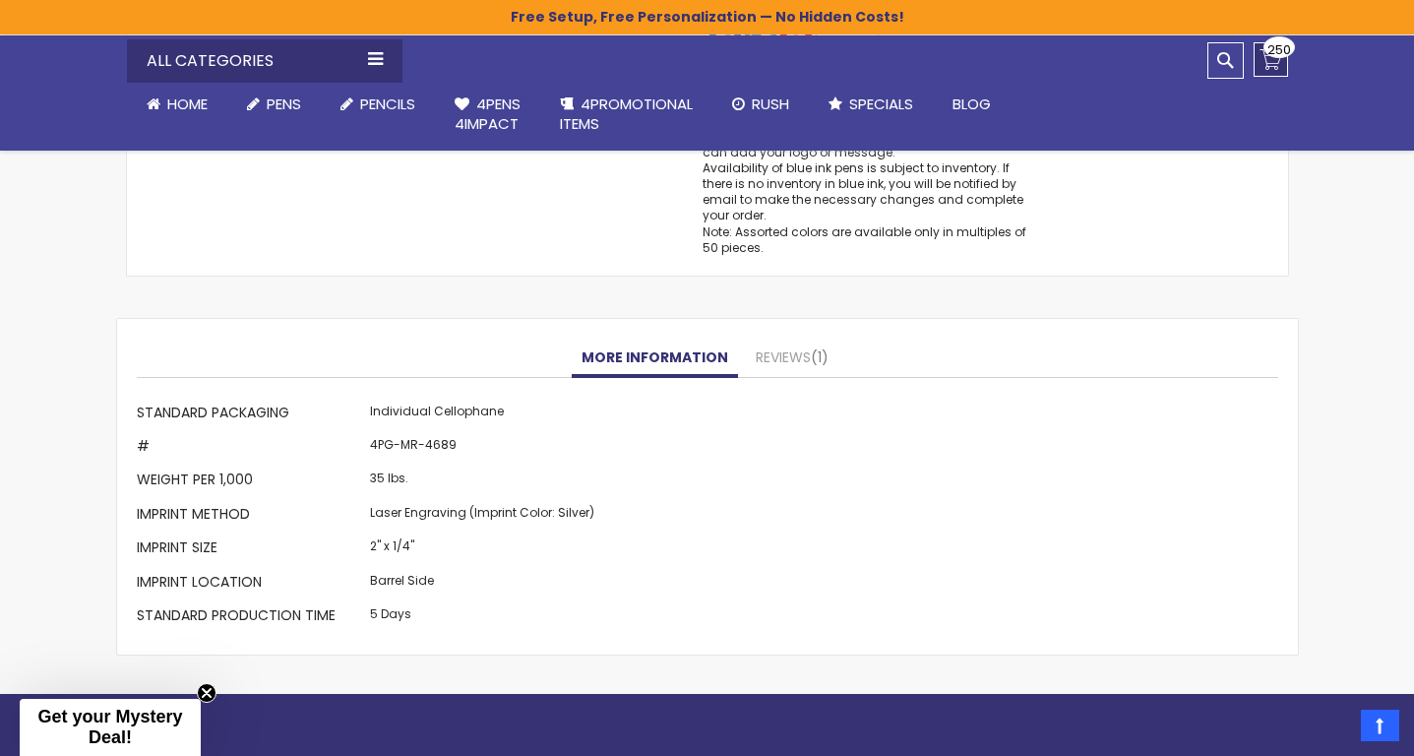
click at [1276, 67] on link "My Cart $320.00 250 250 items" at bounding box center [1271, 59] width 34 height 34
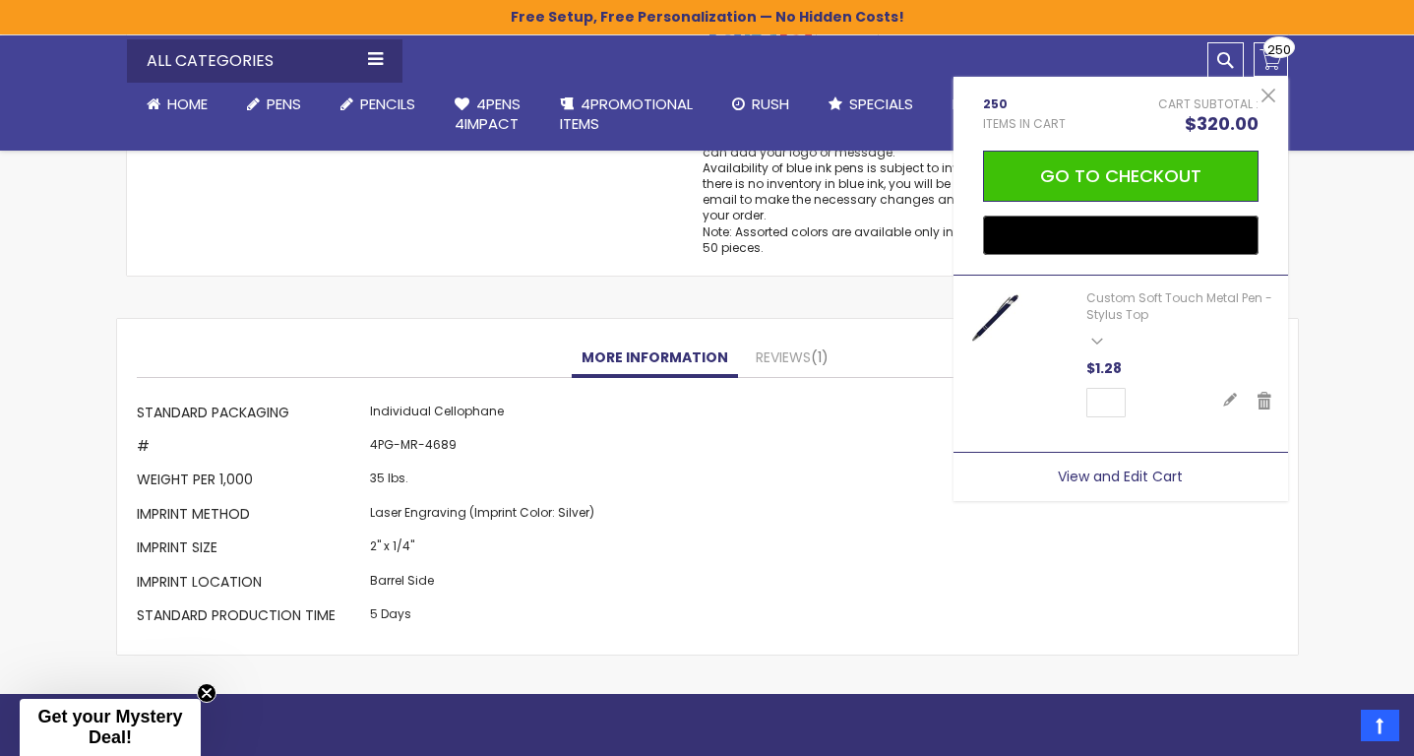
click at [1088, 468] on span "View and Edit Cart" at bounding box center [1120, 477] width 125 height 20
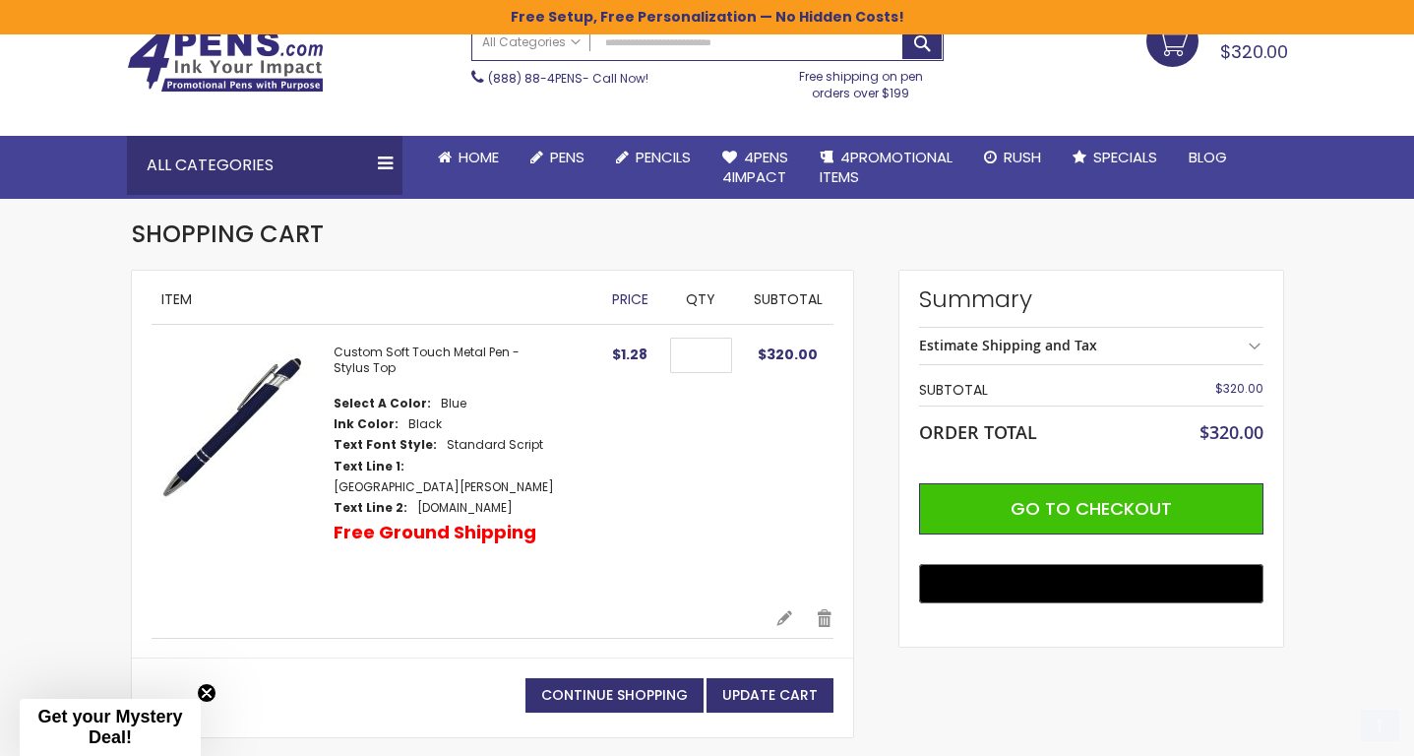
scroll to position [136, 0]
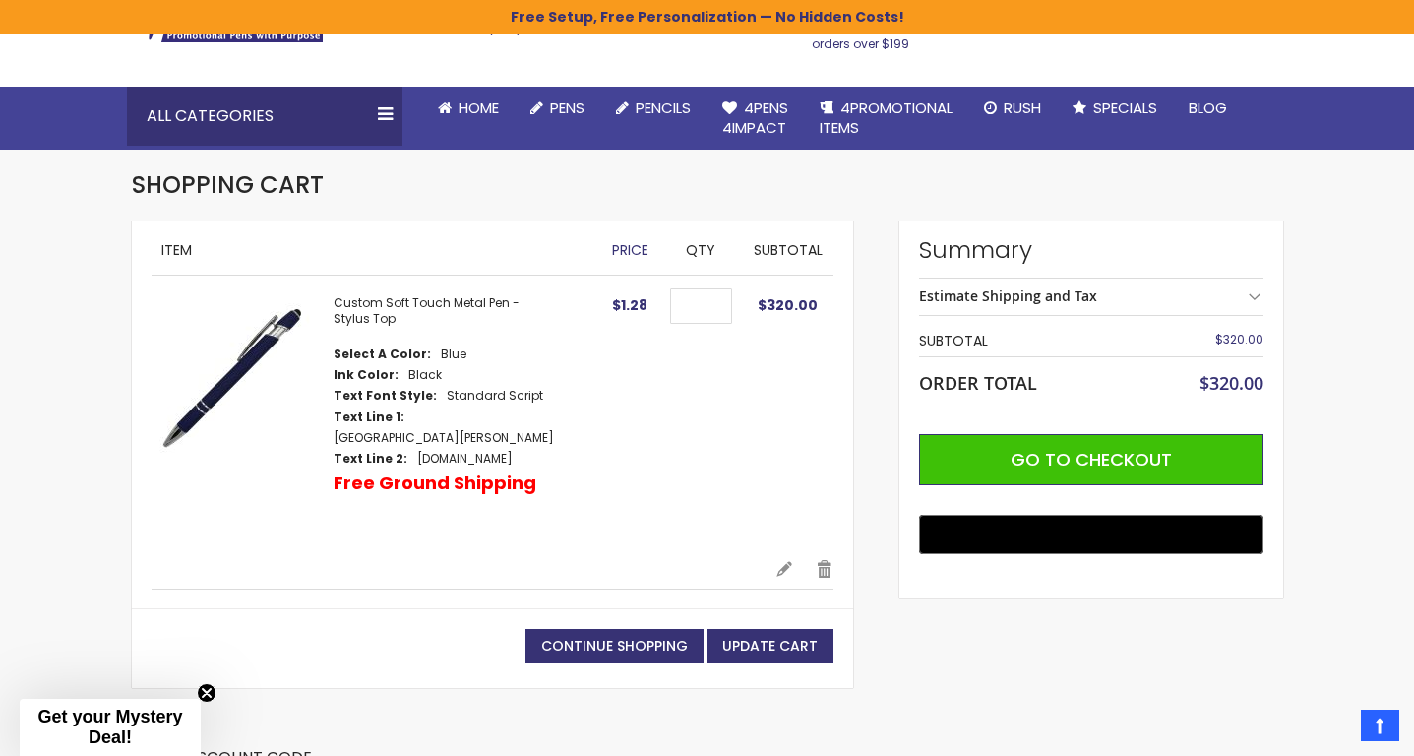
click at [777, 180] on div "Shopping Cart" at bounding box center [708, 194] width 1152 height 51
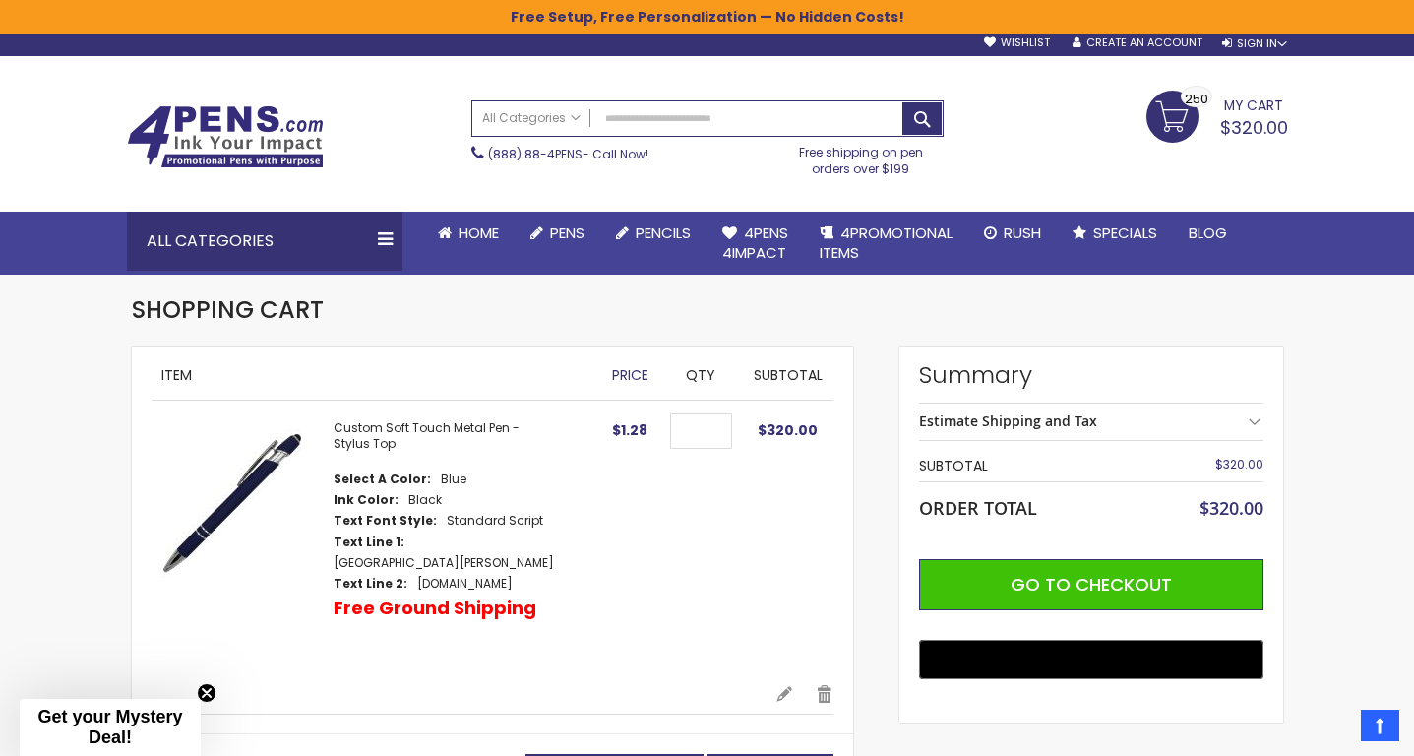
scroll to position [0, 0]
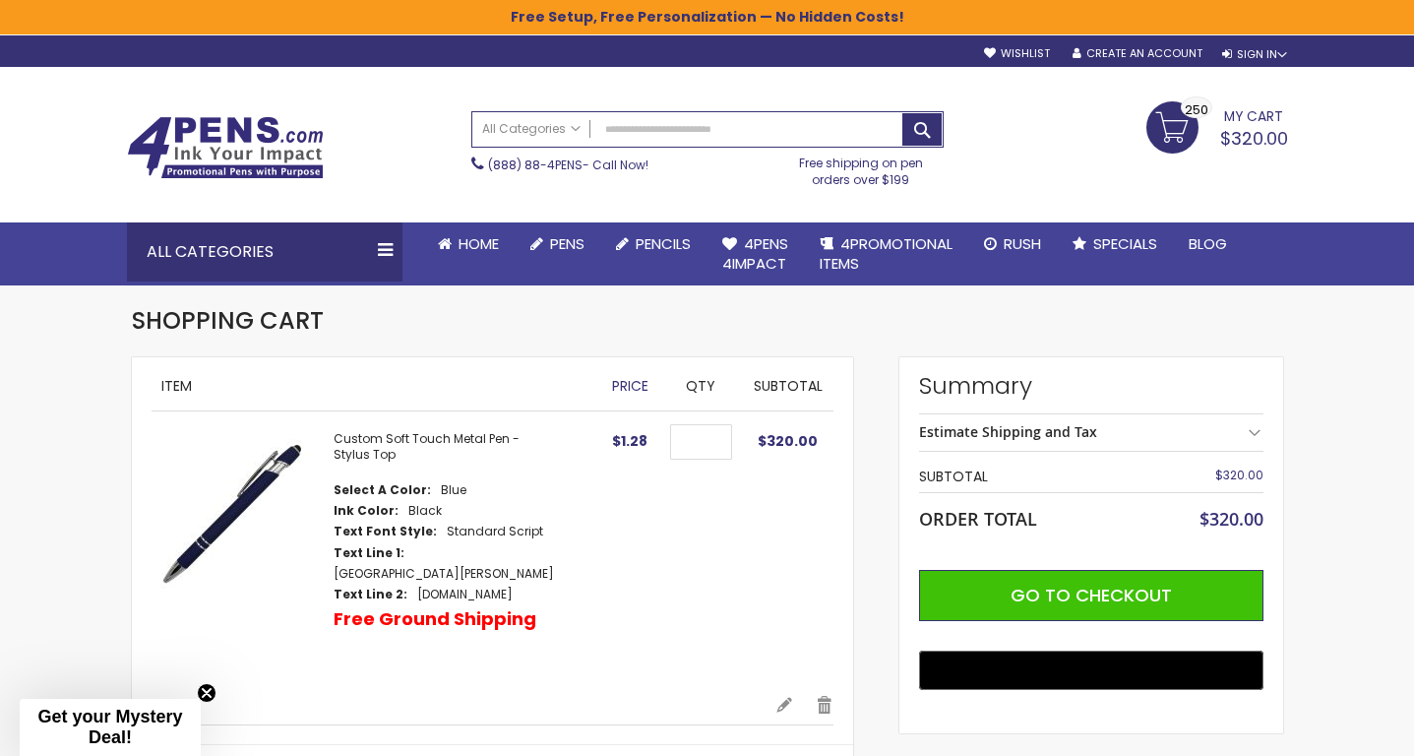
drag, startPoint x: 582, startPoint y: 572, endPoint x: 305, endPoint y: 457, distance: 299.6
click at [305, 457] on td "Custom Soft Touch Metal Pen - Stylus Top Select A Color Blue Ink Color Text Fon…" at bounding box center [377, 553] width 450 height 284
copy td "Custom Soft Touch Metal Pen - Stylus Top Select A Color Blue Ink Color Black Te…"
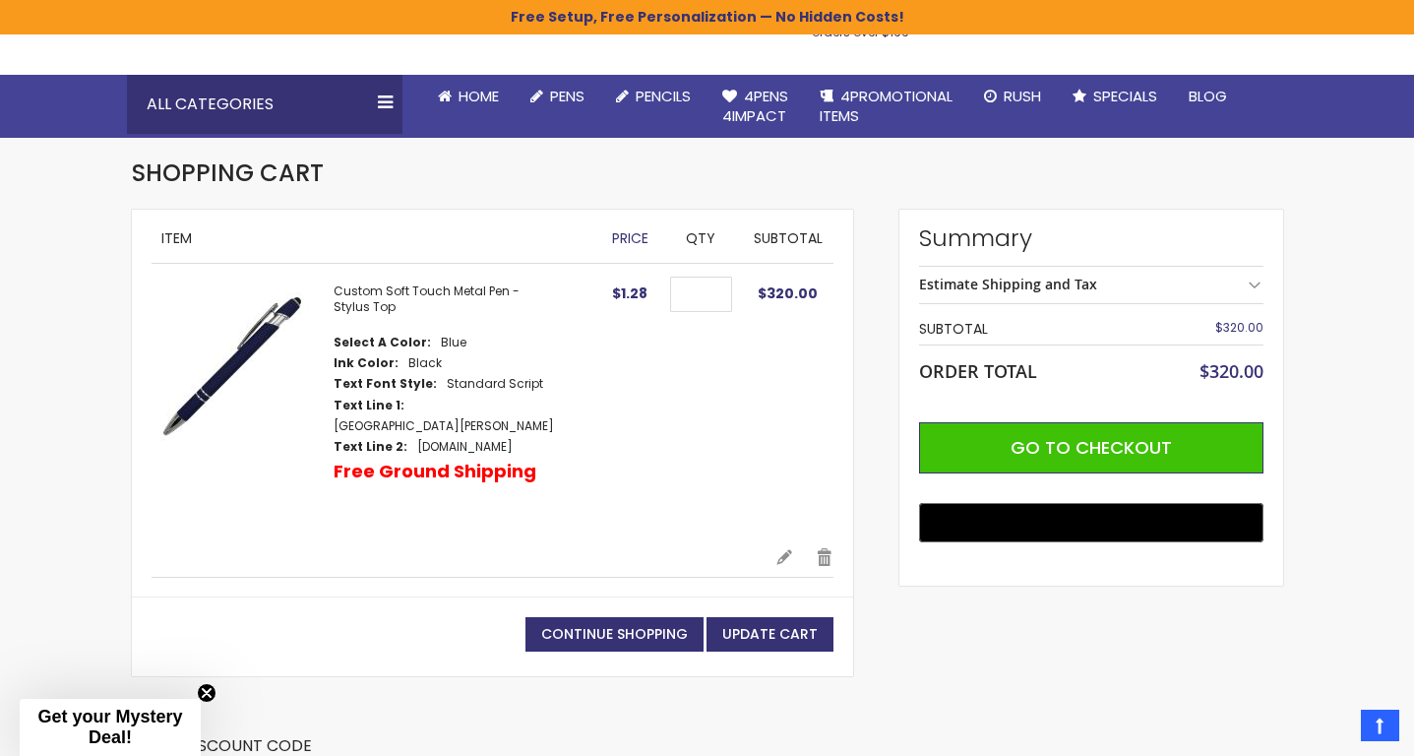
scroll to position [138, 0]
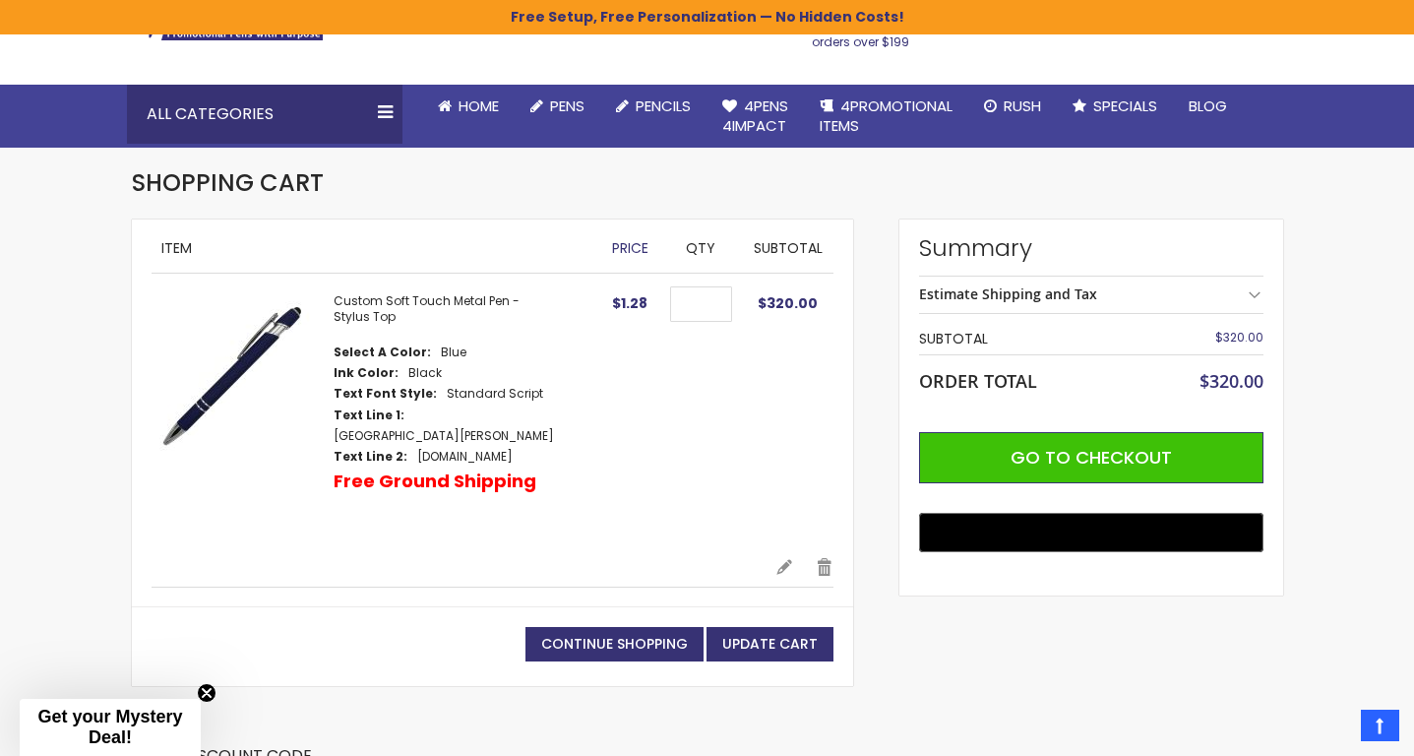
click at [782, 385] on td "$320.00" at bounding box center [788, 416] width 91 height 284
click at [227, 370] on img at bounding box center [233, 374] width 162 height 162
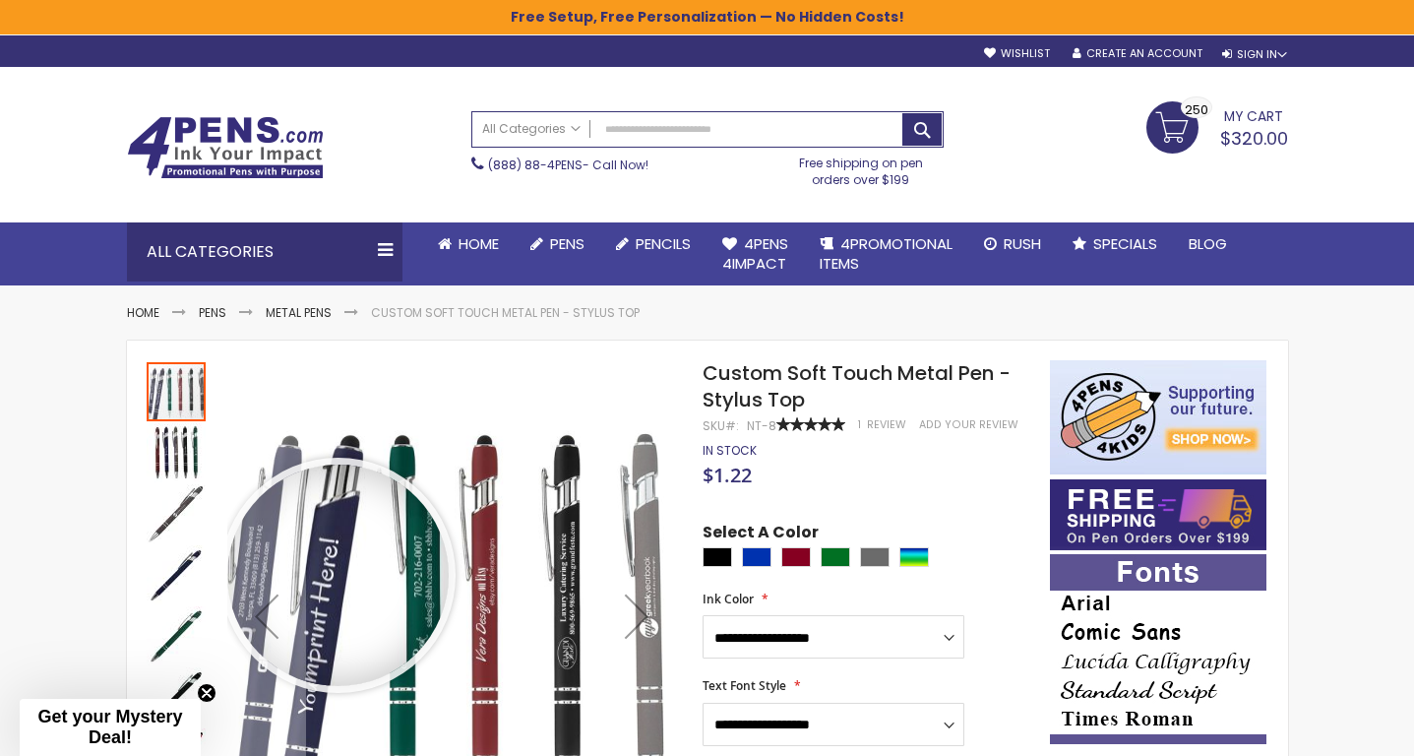
click at [338, 576] on div at bounding box center [337, 575] width 221 height 221
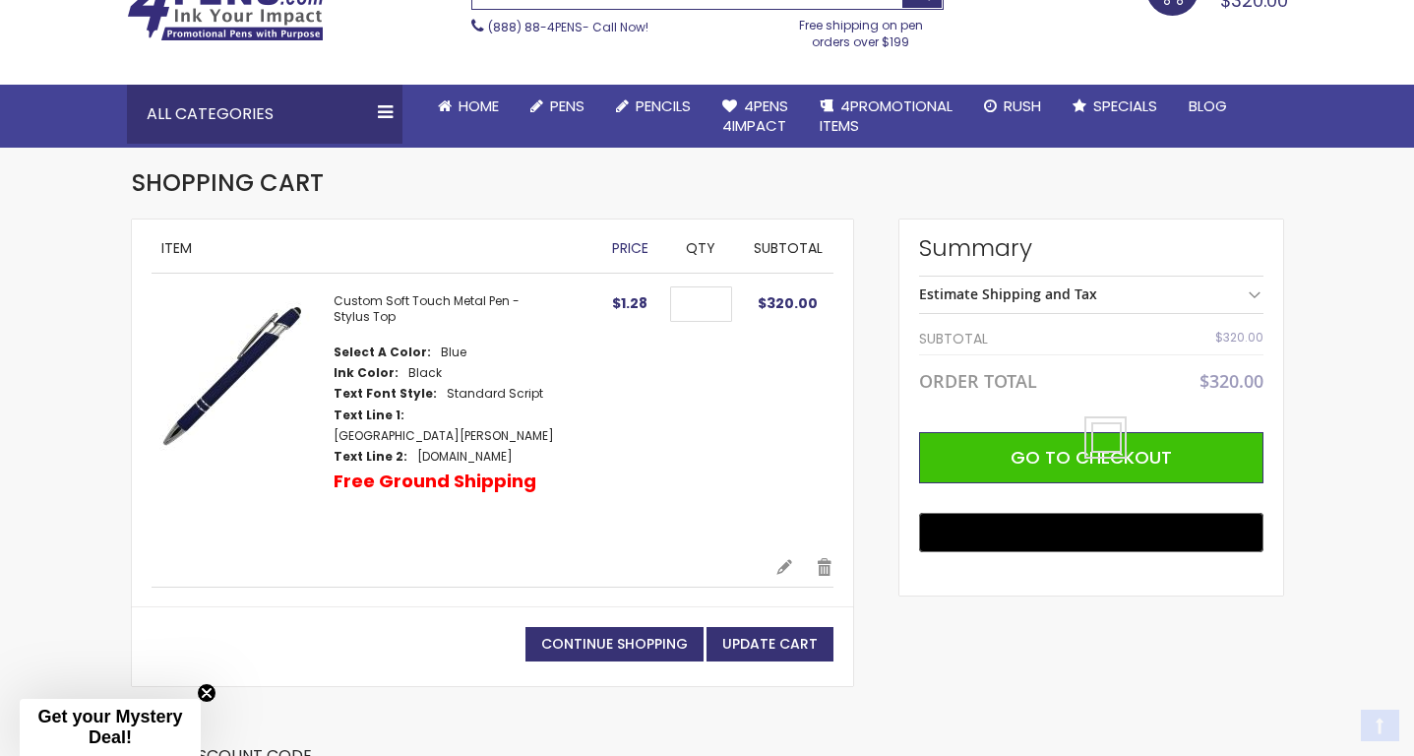
scroll to position [138, 0]
